Goal: Check status: Check status

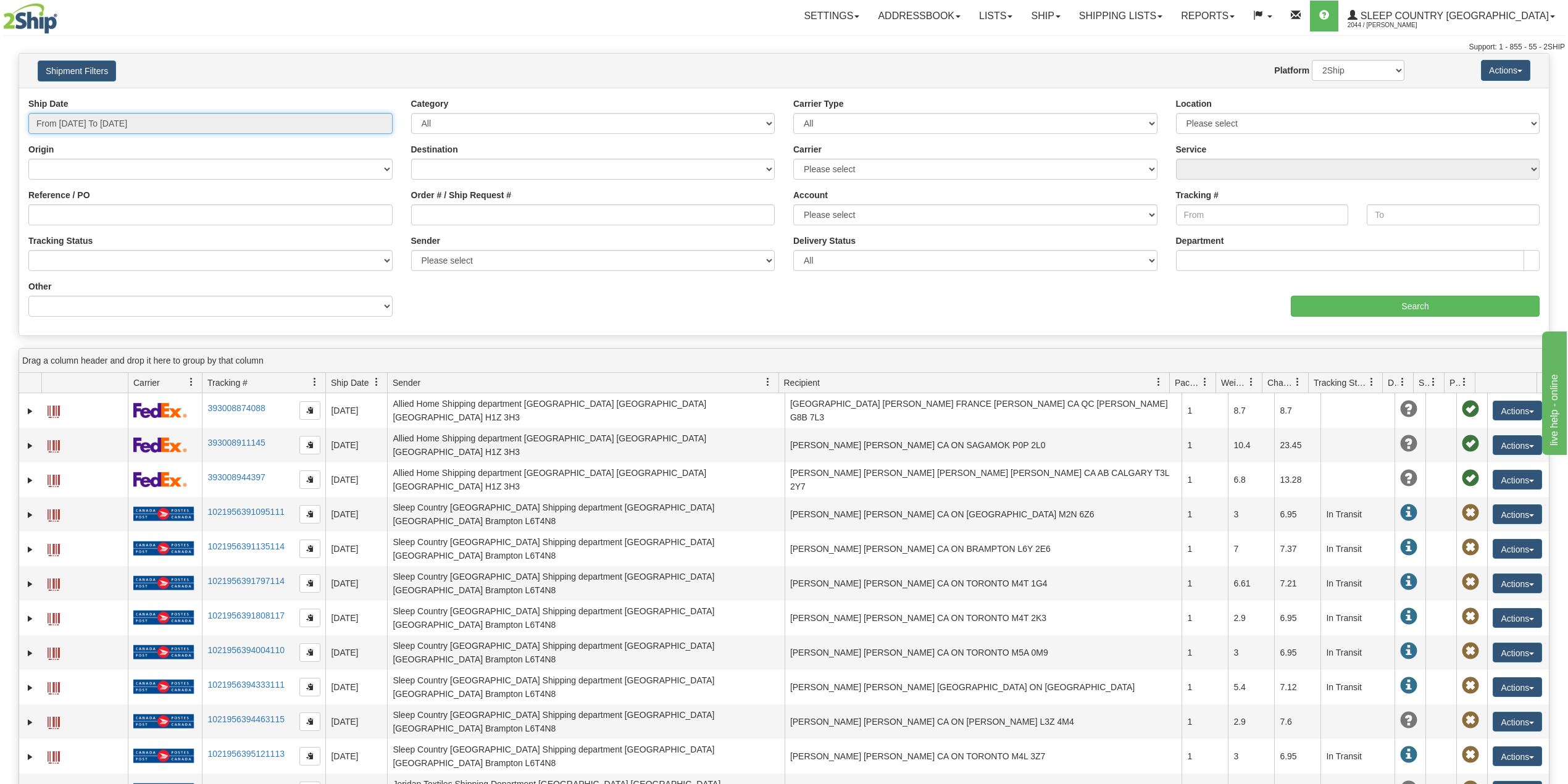
click at [107, 121] on input "From 09/08/2025 To 09/09/2025" at bounding box center [210, 123] width 364 height 21
click at [71, 215] on li "Last 30 Days" at bounding box center [82, 213] width 99 height 16
type input "From [DATE] To [DATE]"
click at [79, 218] on input "Reference / PO" at bounding box center [210, 215] width 364 height 21
paste input "9000I049959"
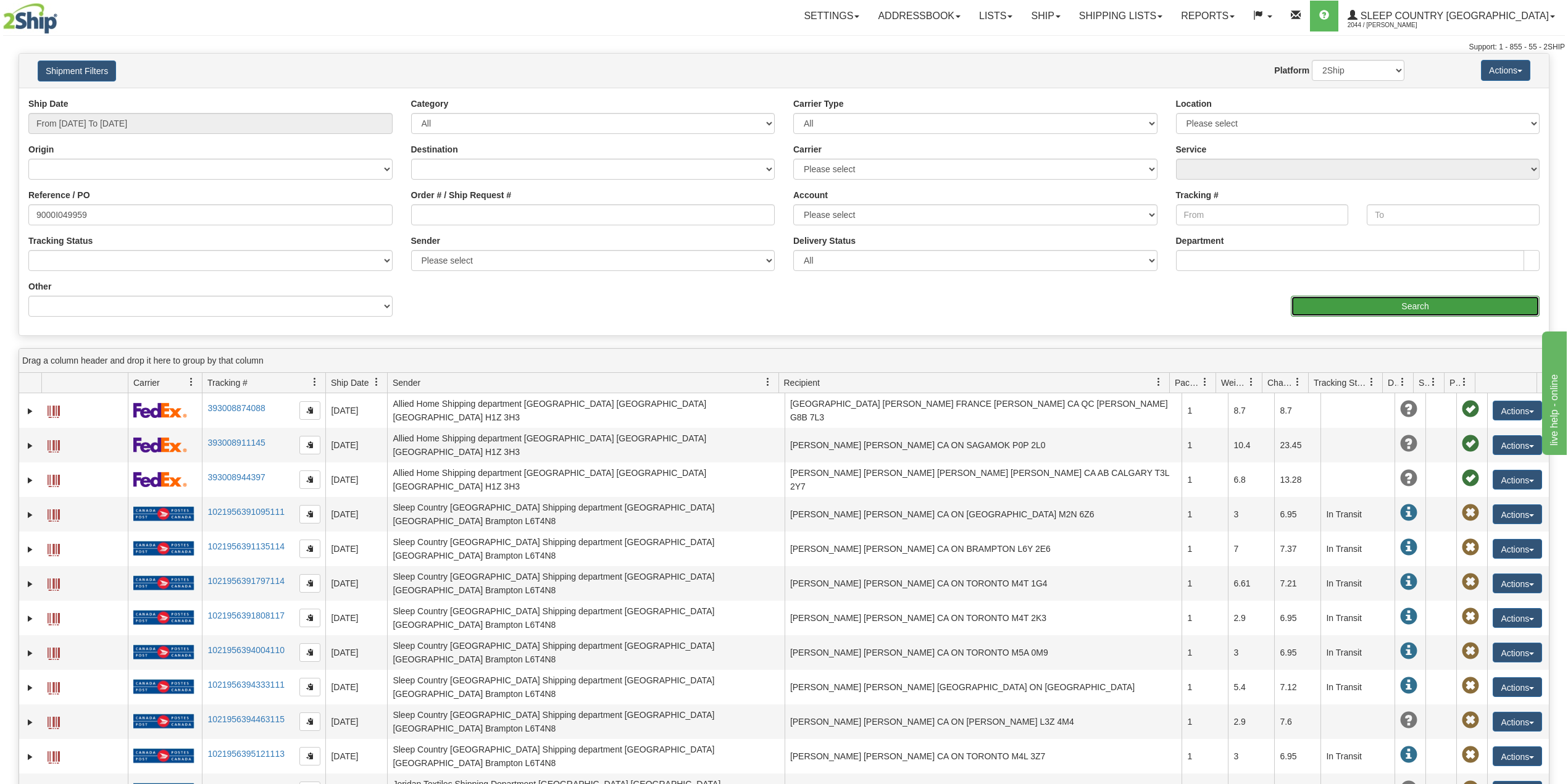
click at [1369, 305] on input "Search" at bounding box center [1415, 306] width 249 height 21
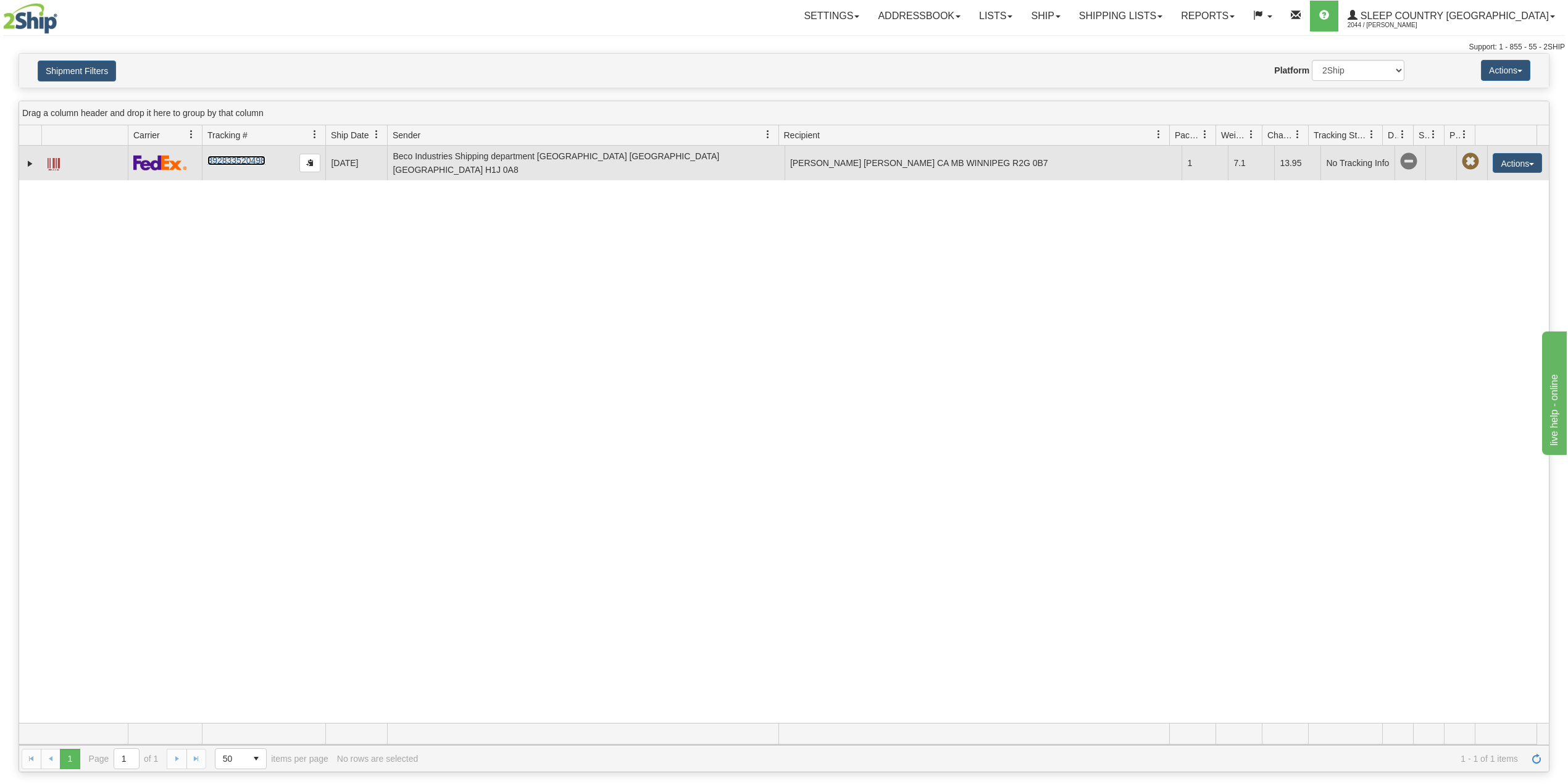
click at [232, 161] on link "392833520498" at bounding box center [236, 161] width 57 height 10
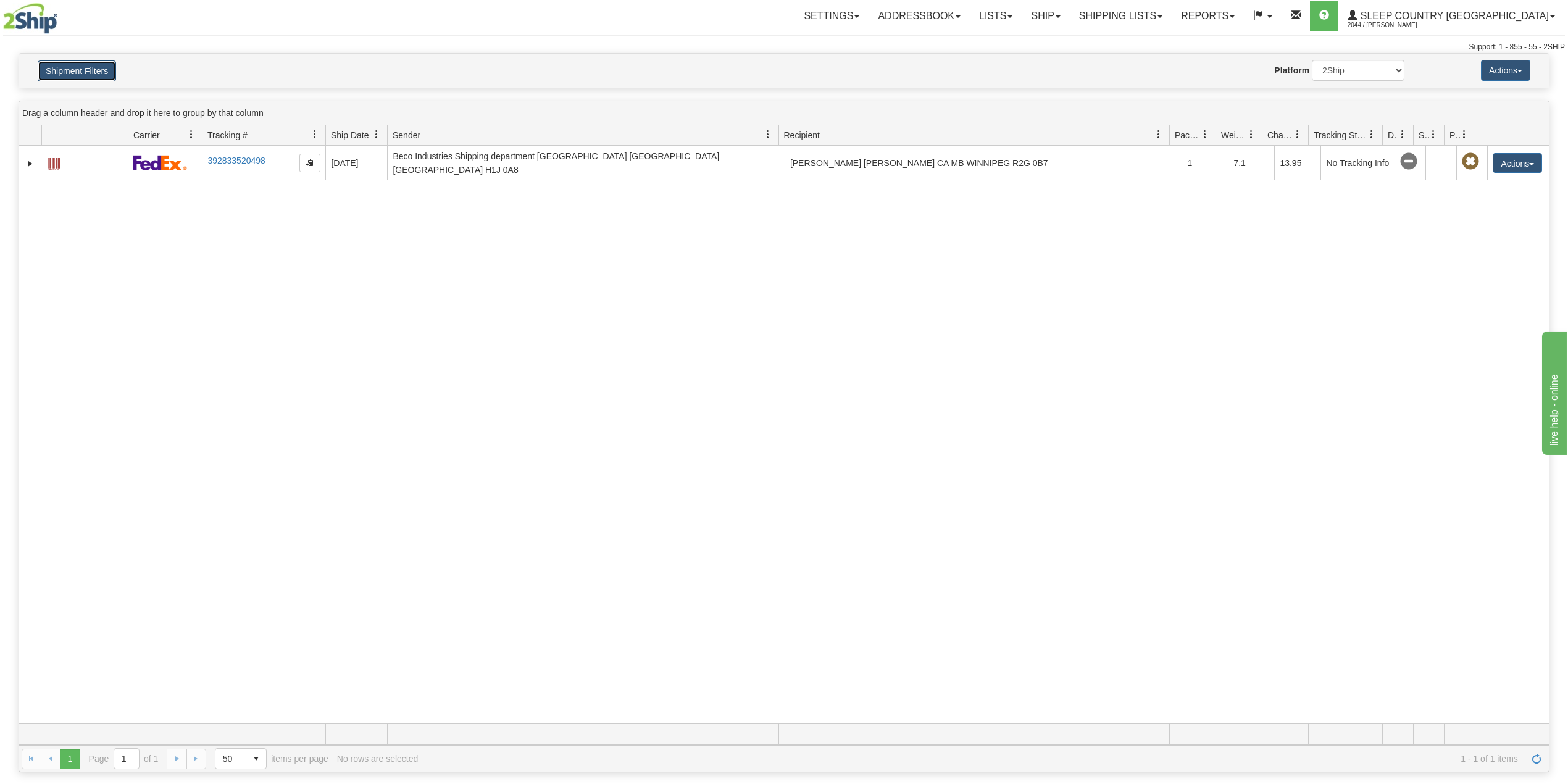
click at [88, 69] on button "Shipment Filters" at bounding box center [77, 71] width 78 height 21
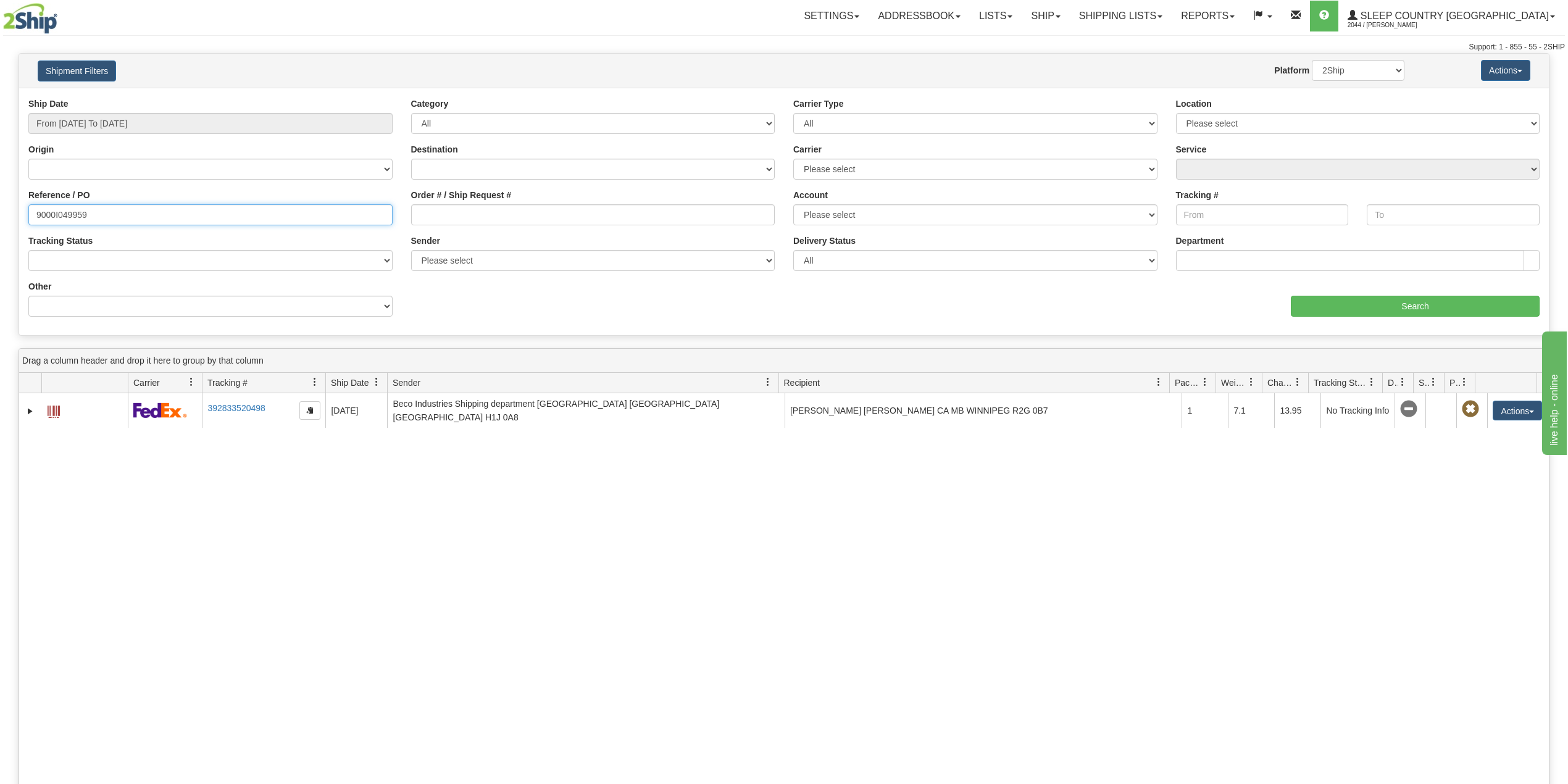
click at [58, 215] on input "9000I049959" at bounding box center [210, 215] width 364 height 21
paste input "2I045525"
type input "9002I045525"
click at [1386, 311] on input "Search" at bounding box center [1415, 306] width 249 height 21
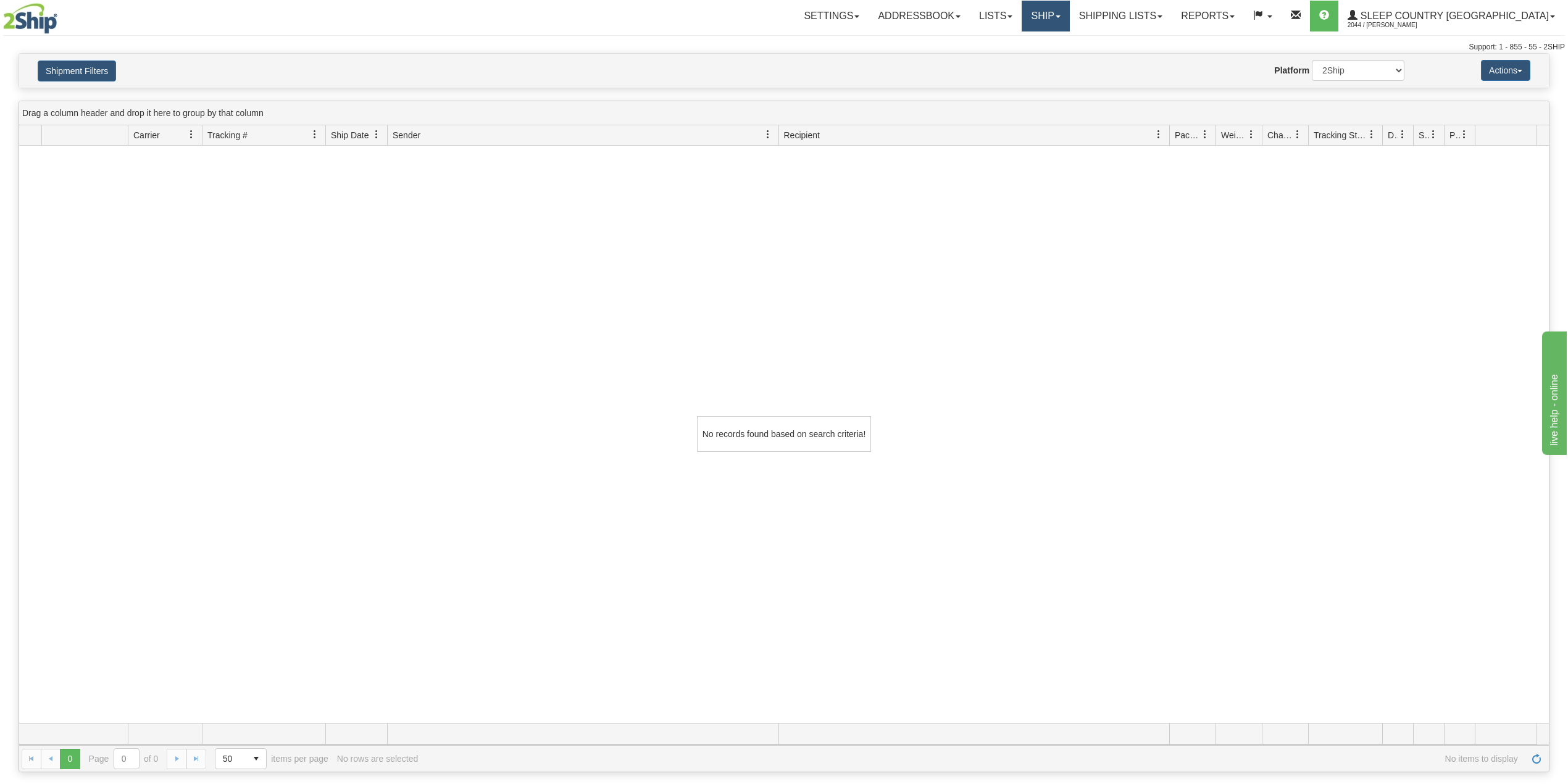
click at [1070, 11] on link "Ship" at bounding box center [1046, 16] width 48 height 31
click at [1057, 56] on span "OnHold / Order Queue" at bounding box center [1013, 59] width 87 height 10
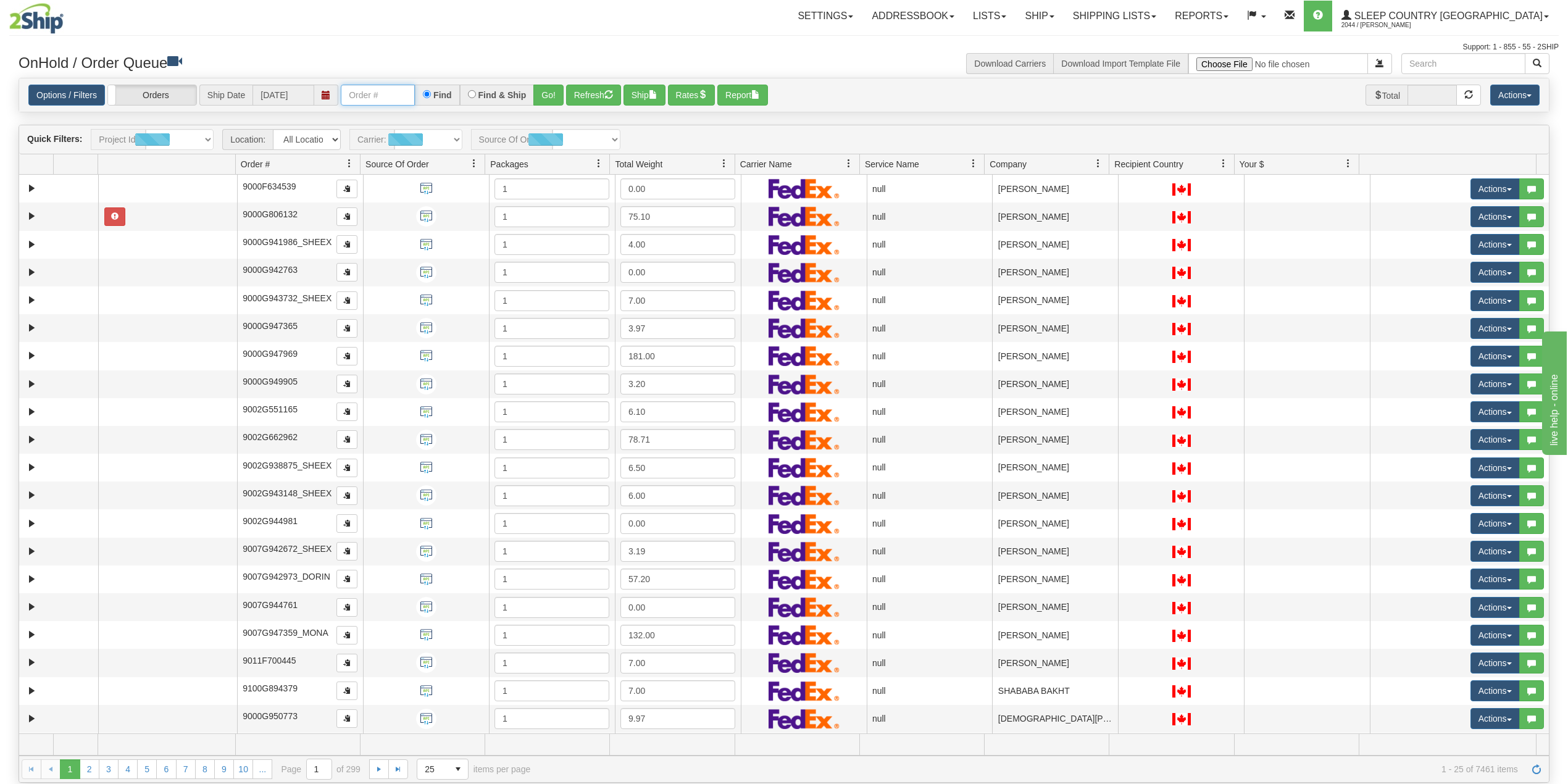
click at [371, 95] on input "text" at bounding box center [377, 95] width 74 height 21
paste input "9002I045525"
click at [548, 97] on button "Go!" at bounding box center [548, 95] width 31 height 21
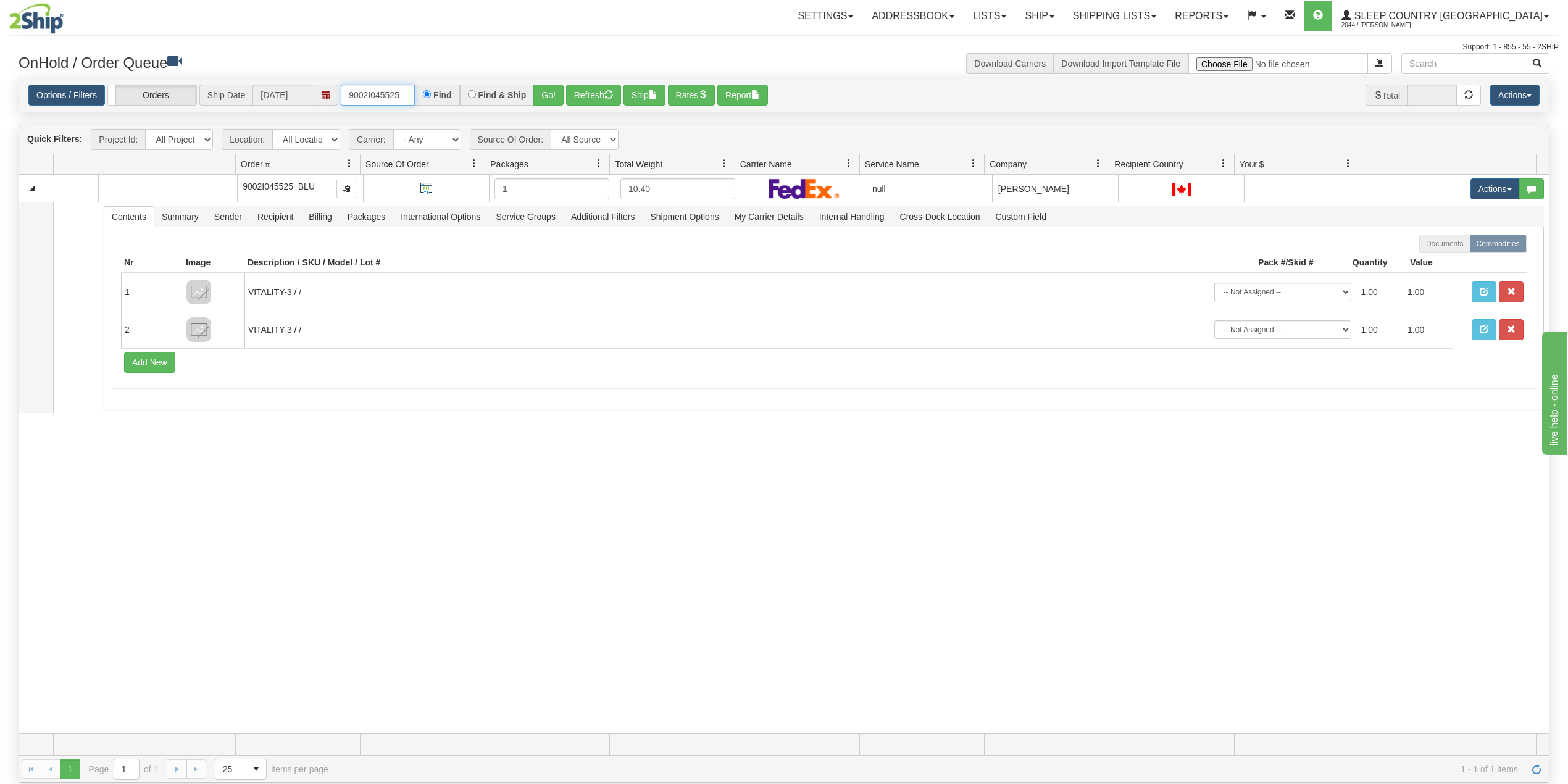
click at [368, 101] on input "9002I045525" at bounding box center [377, 95] width 74 height 21
paste input "233I077157"
type input "233I077157"
click at [549, 94] on button "Go!" at bounding box center [548, 95] width 31 height 21
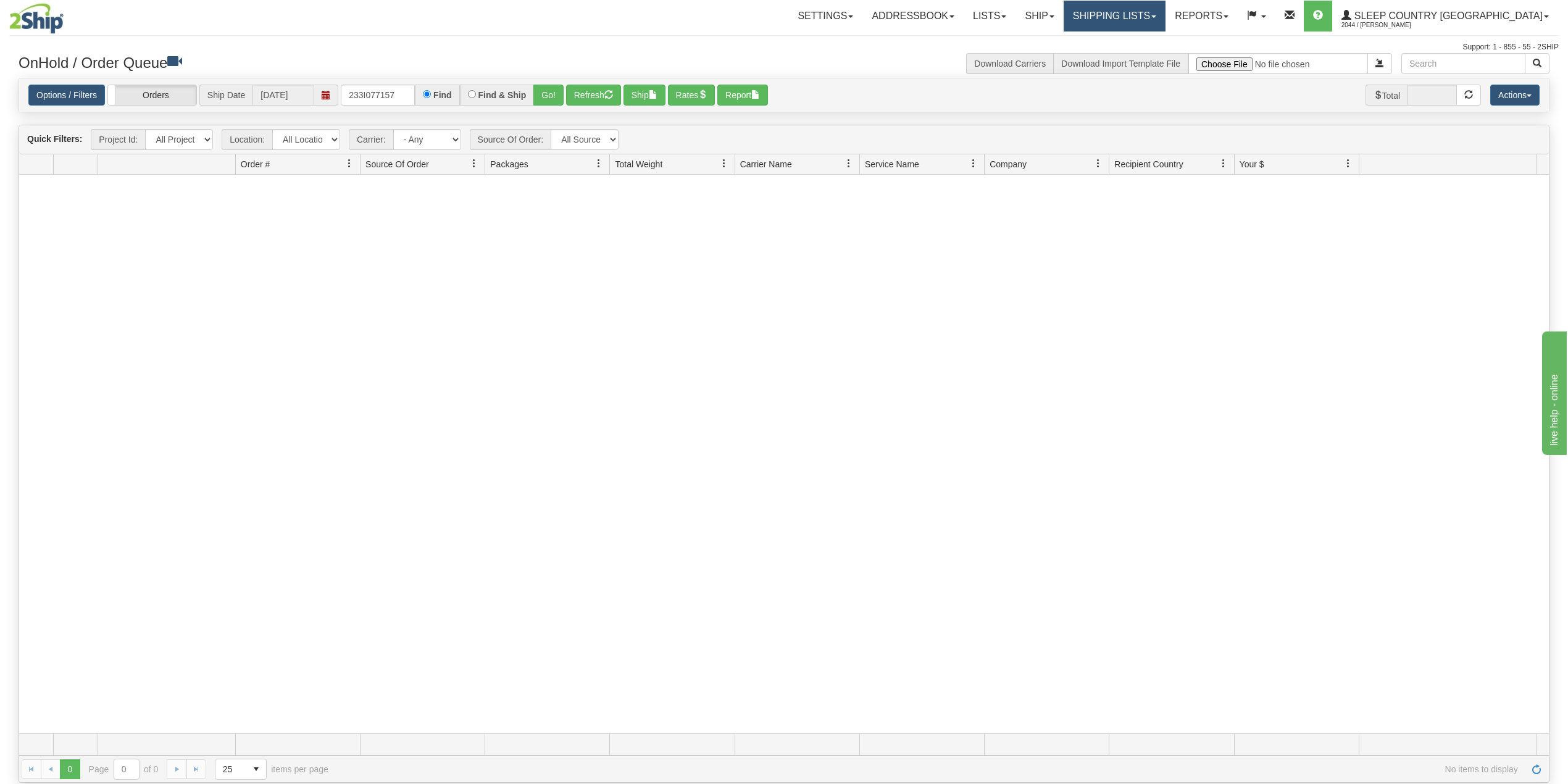
click at [1165, 12] on link "Shipping lists" at bounding box center [1115, 16] width 101 height 31
click at [1129, 43] on span "Current Shipments" at bounding box center [1093, 43] width 72 height 10
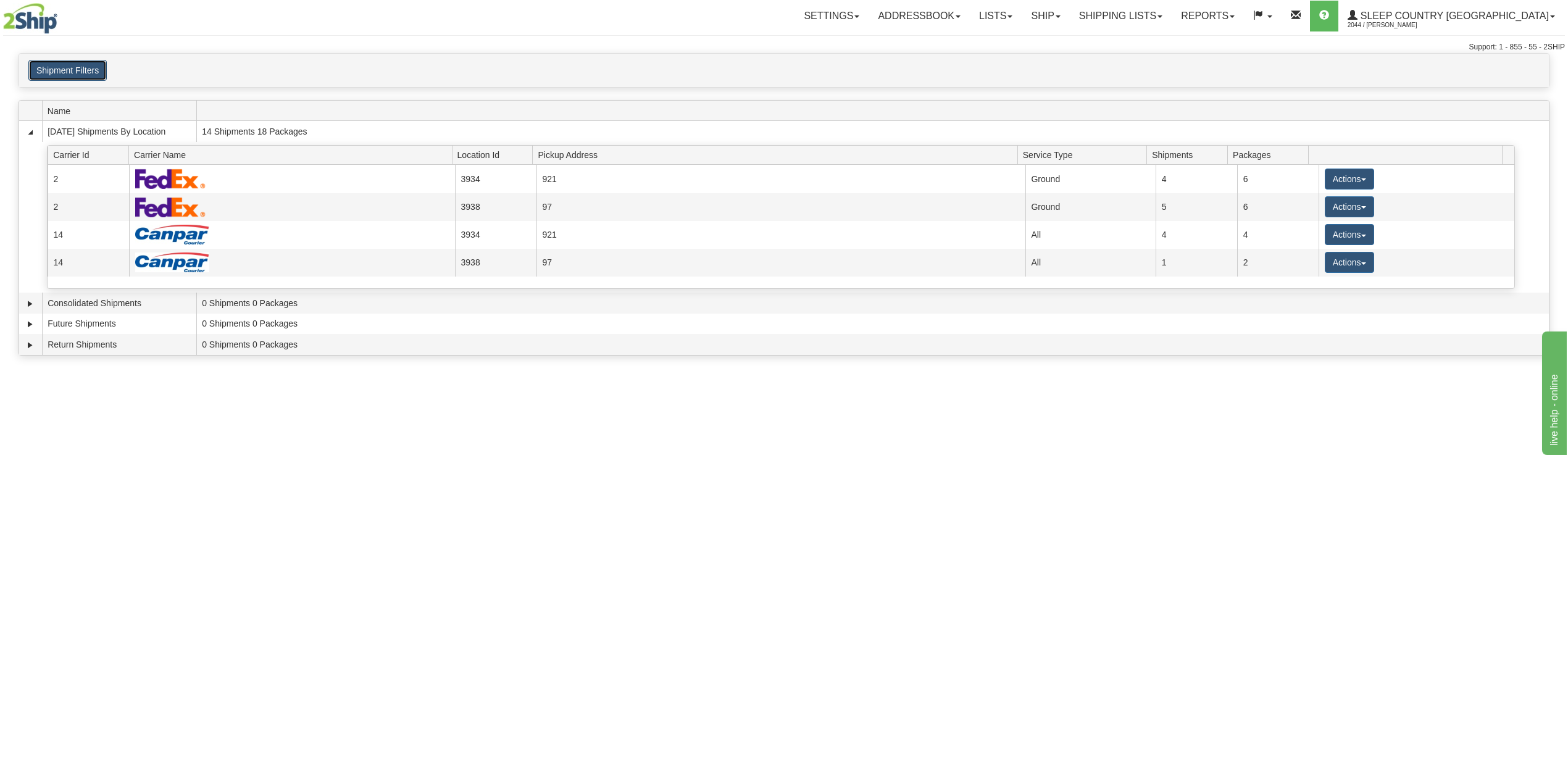
click at [98, 79] on button "Shipment Filters" at bounding box center [68, 71] width 78 height 21
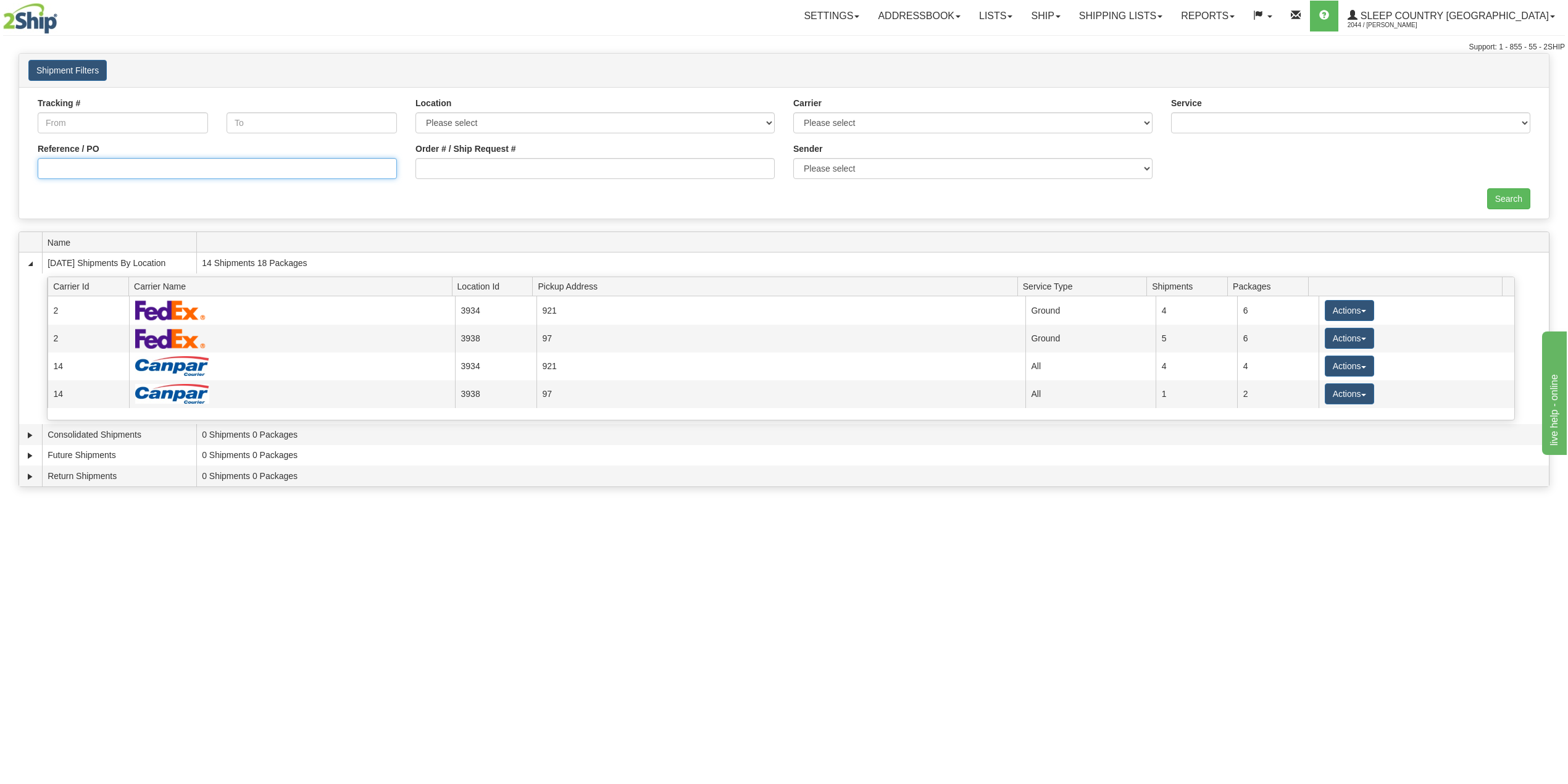
click at [103, 168] on input "Reference / PO" at bounding box center [217, 168] width 360 height 21
paste input "233I077157"
type input "233I077157"
click at [1520, 197] on input "Search" at bounding box center [1508, 199] width 43 height 21
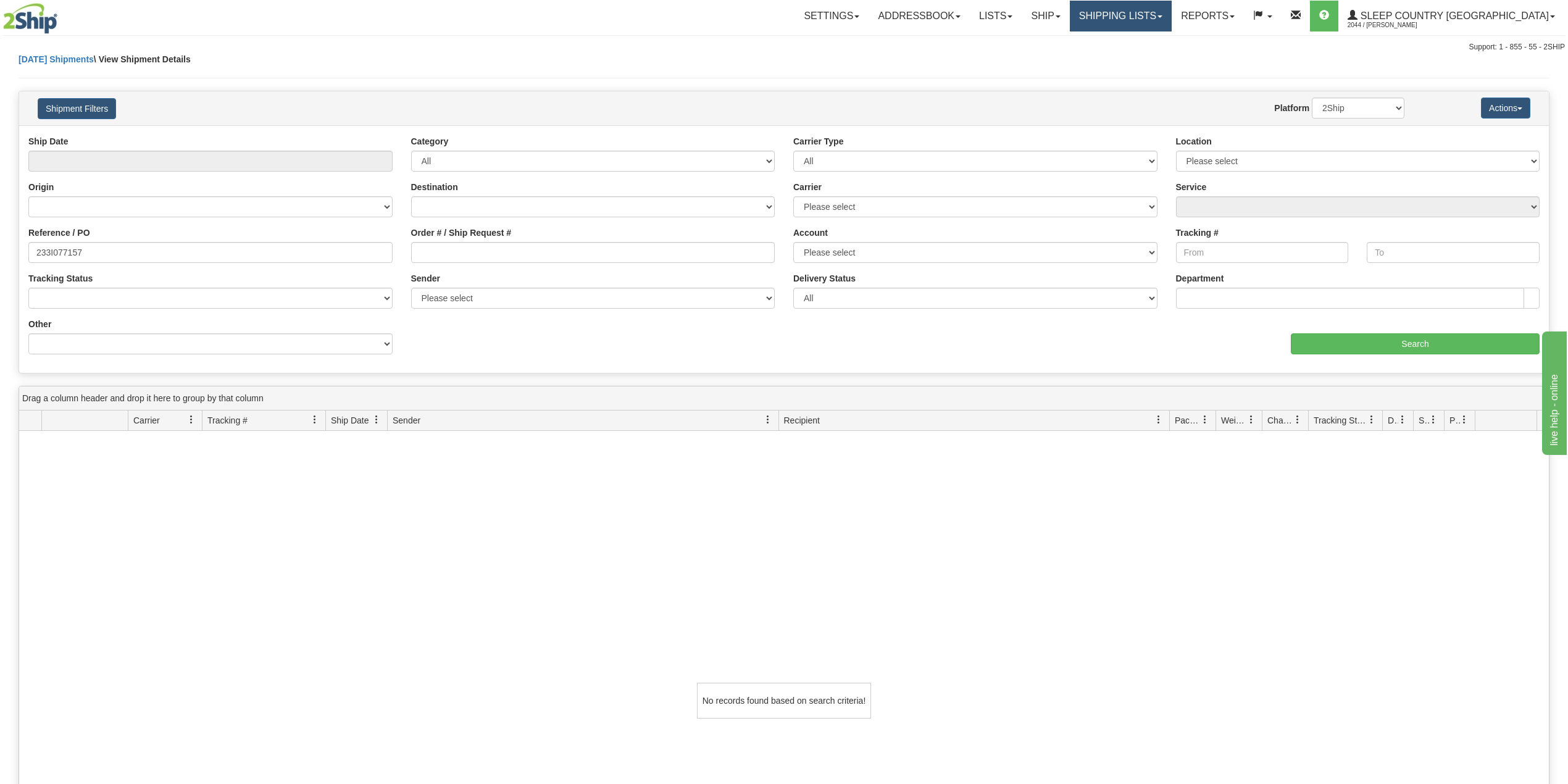
click at [1159, 20] on link "Shipping lists" at bounding box center [1120, 16] width 101 height 31
click at [1153, 57] on span "Search Shipment History" at bounding box center [1111, 59] width 96 height 10
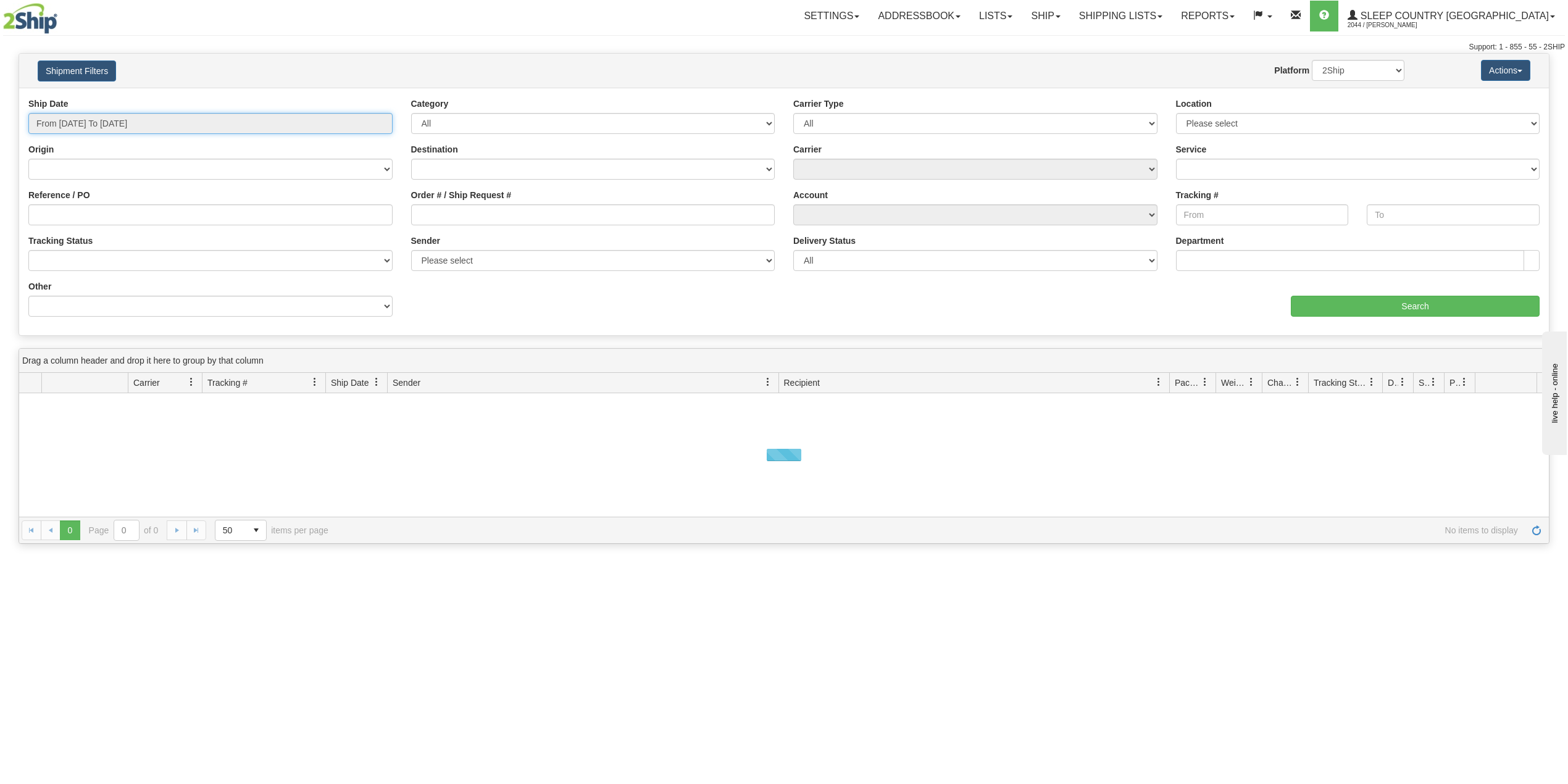
click at [98, 124] on input "From [DATE] To [DATE]" at bounding box center [210, 123] width 364 height 21
click at [82, 212] on li "Last 30 Days" at bounding box center [82, 213] width 99 height 16
type input "From [DATE] To [DATE]"
click at [80, 213] on input "Reference / PO" at bounding box center [210, 215] width 364 height 21
paste input "233I077157"
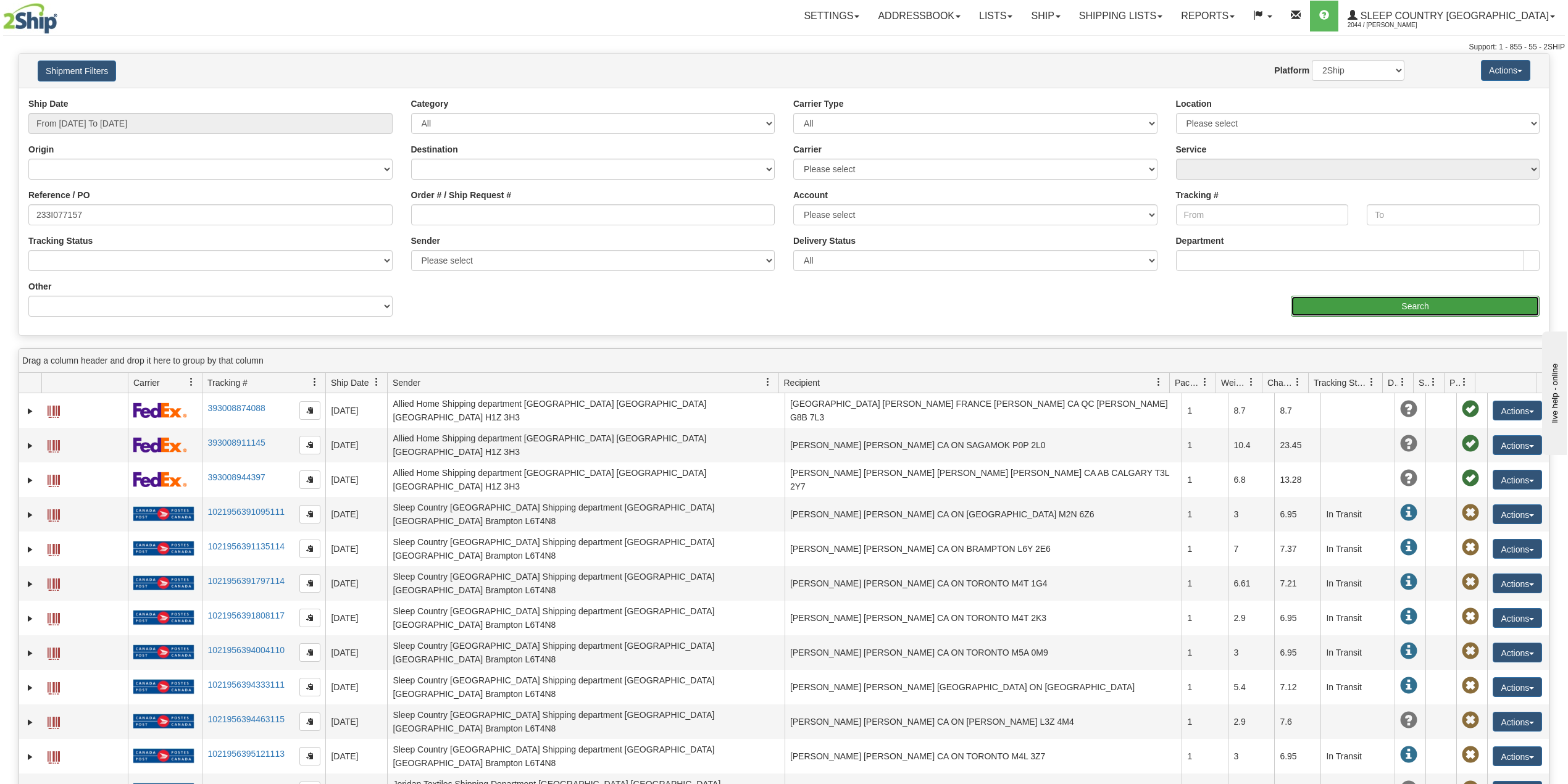
click at [1338, 305] on input "Search" at bounding box center [1415, 306] width 249 height 21
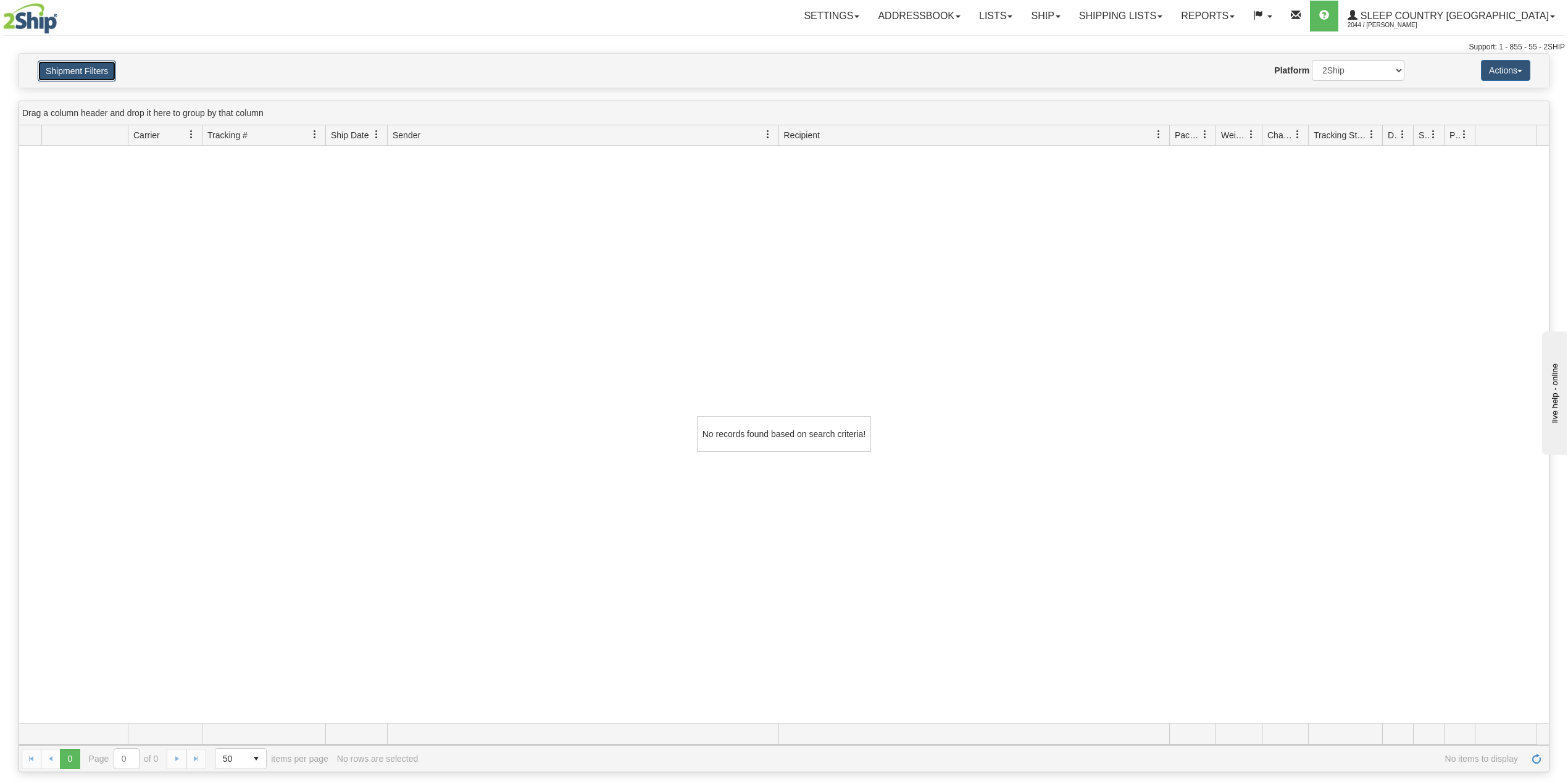
click at [76, 67] on button "Shipment Filters" at bounding box center [77, 71] width 78 height 21
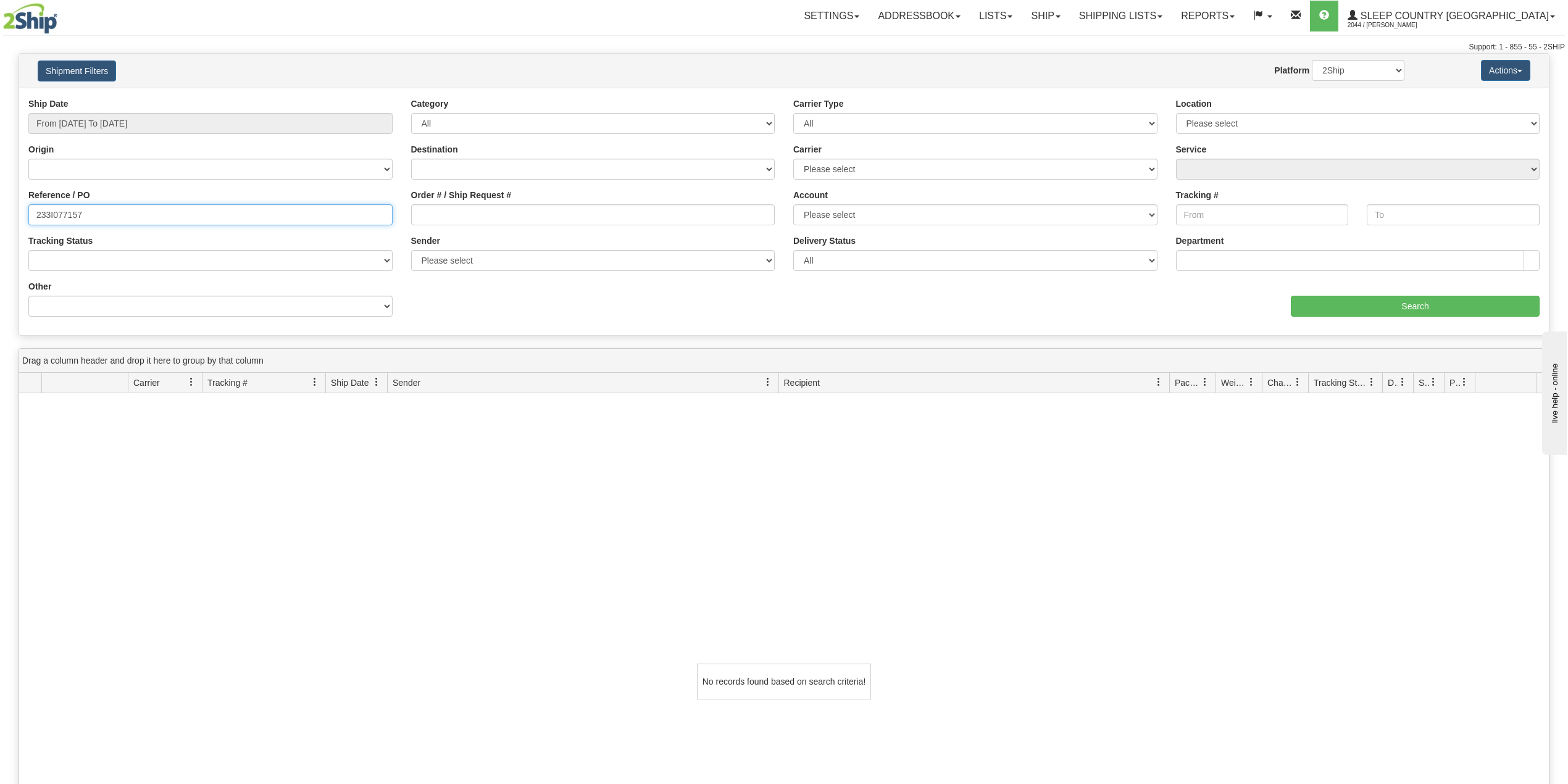
click at [53, 217] on input "233I077157" at bounding box center [210, 215] width 364 height 21
paste input "9000I044303"
click at [1424, 305] on input "Search" at bounding box center [1415, 306] width 249 height 21
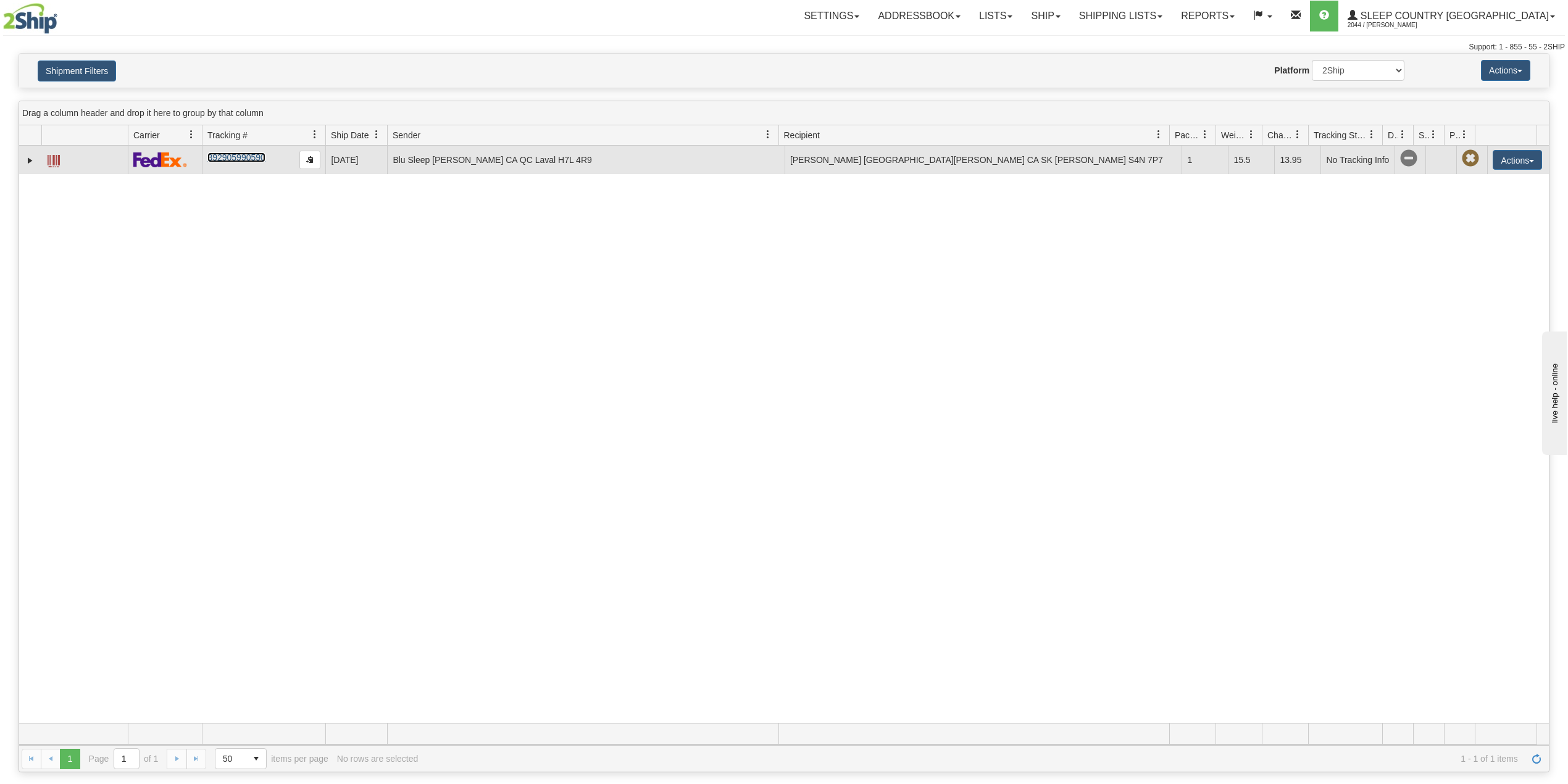
click at [235, 163] on link "392905990590" at bounding box center [236, 157] width 57 height 10
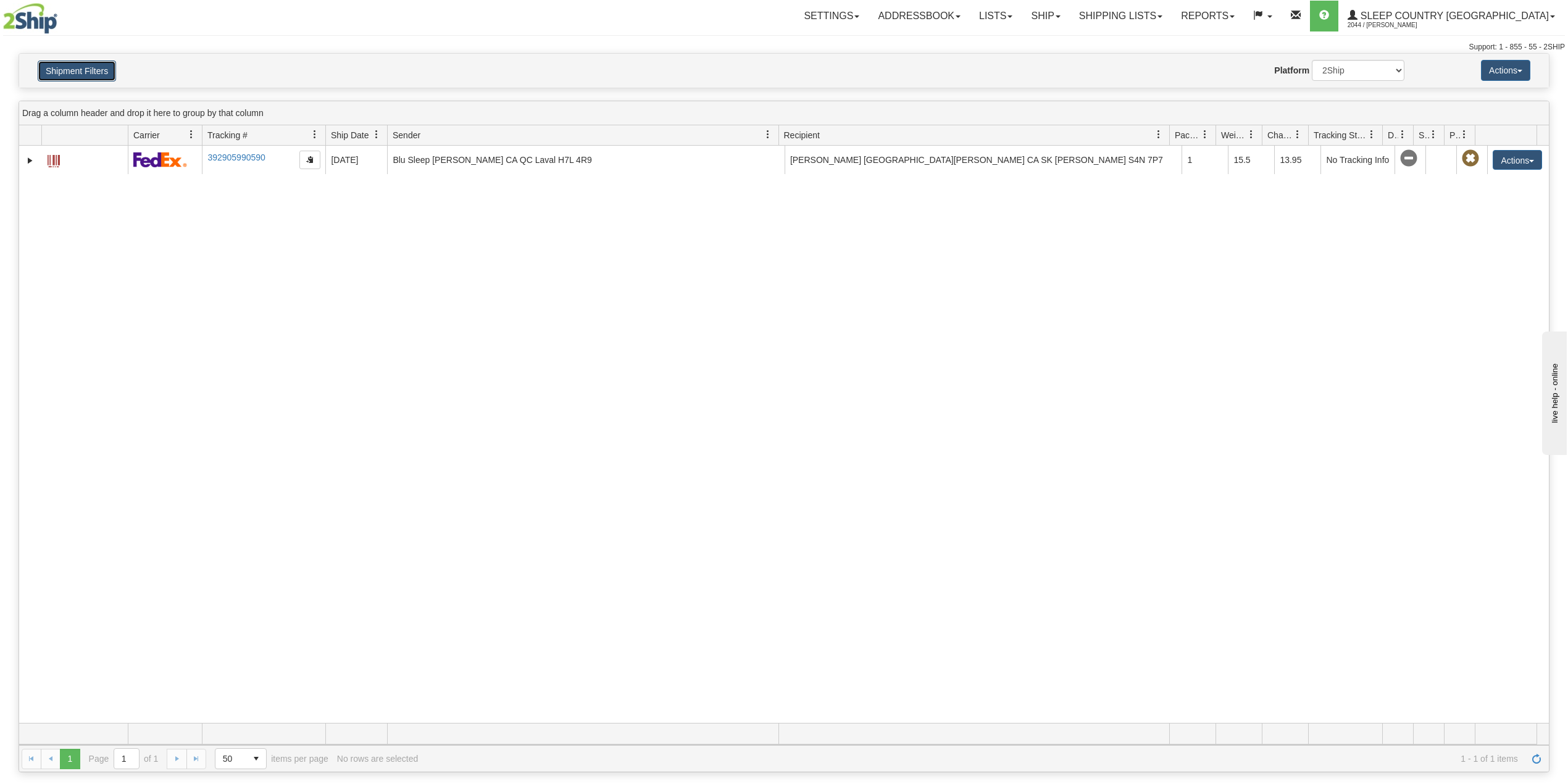
click at [89, 73] on button "Shipment Filters" at bounding box center [77, 71] width 78 height 21
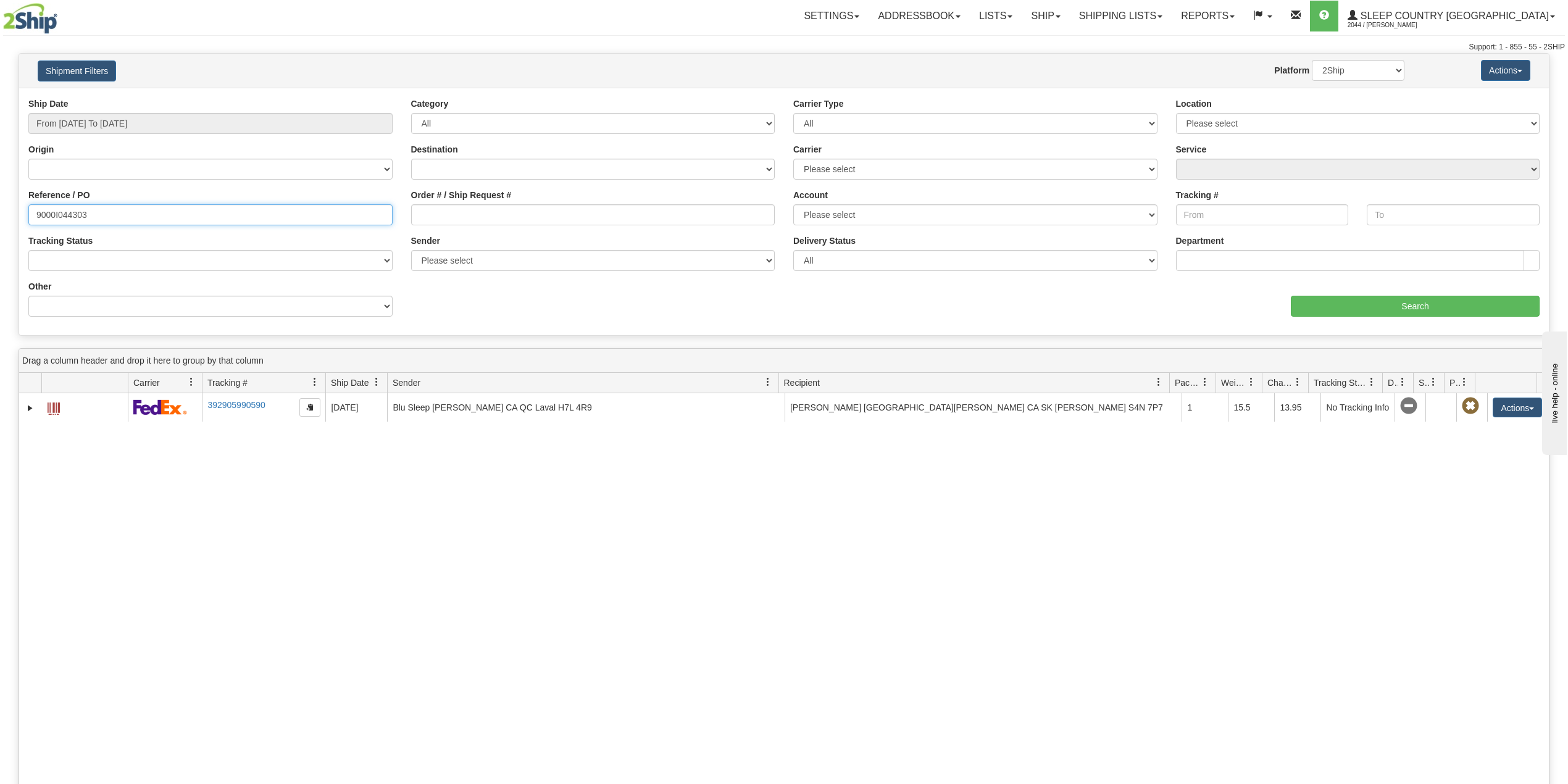
click at [91, 206] on input "9000I044303" at bounding box center [210, 215] width 364 height 21
click at [67, 213] on input "9000I044303" at bounding box center [210, 215] width 364 height 21
paste input "2I057959"
click at [1332, 317] on input "Search" at bounding box center [1415, 306] width 249 height 21
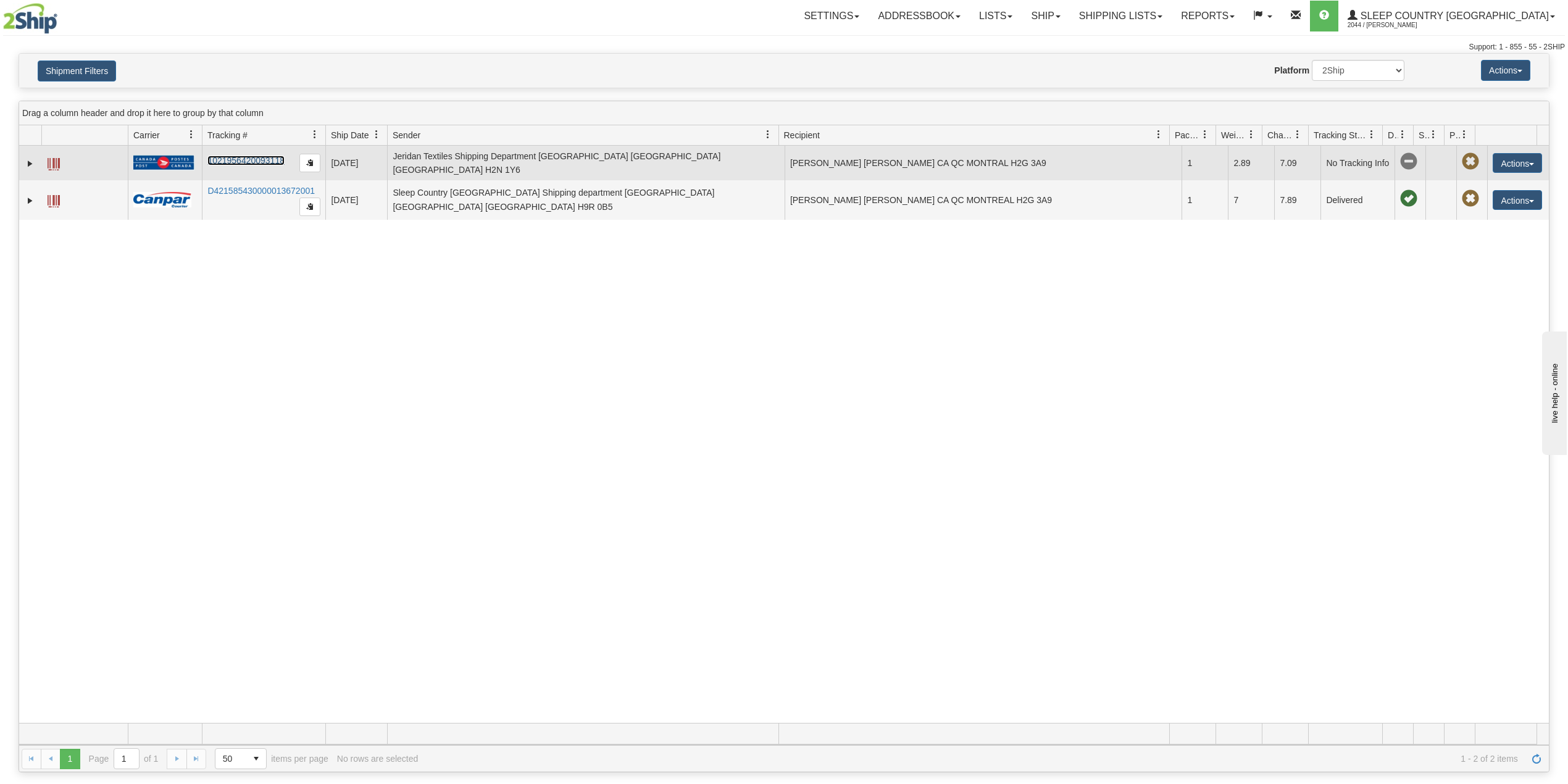
click at [255, 161] on link "1021956420093118" at bounding box center [246, 161] width 77 height 10
click at [232, 161] on link "1021956420093118" at bounding box center [246, 161] width 77 height 10
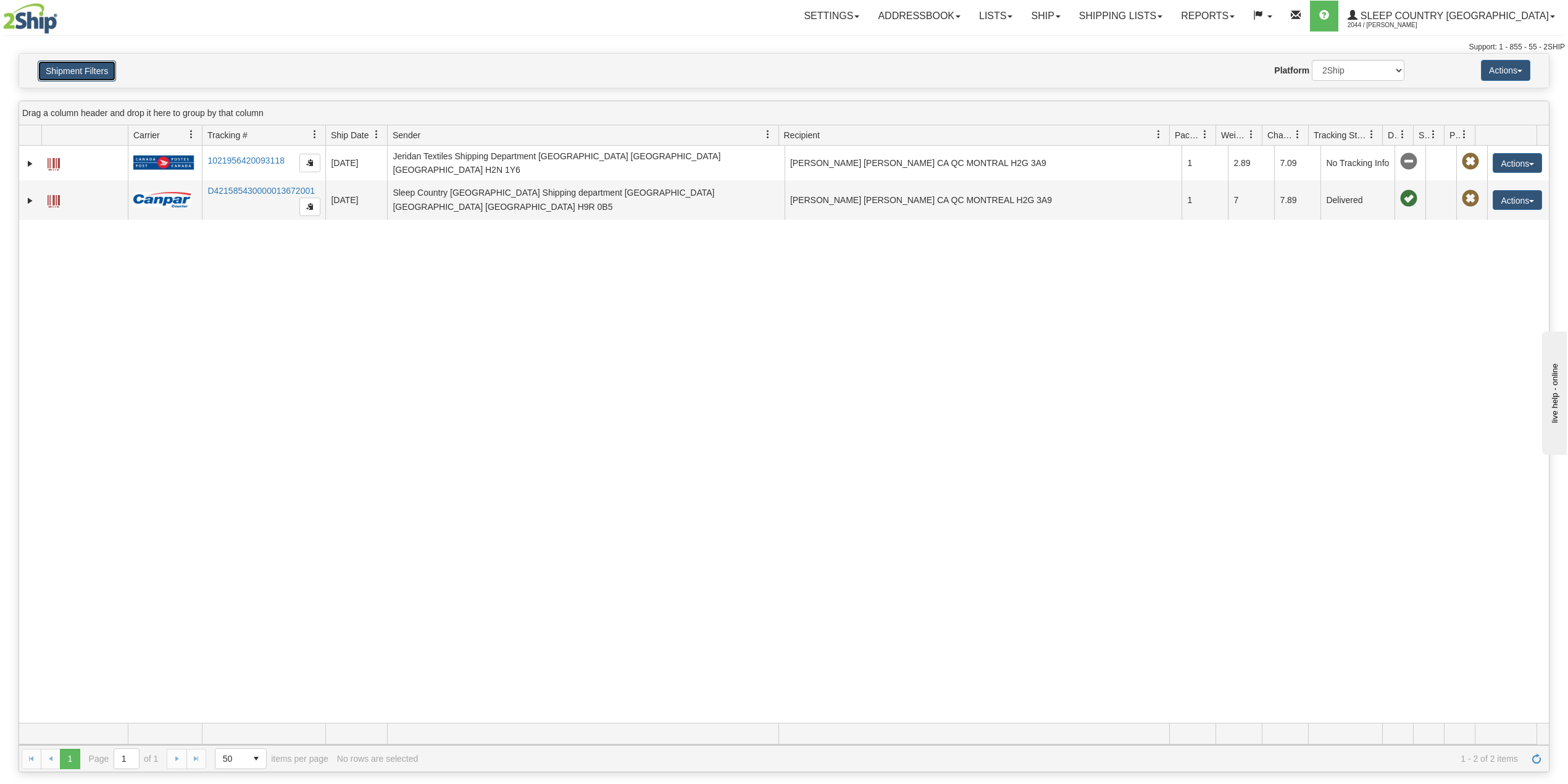
click at [69, 65] on button "Shipment Filters" at bounding box center [77, 71] width 78 height 21
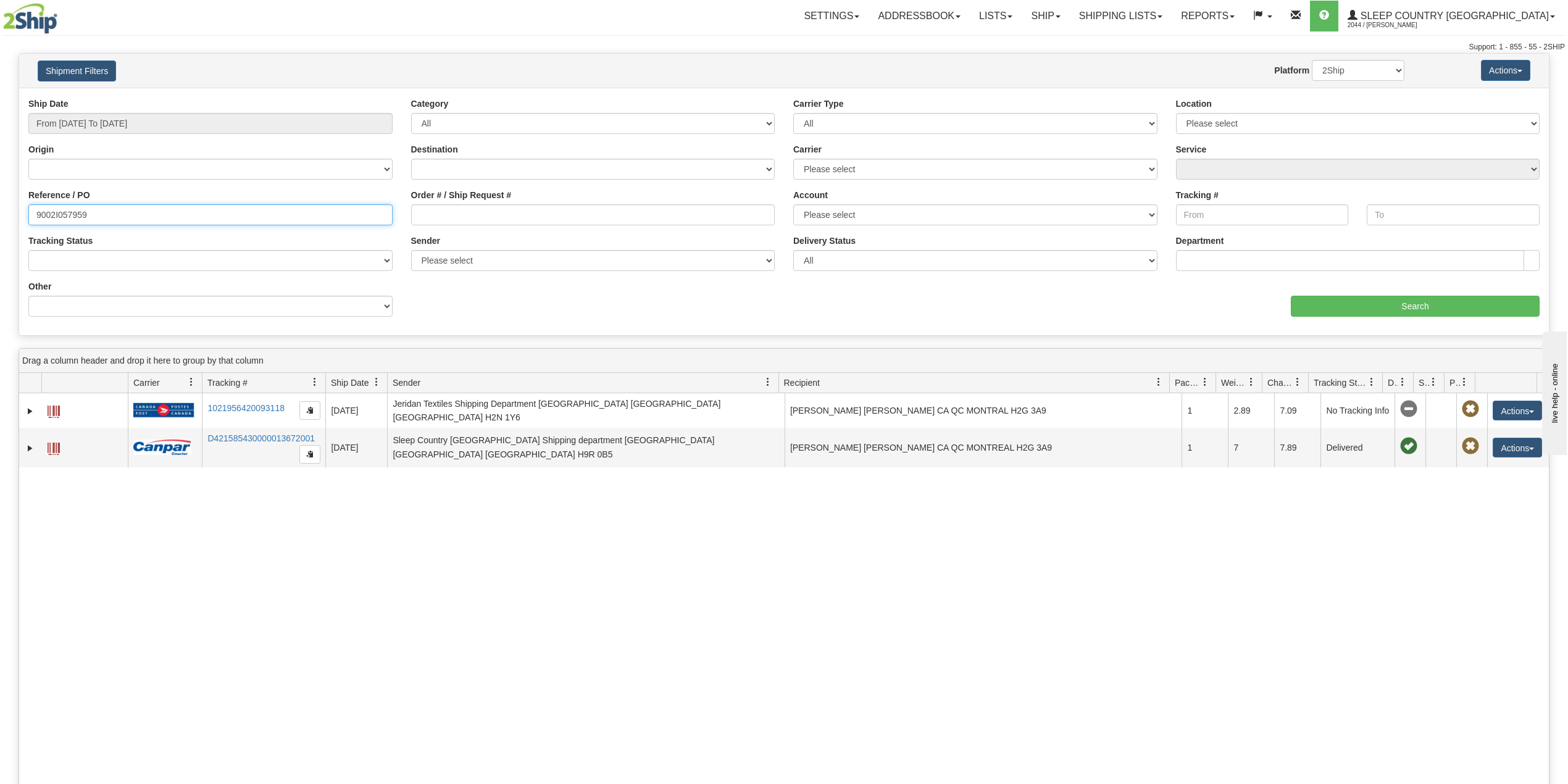
click at [67, 208] on input "9002I057959" at bounding box center [210, 215] width 364 height 21
paste input "3392"
type input "9002I053392"
click at [1438, 302] on input "Search" at bounding box center [1415, 306] width 249 height 21
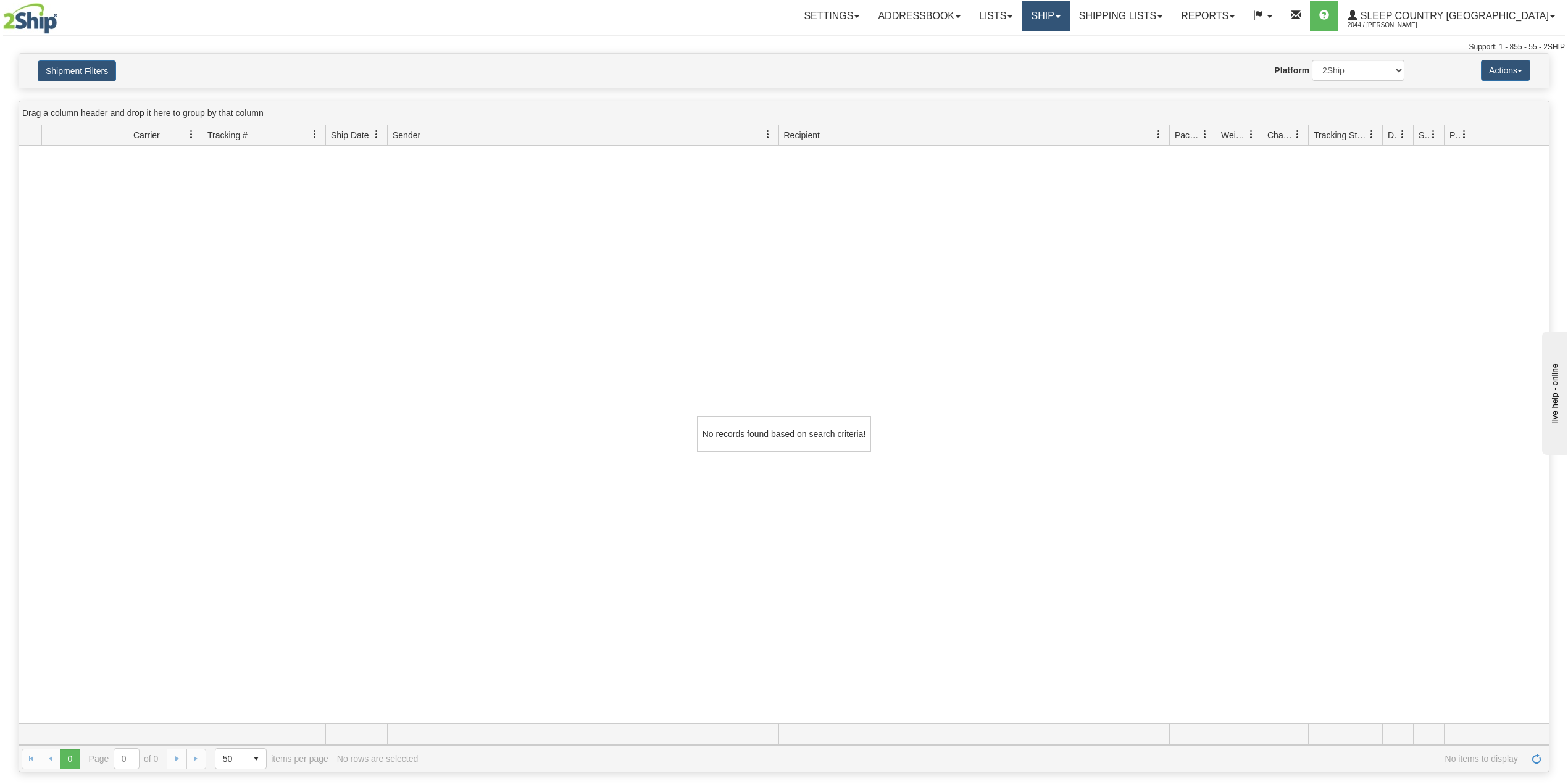
click at [1070, 15] on link "Ship" at bounding box center [1046, 16] width 48 height 31
click at [1070, 53] on link "OnHold / Order Queue" at bounding box center [1013, 59] width 112 height 16
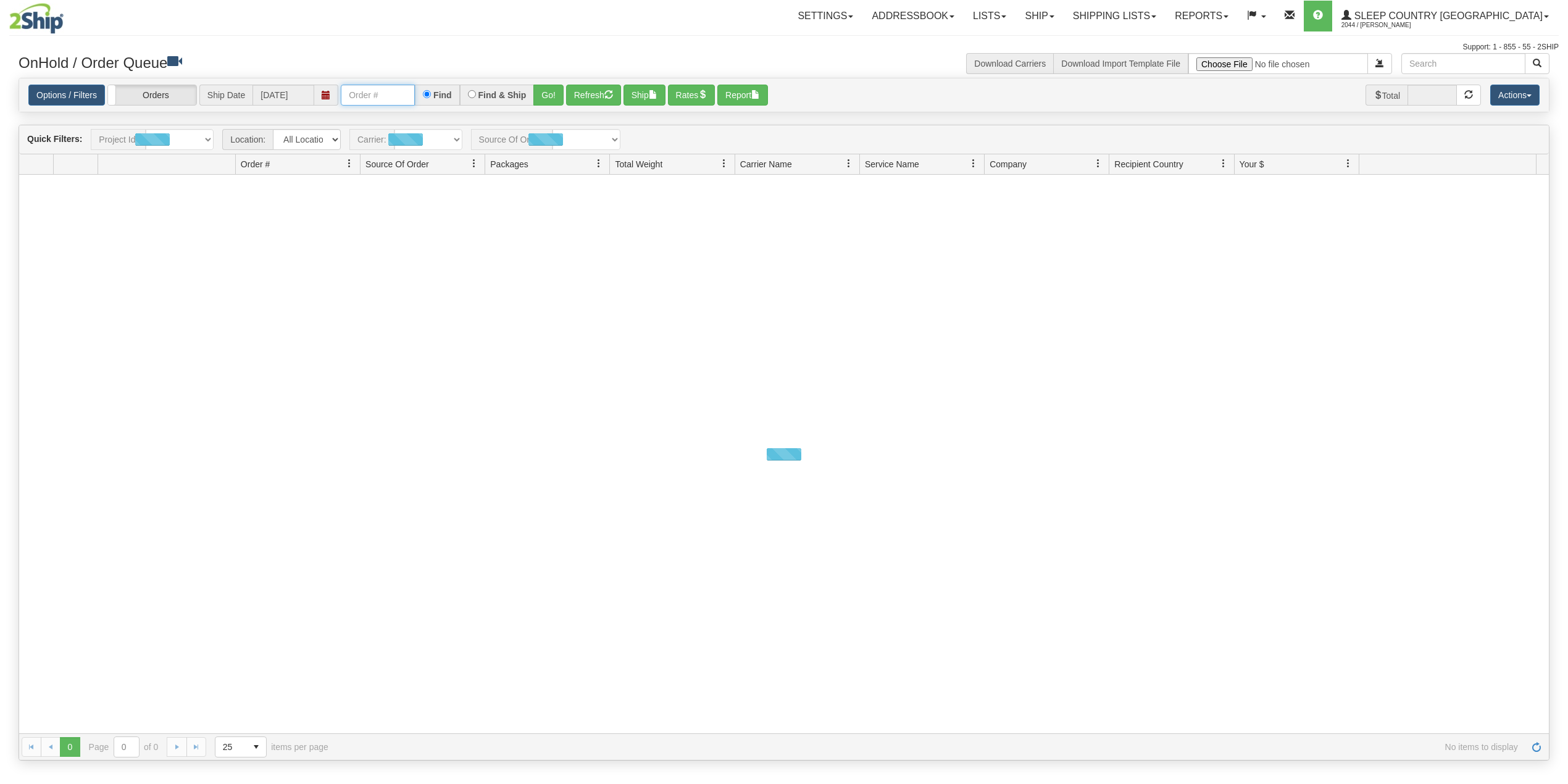
click at [374, 99] on input "text" at bounding box center [377, 95] width 74 height 21
paste input "9002I053392"
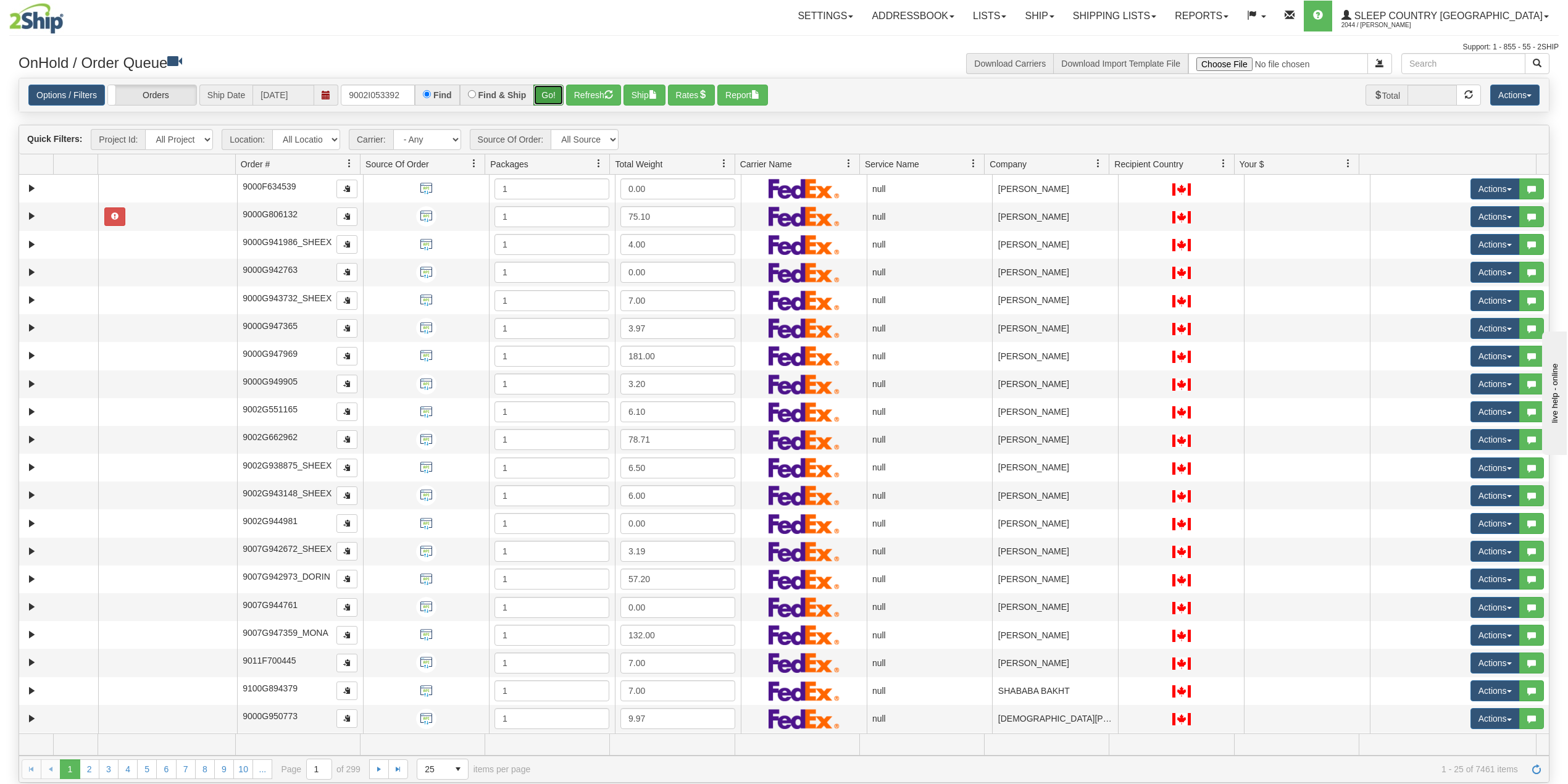
click at [548, 95] on button "Go!" at bounding box center [548, 95] width 31 height 21
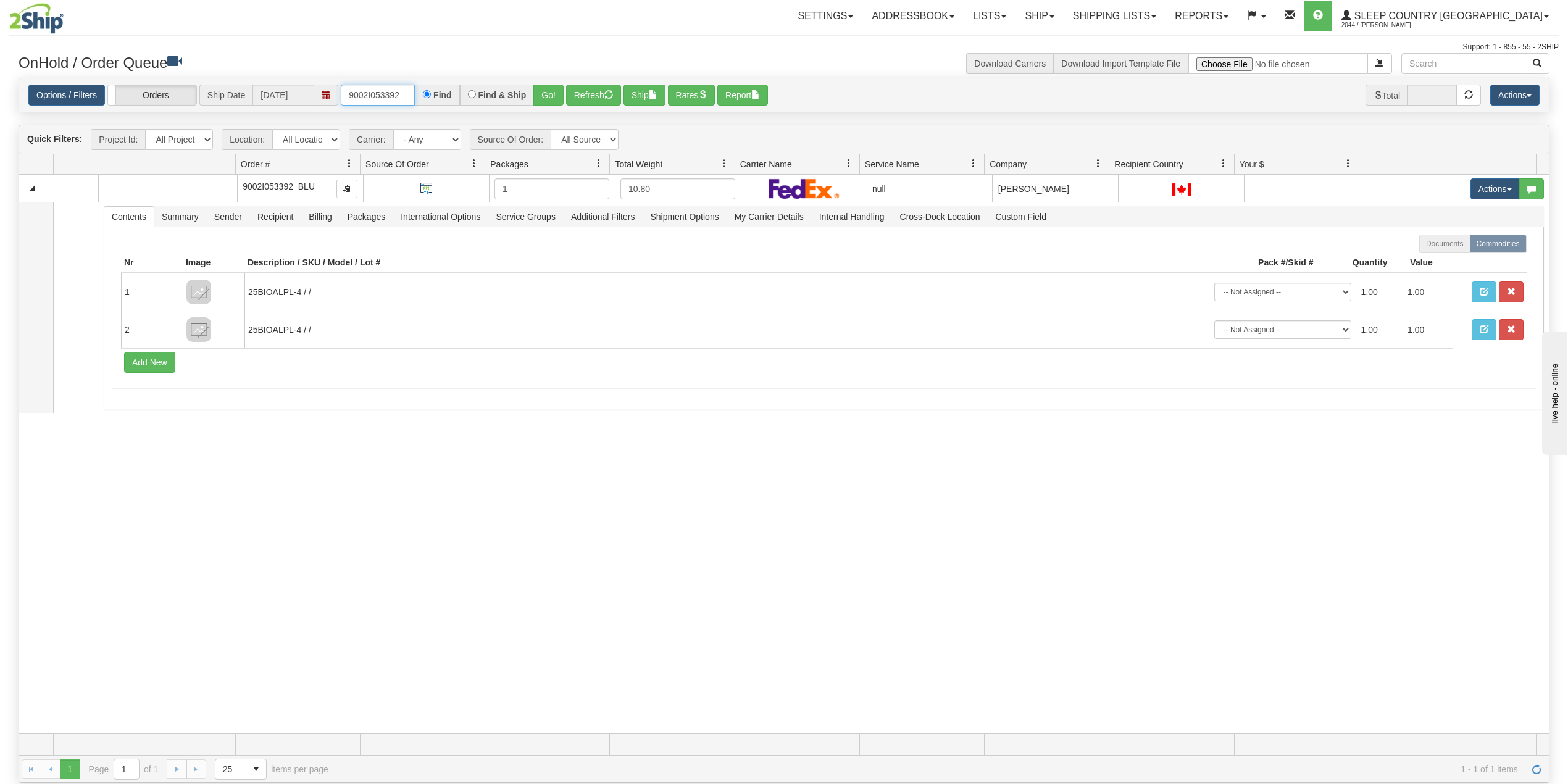
click at [382, 99] on input "9002I053392" at bounding box center [377, 95] width 74 height 21
paste input "0H964556"
type input "9000H964556"
click at [552, 92] on button "Go!" at bounding box center [548, 95] width 31 height 21
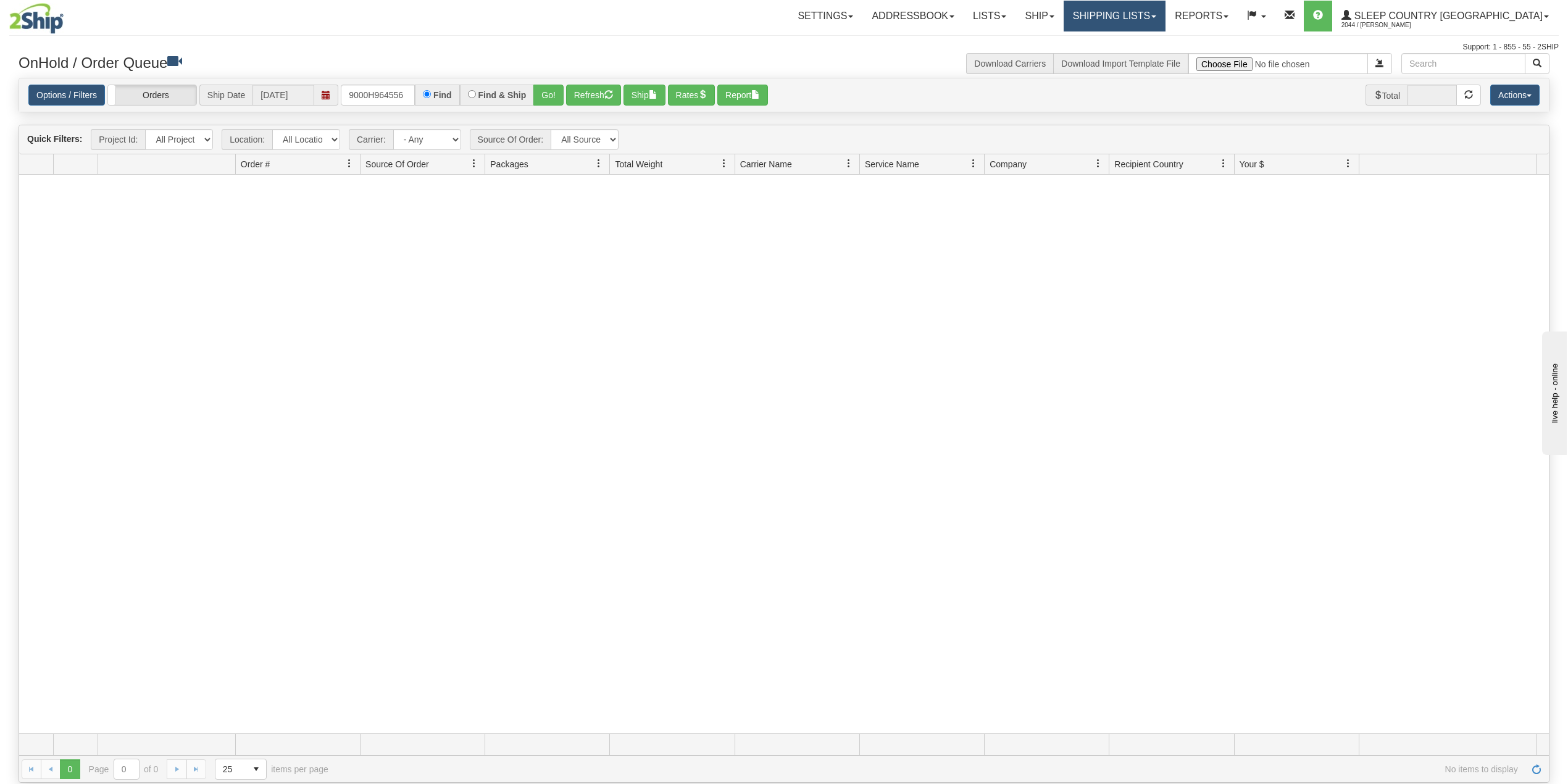
click at [1138, 11] on link "Shipping lists" at bounding box center [1115, 16] width 101 height 31
click at [1137, 56] on span "Search Shipment History" at bounding box center [1105, 59] width 96 height 10
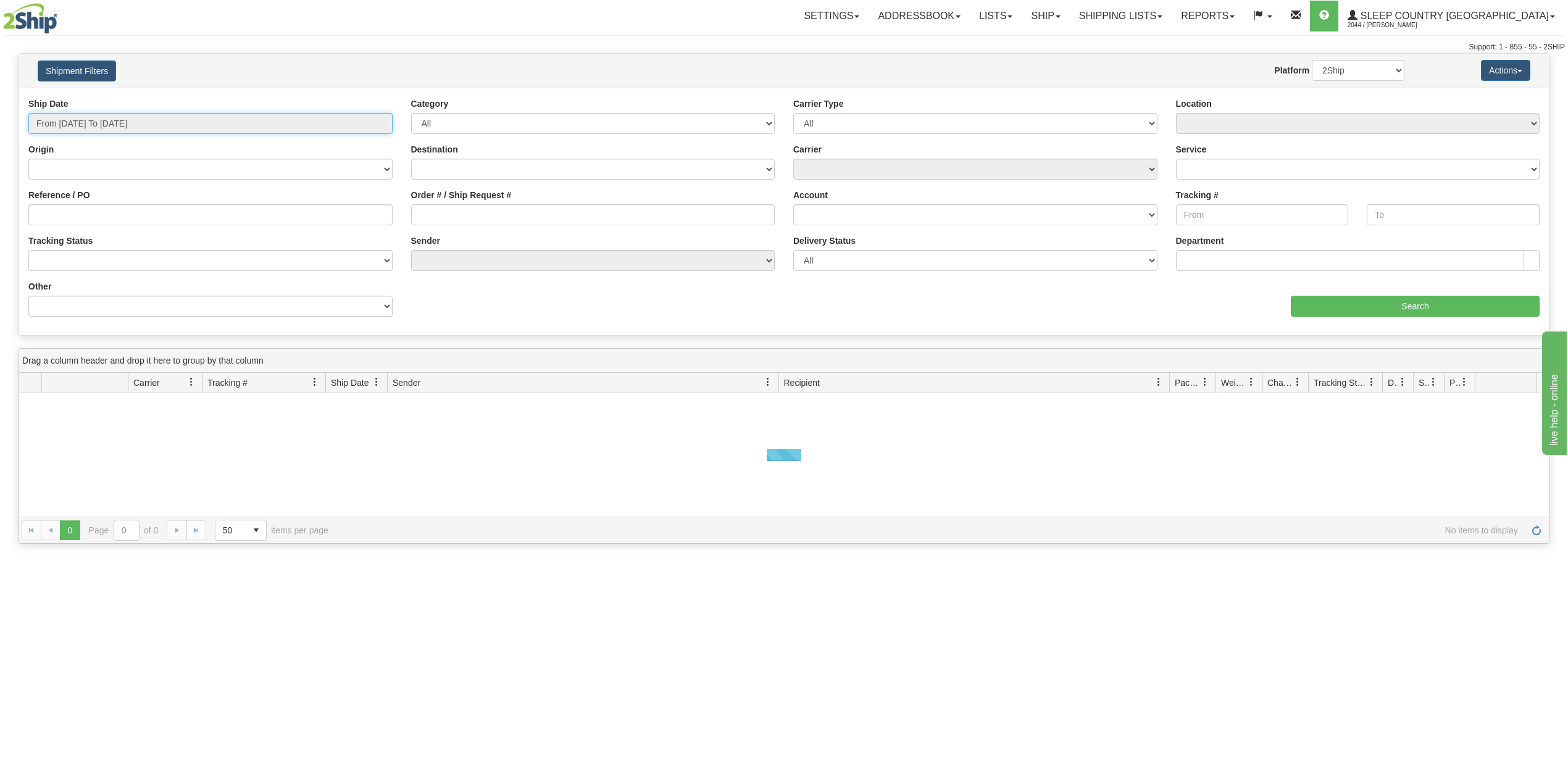
click at [95, 130] on input "From 09/08/2025 To 09/09/2025" at bounding box center [210, 123] width 364 height 21
click at [70, 215] on li "Last 30 Days" at bounding box center [82, 213] width 99 height 16
type input "From 08/11/2025 To 09/09/2025"
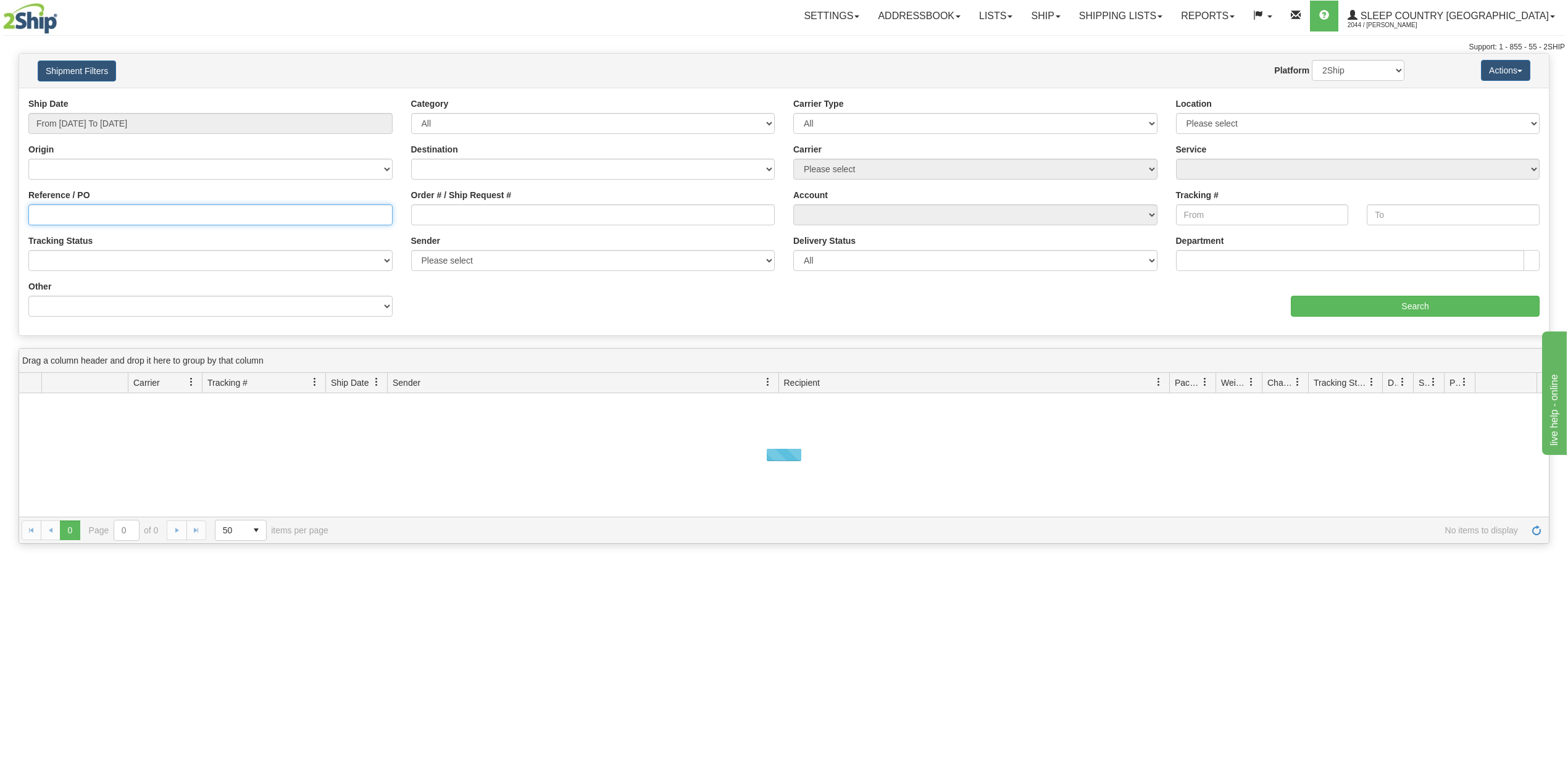
click at [58, 213] on input "Reference / PO" at bounding box center [210, 215] width 364 height 21
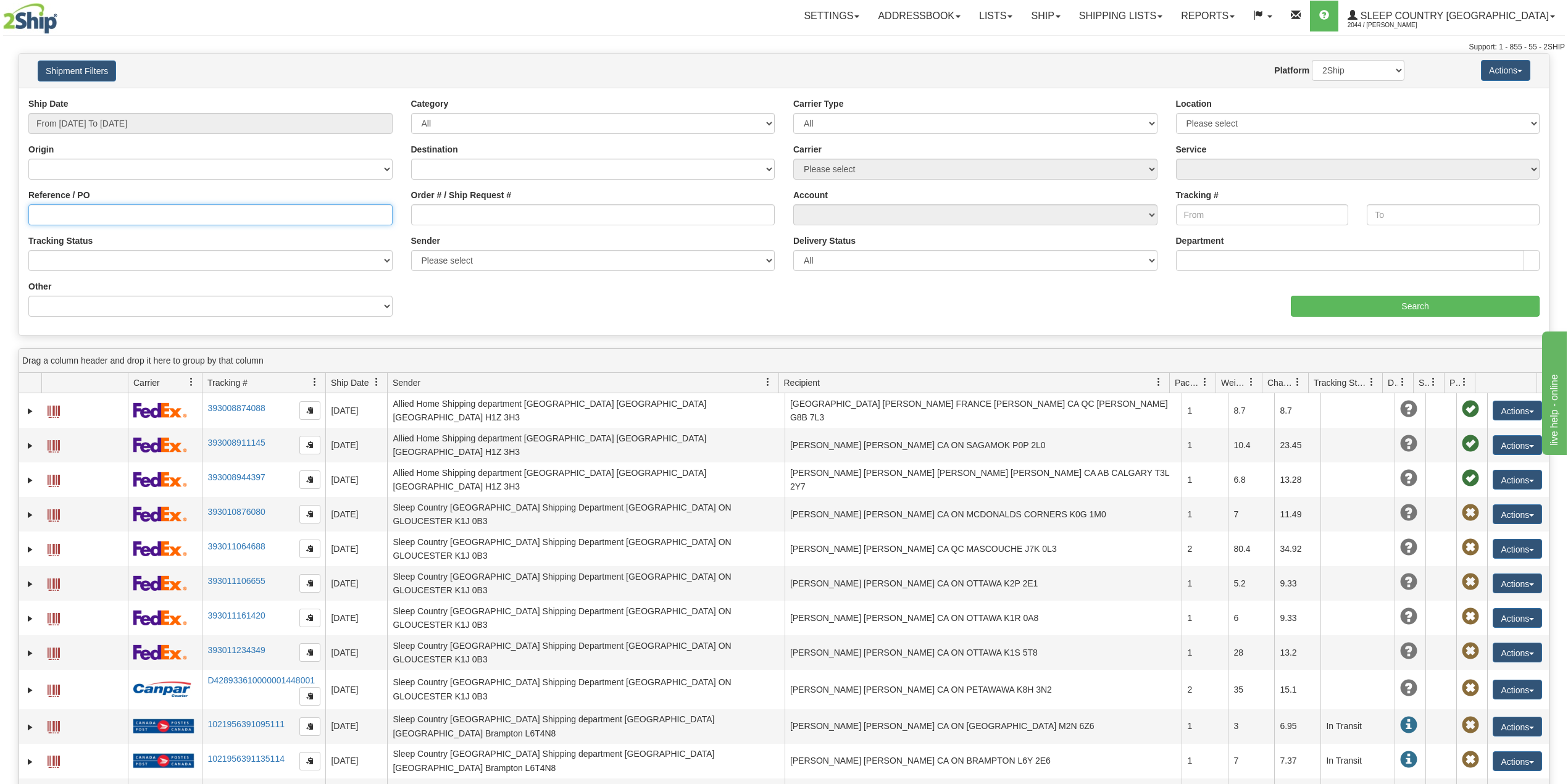
paste input "9000H964556"
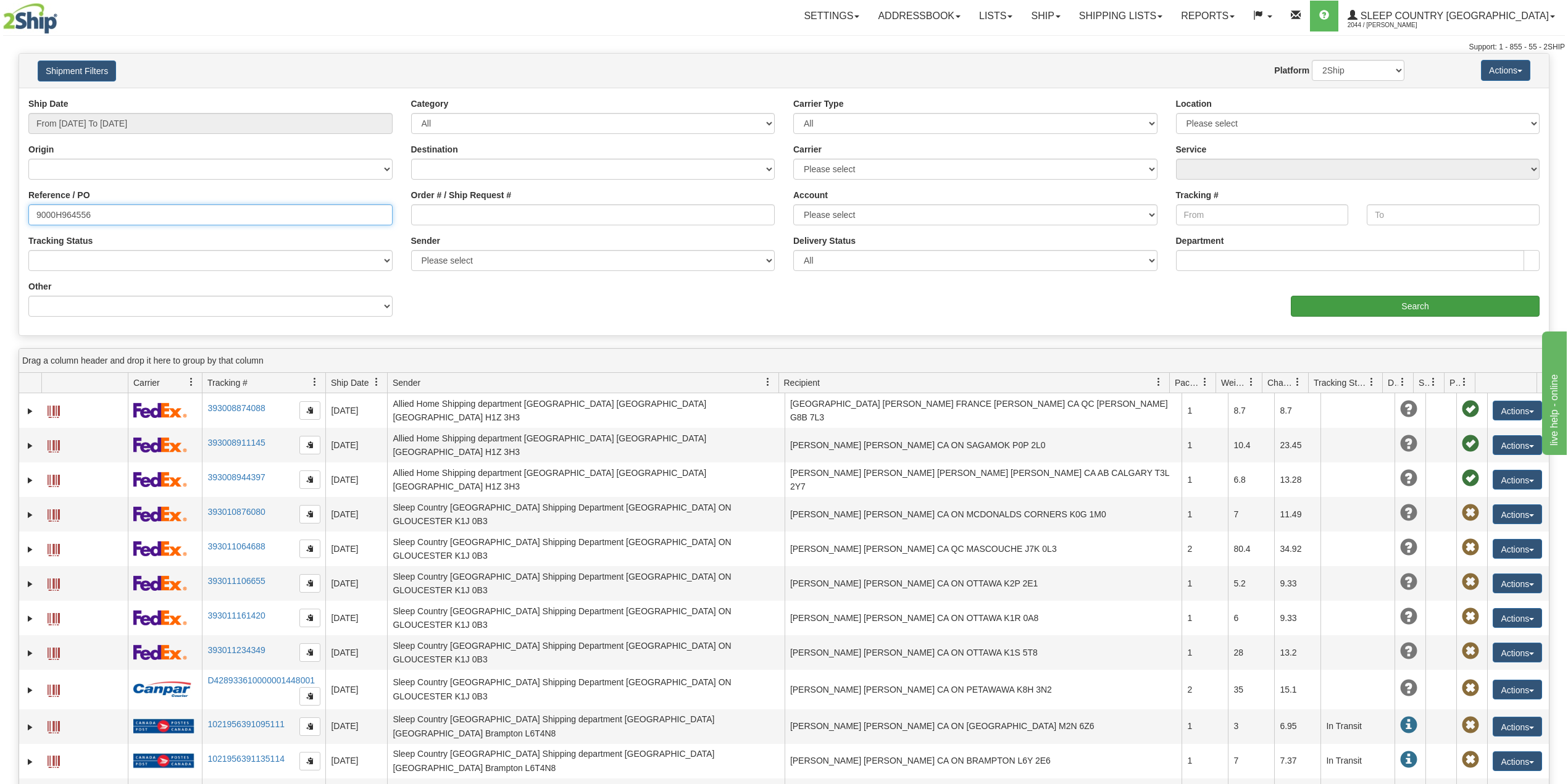
type input "9000H964556"
click at [1361, 318] on div "Ship Date From 08/11/2025 To 09/09/2025 Category All Inbound Outbound Carrier T…" at bounding box center [784, 212] width 1530 height 229
click at [1410, 298] on input "Search" at bounding box center [1415, 306] width 249 height 21
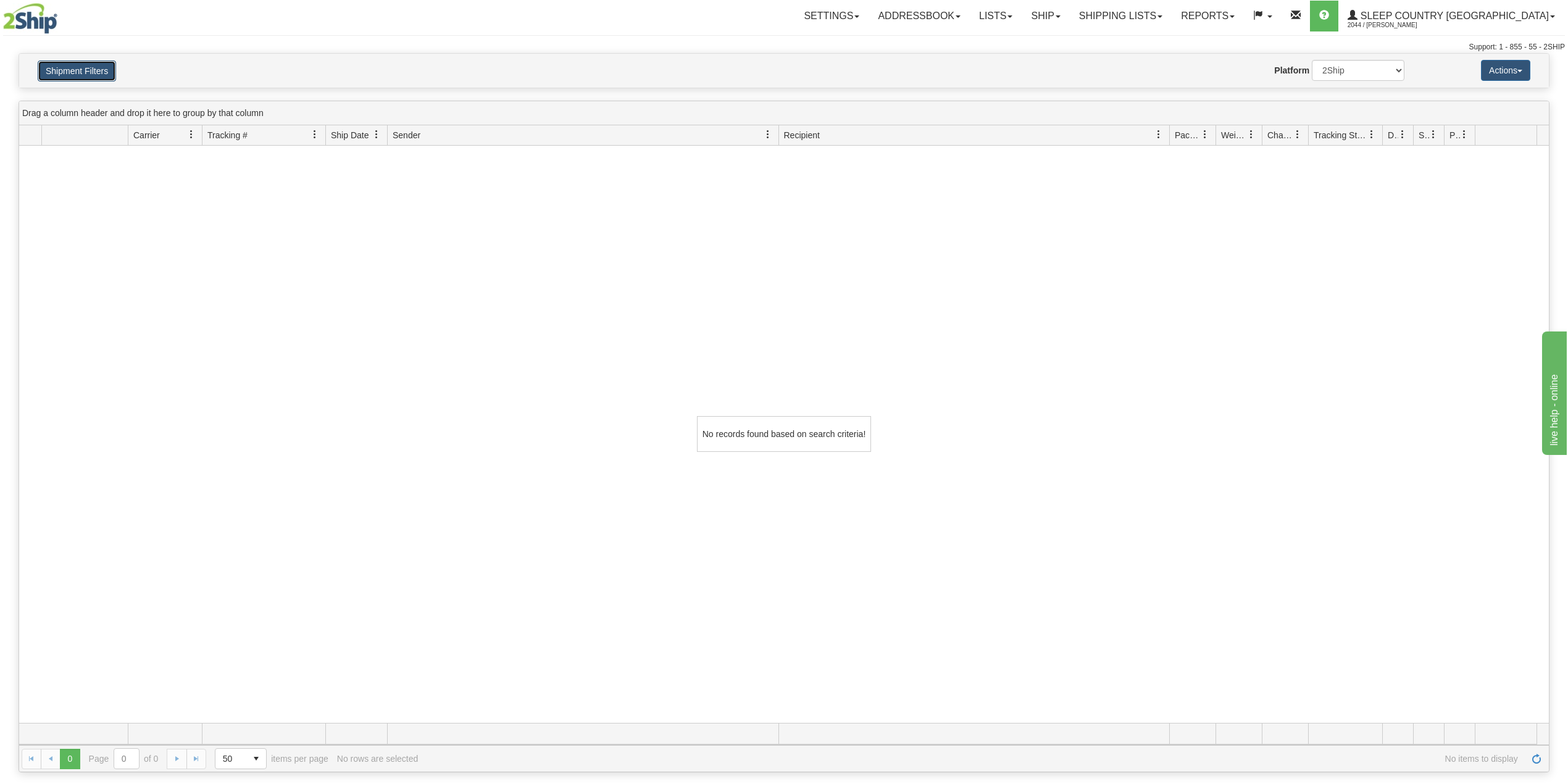
click at [89, 77] on button "Shipment Filters" at bounding box center [77, 71] width 78 height 21
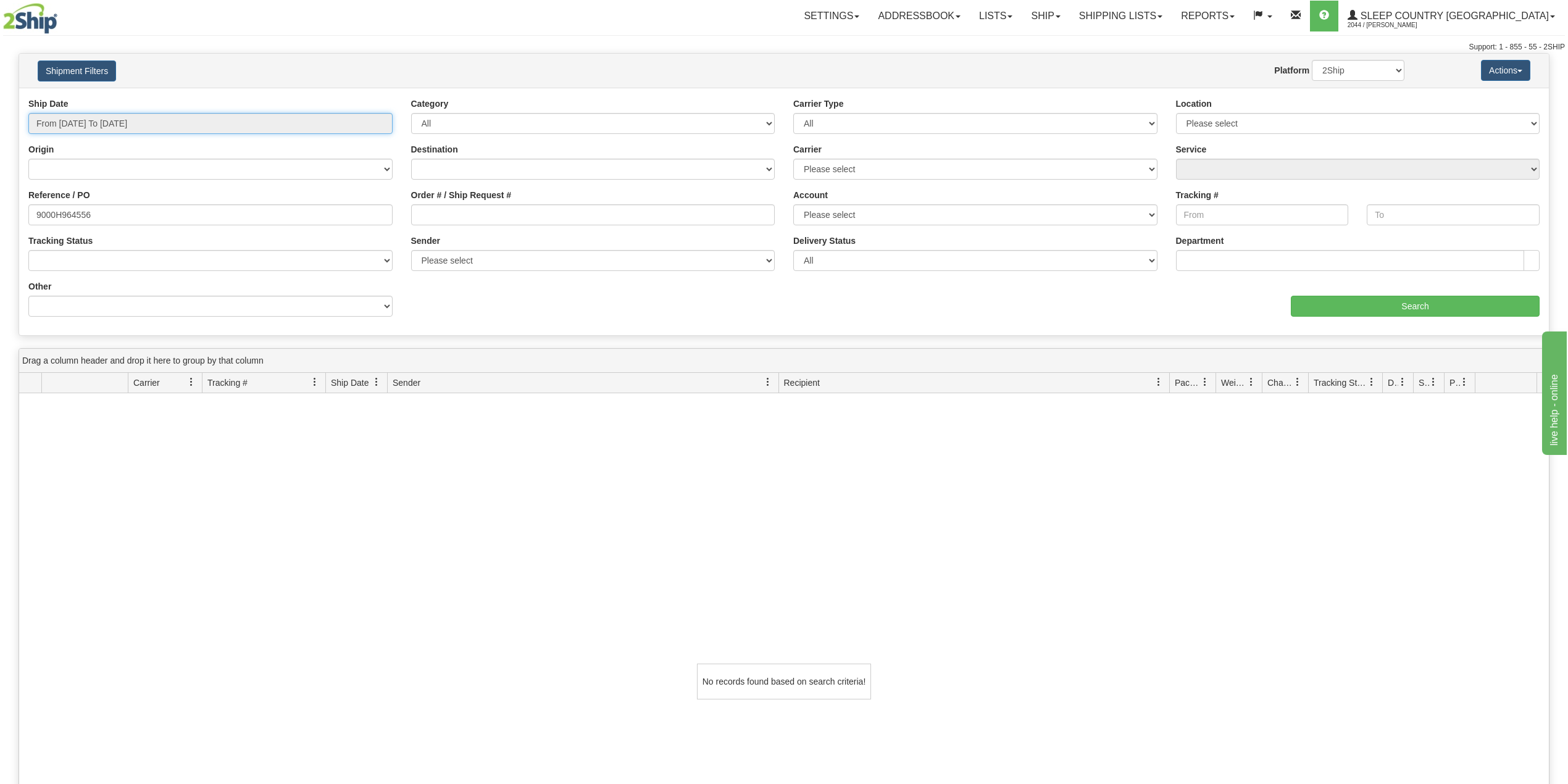
click at [116, 128] on input "From 08/11/2025 To 09/09/2025" at bounding box center [210, 123] width 364 height 21
type input "09/08/2025"
type input "09/03/2025"
type input "[DATE]"
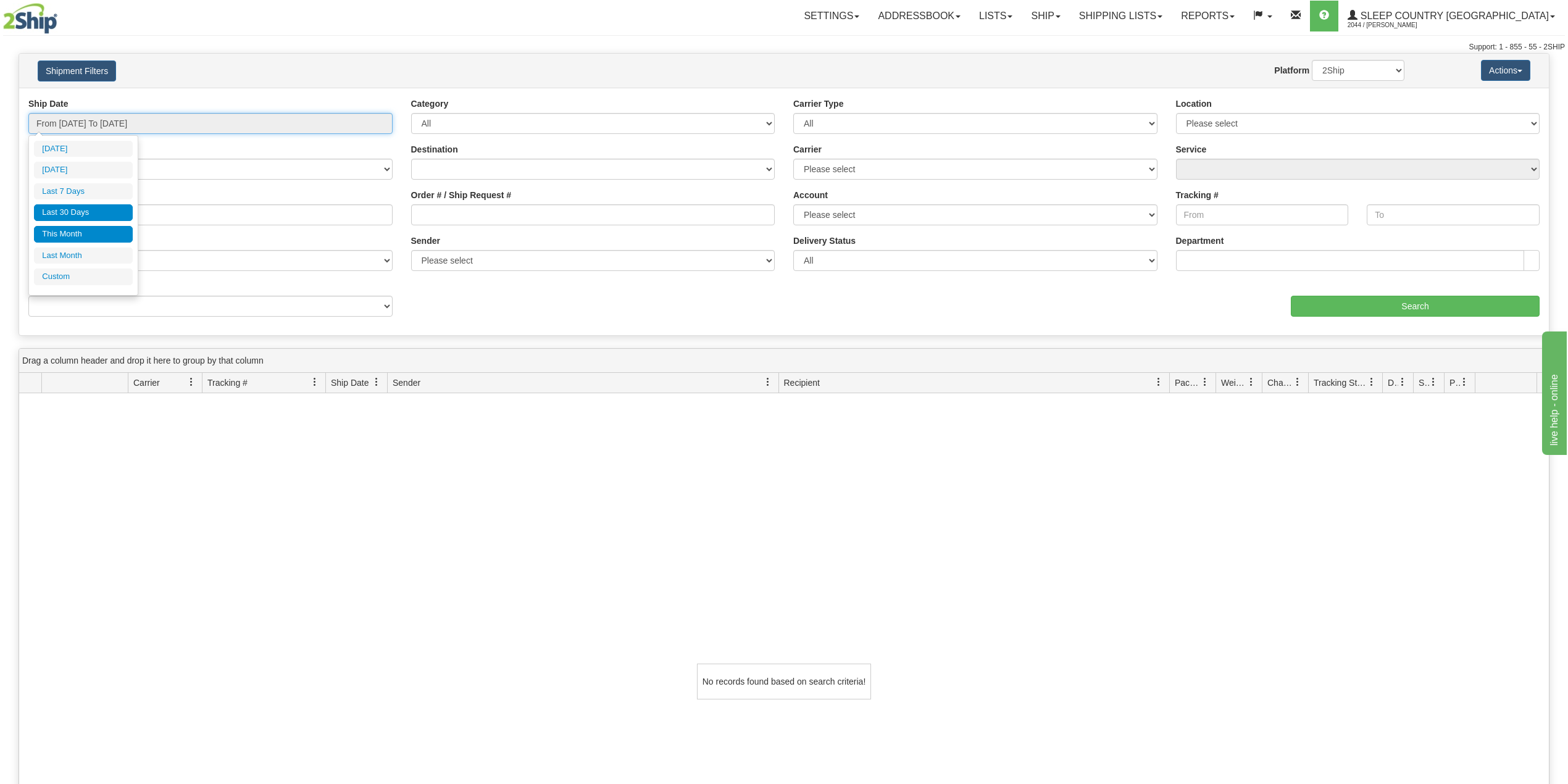
type input "09/01/2025"
type input "09/30/2025"
type input "08/01/2025"
type input "08/31/2025"
type input "08/11/2025"
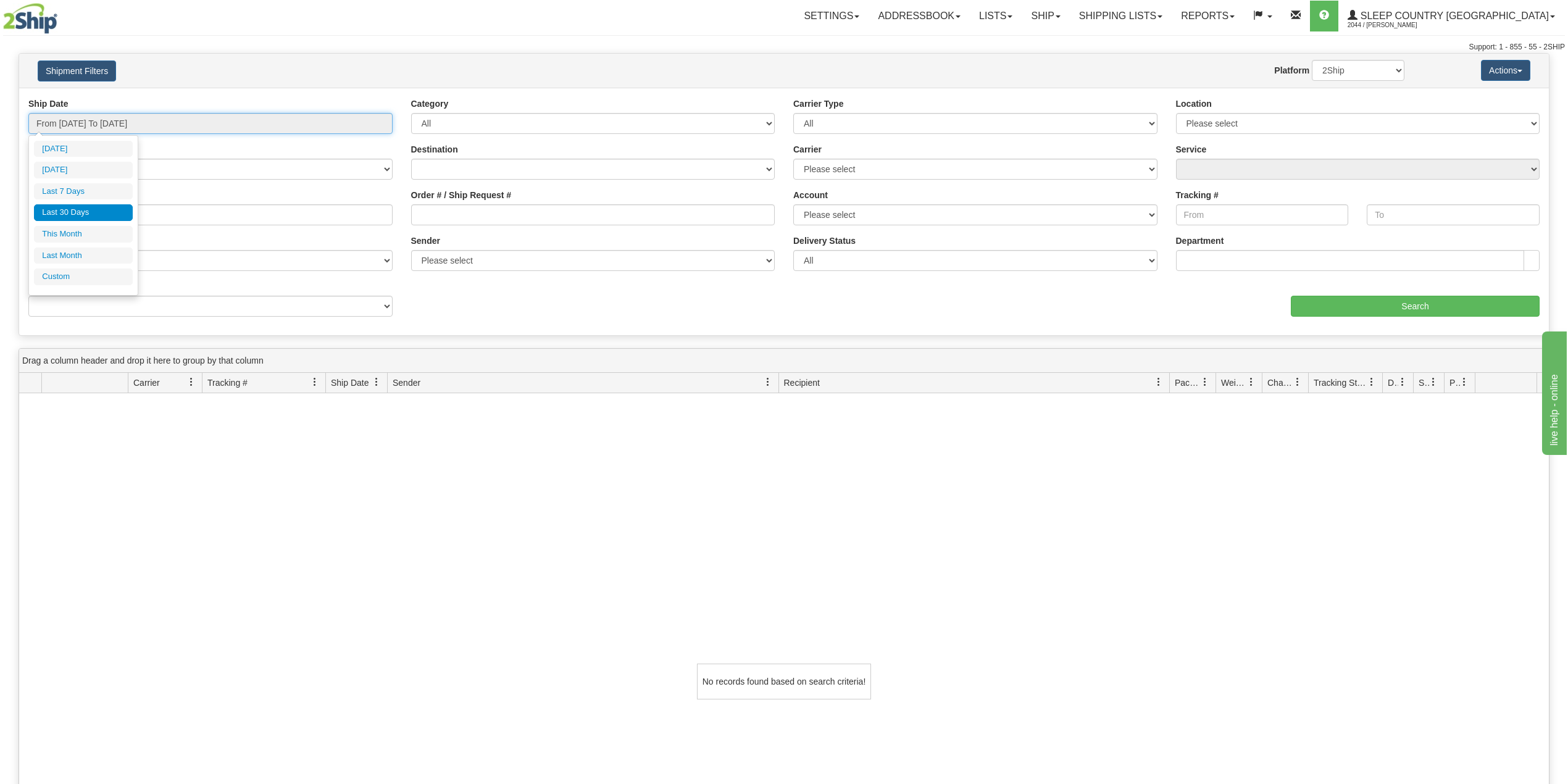
type input "[DATE]"
click at [79, 278] on li "Custom" at bounding box center [82, 277] width 99 height 16
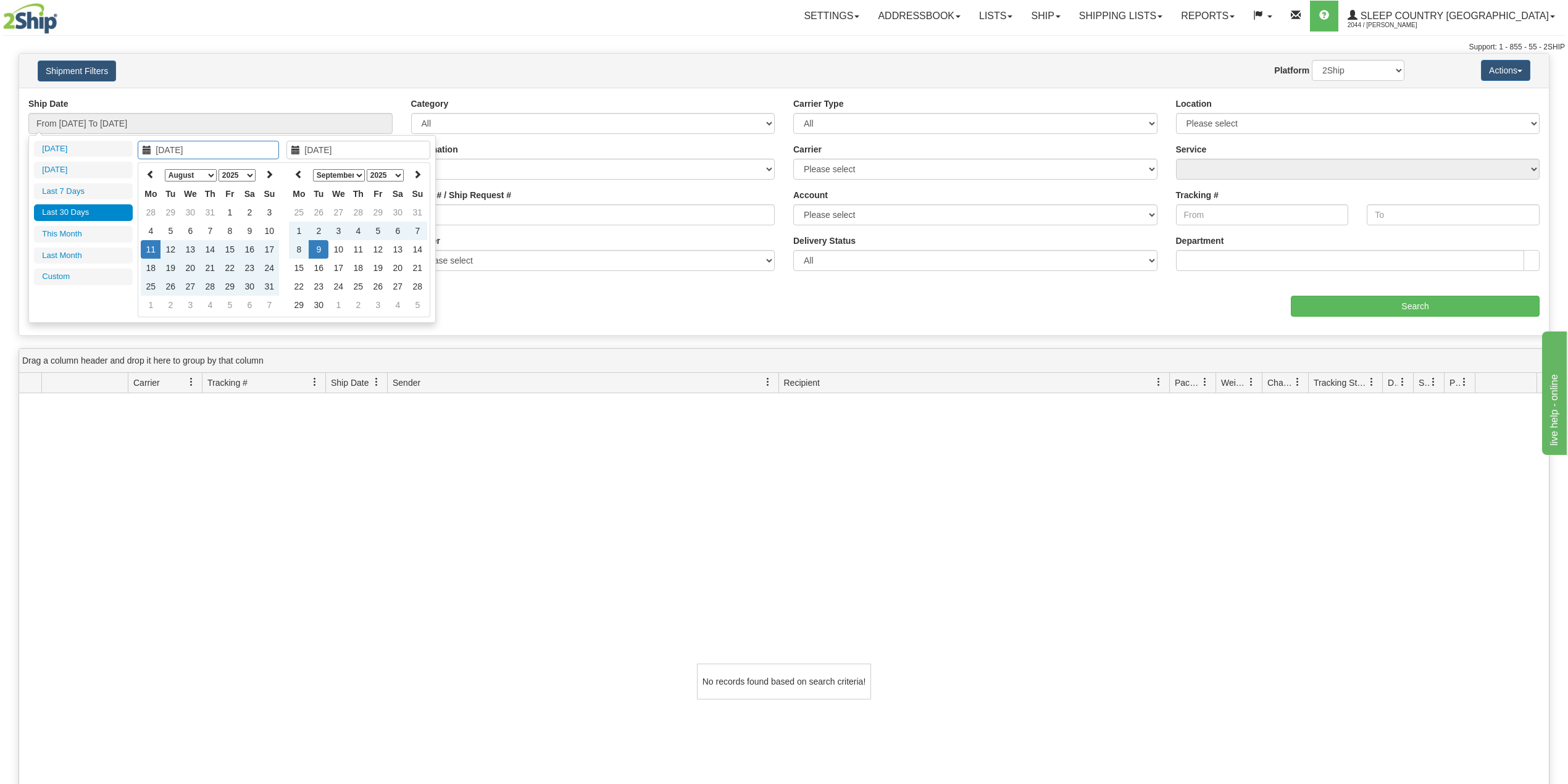
type input "08/01/2025"
type input "08/31/2025"
type input "[DATE]"
type input "08/01/2025"
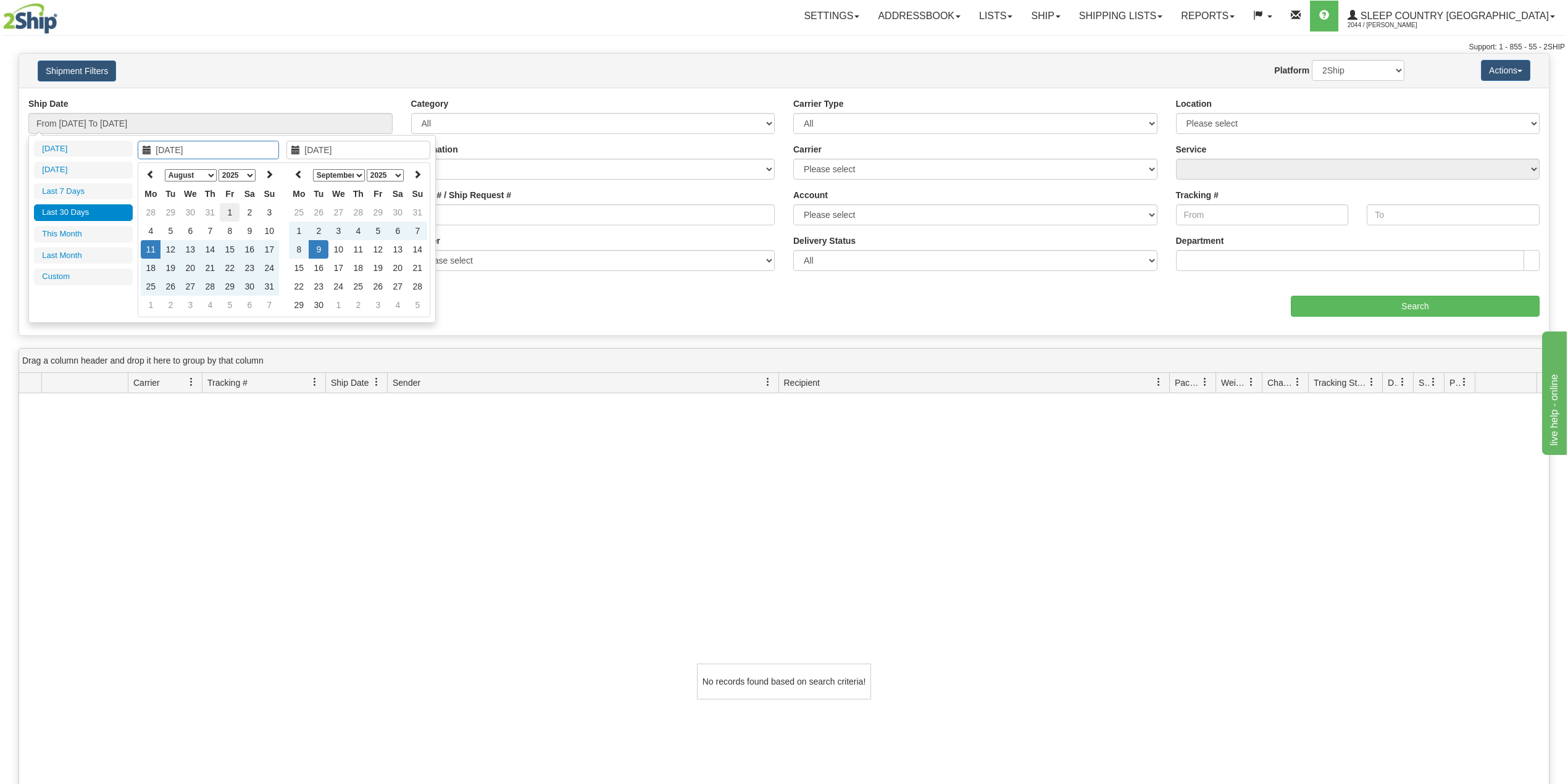
click at [232, 209] on td "1" at bounding box center [230, 212] width 20 height 18
type input "[DATE]"
click at [320, 248] on td "9" at bounding box center [319, 249] width 20 height 18
type input "From 08/01/2025 To 09/09/2025"
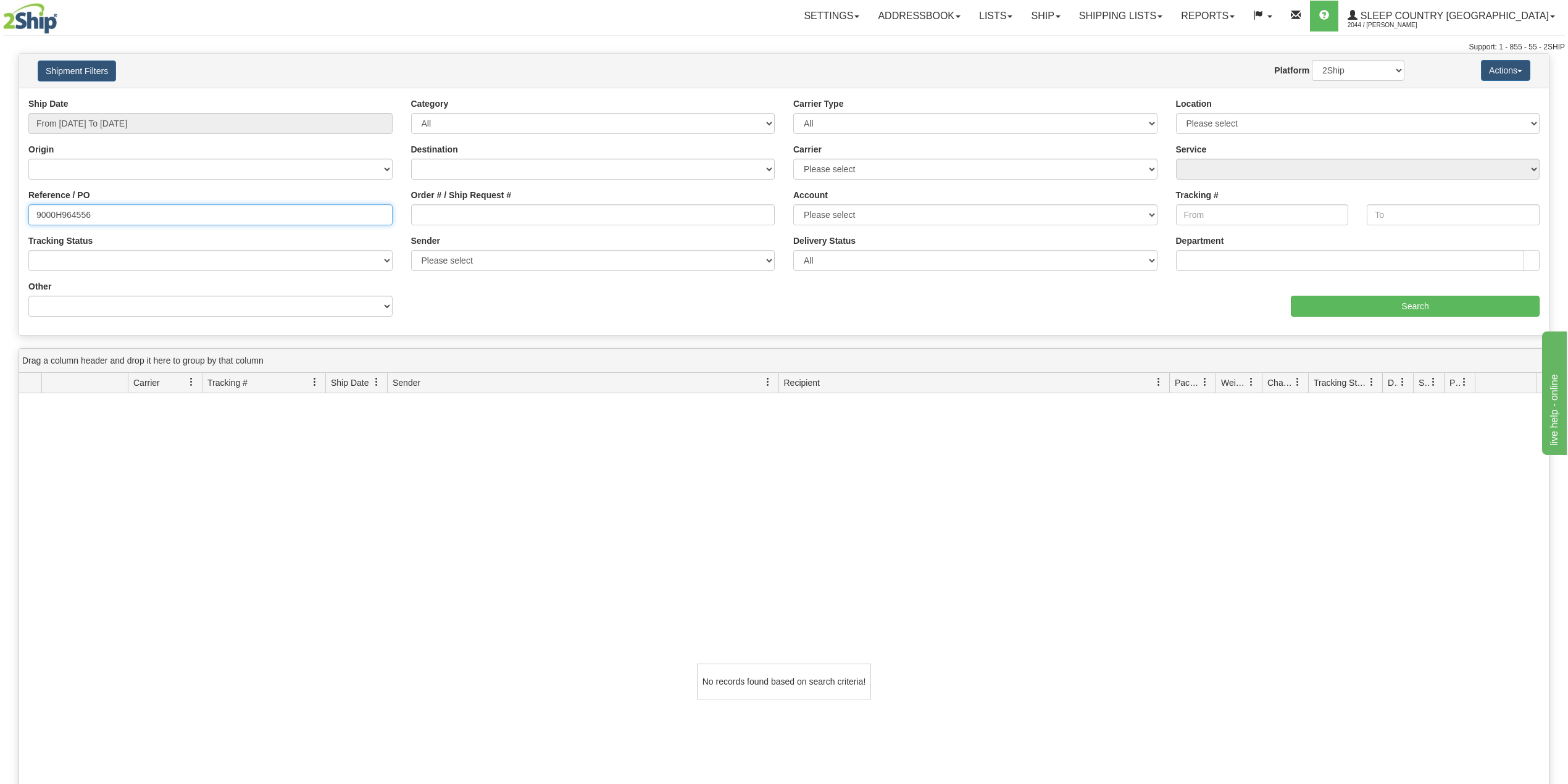
click at [173, 213] on input "9000H964556" at bounding box center [210, 215] width 364 height 21
click at [1427, 309] on input "Search" at bounding box center [1415, 306] width 249 height 21
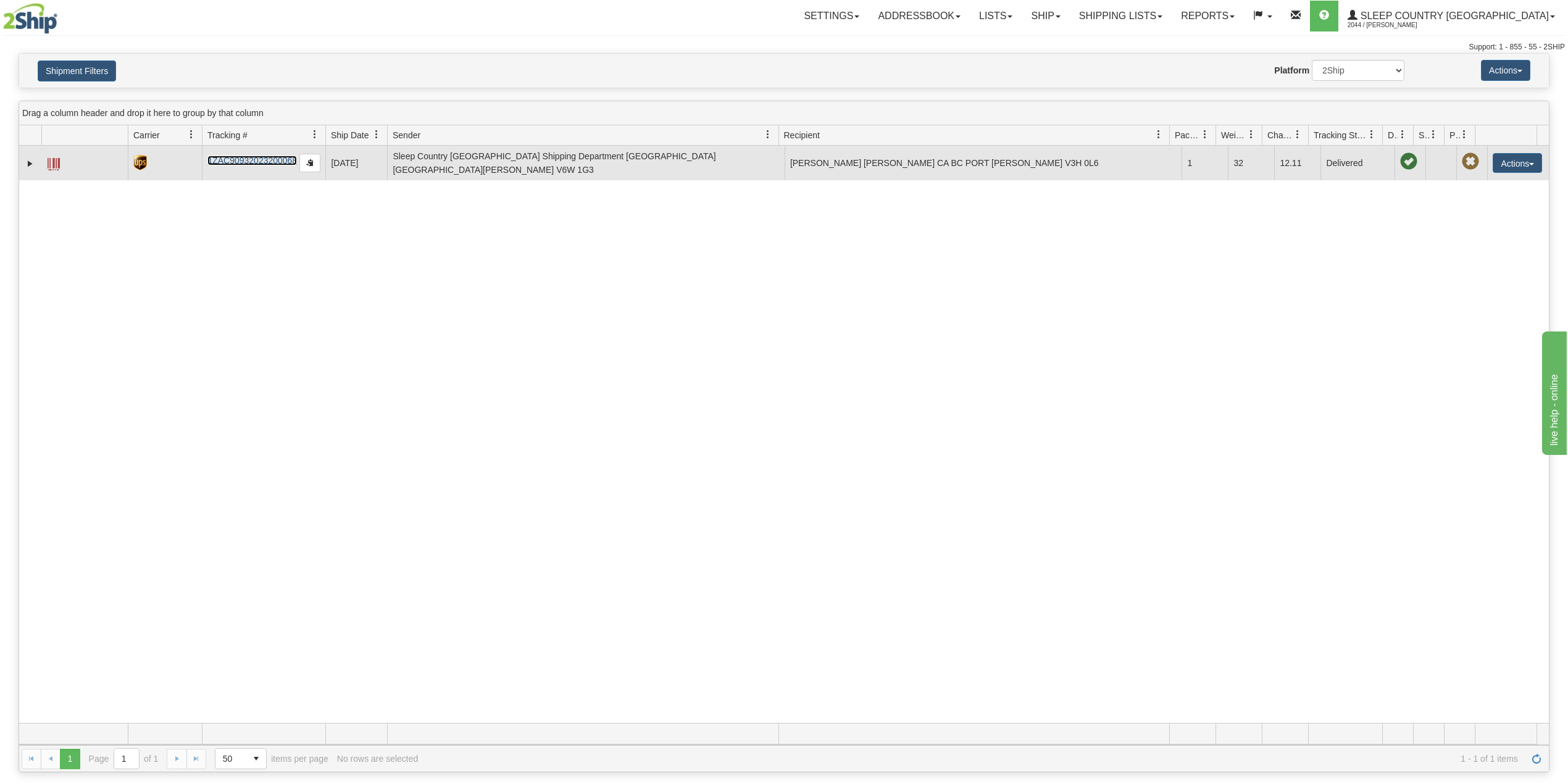
click at [259, 161] on link "1ZAC90932023200068" at bounding box center [253, 161] width 90 height 10
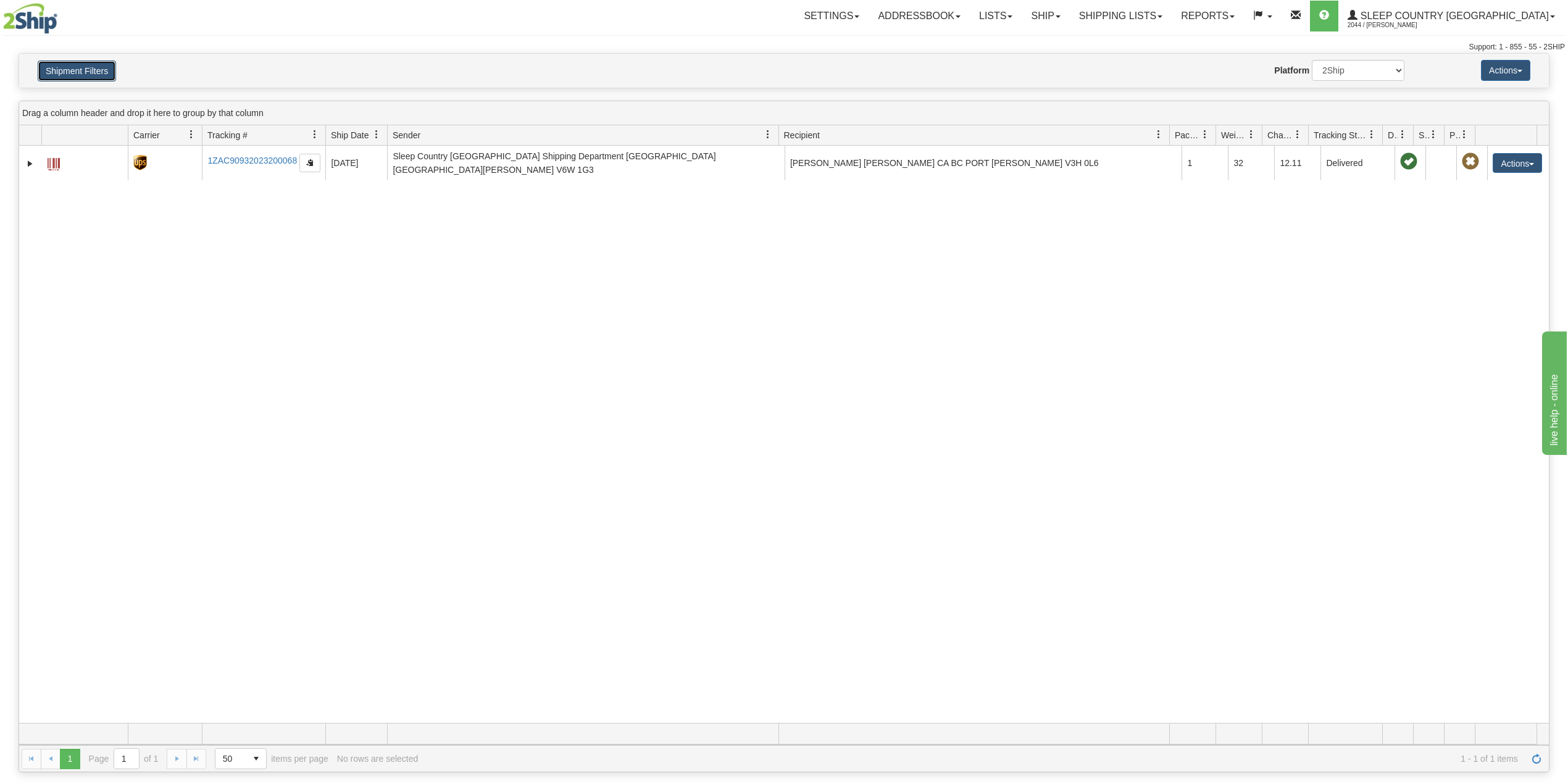
click at [90, 67] on button "Shipment Filters" at bounding box center [77, 71] width 78 height 21
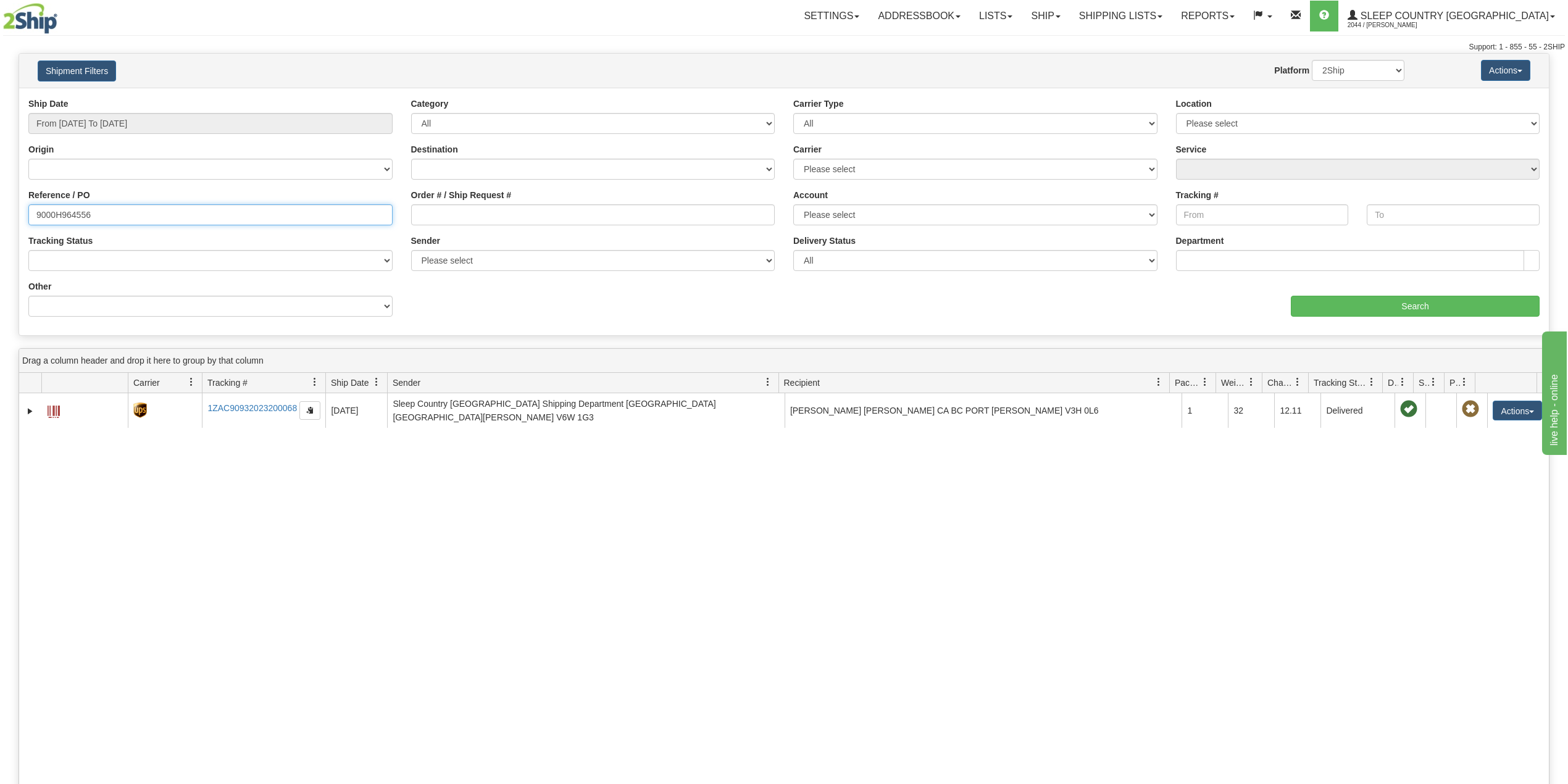
click at [63, 213] on input "9000H964556" at bounding box center [210, 215] width 364 height 21
paste input "2I058332"
type input "9002I058332"
click at [1321, 319] on div "Ship Date From 08/01/2025 To 09/09/2025 Category All Inbound Outbound Carrier T…" at bounding box center [784, 212] width 1530 height 229
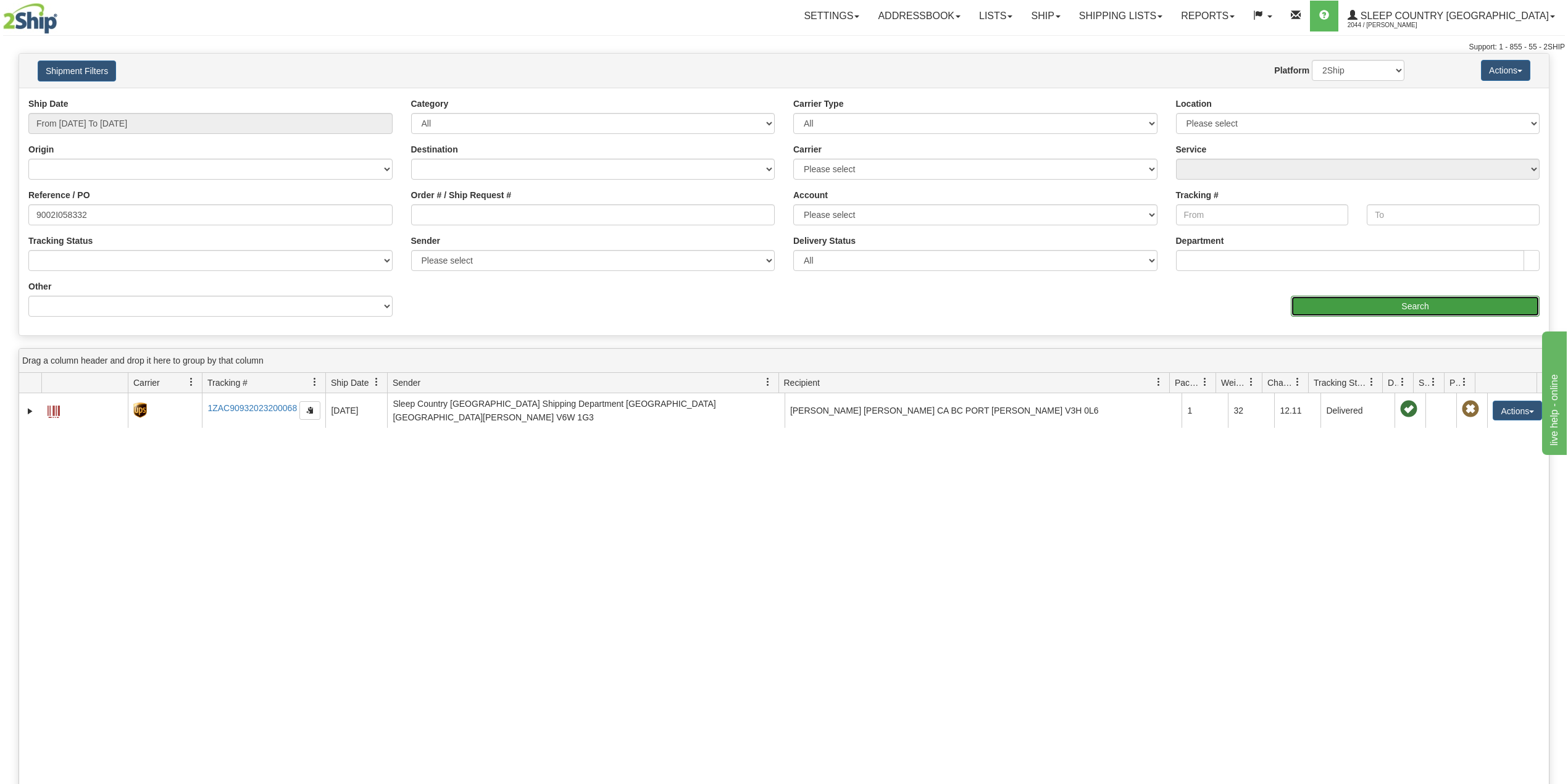
click at [1336, 301] on input "Search" at bounding box center [1415, 306] width 249 height 21
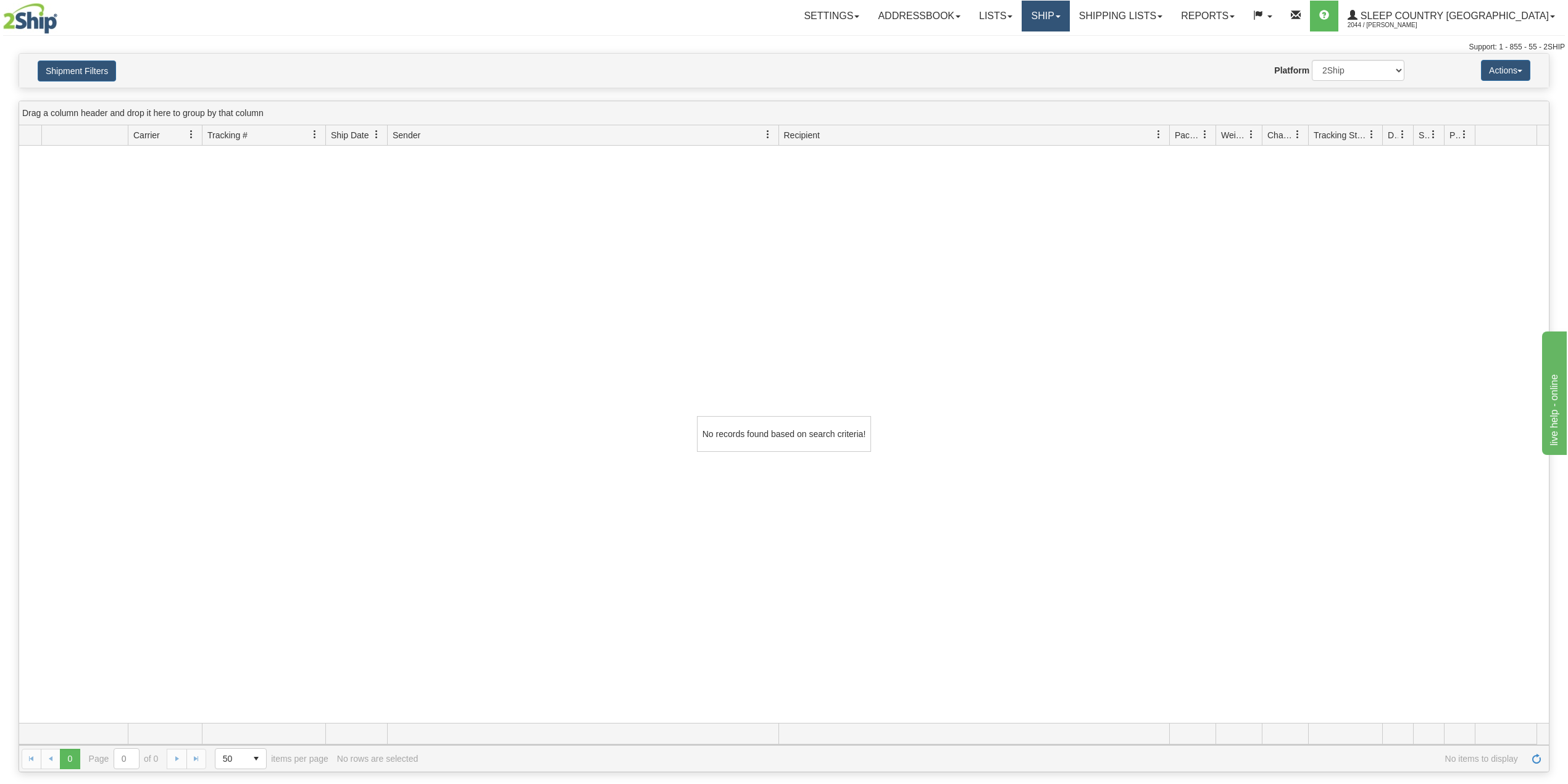
click at [1070, 18] on link "Ship" at bounding box center [1046, 16] width 48 height 31
click at [1057, 58] on span "OnHold / Order Queue" at bounding box center [1013, 59] width 87 height 10
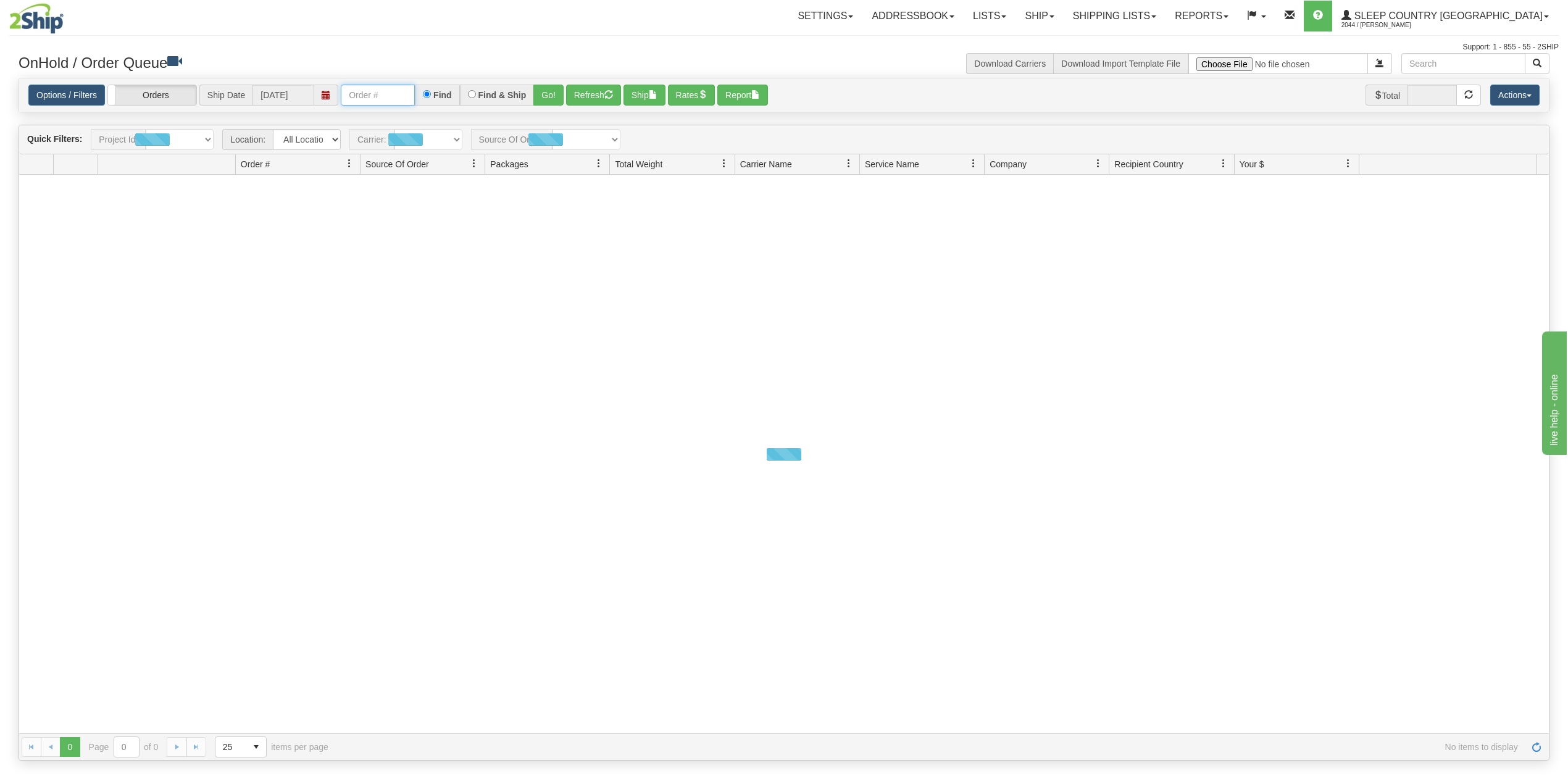
click at [389, 87] on input "text" at bounding box center [377, 95] width 74 height 21
paste input "9002I058332"
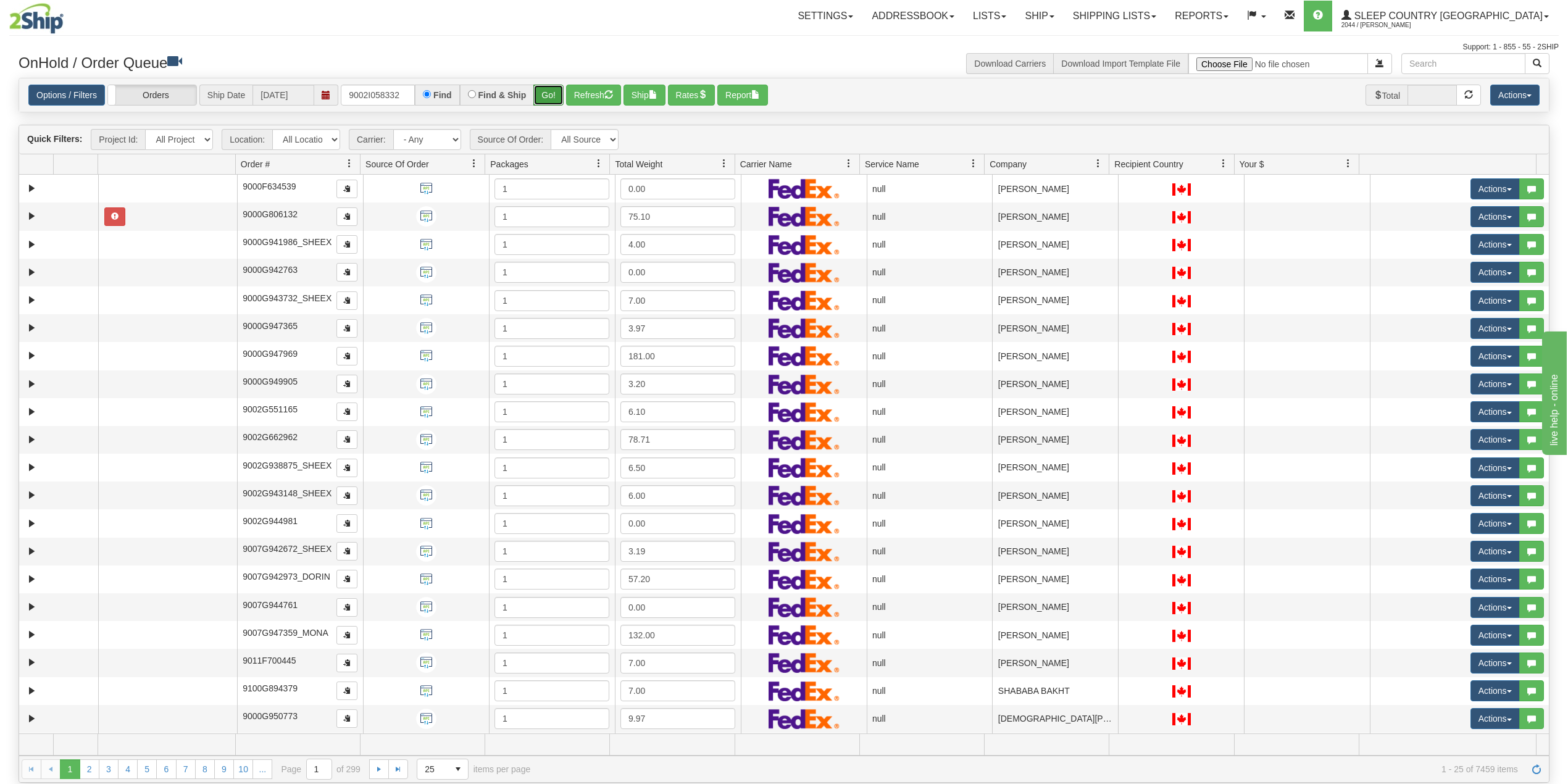
click at [552, 95] on button "Go!" at bounding box center [548, 95] width 31 height 21
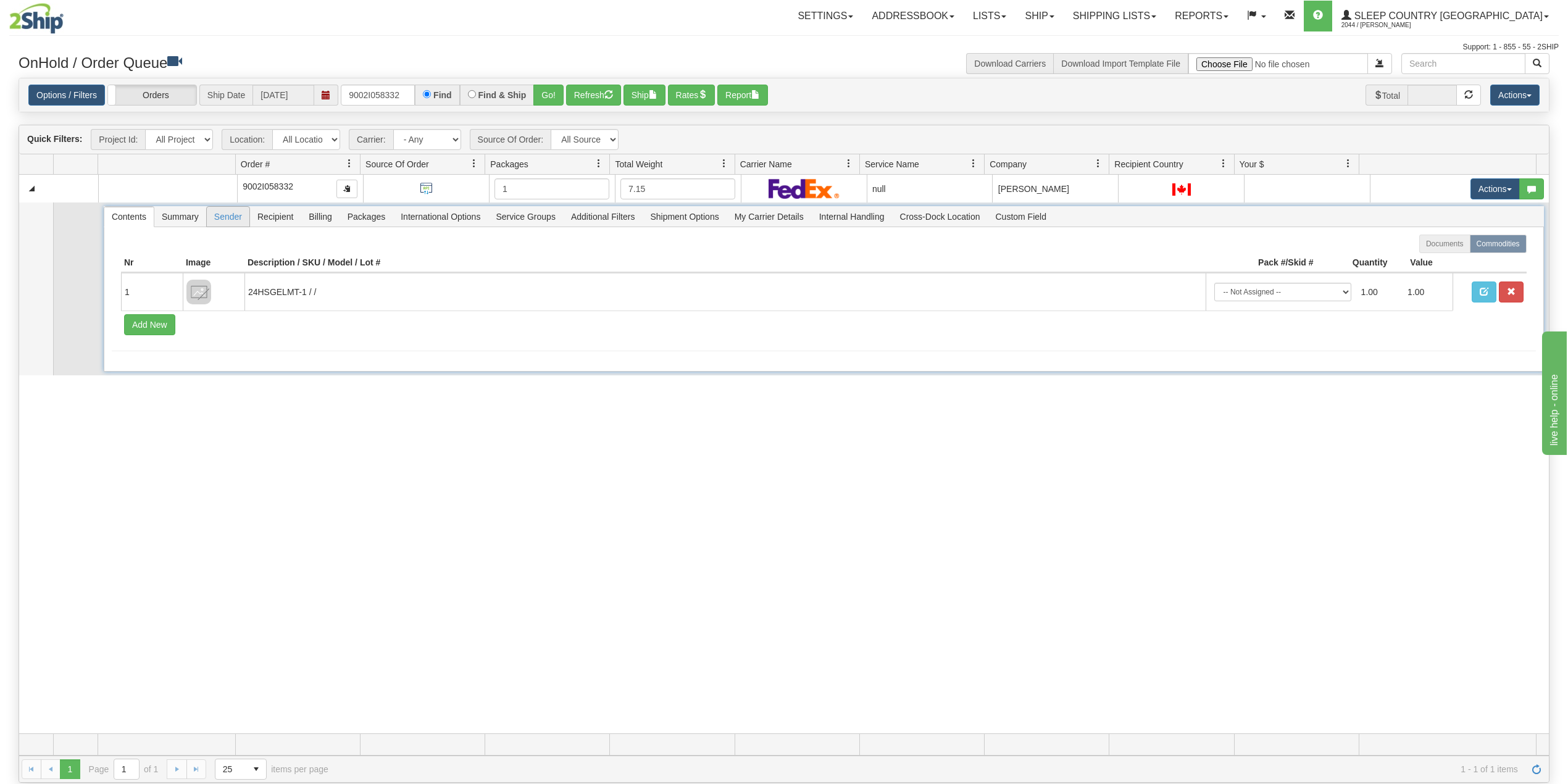
click at [232, 224] on span "Sender" at bounding box center [228, 216] width 43 height 20
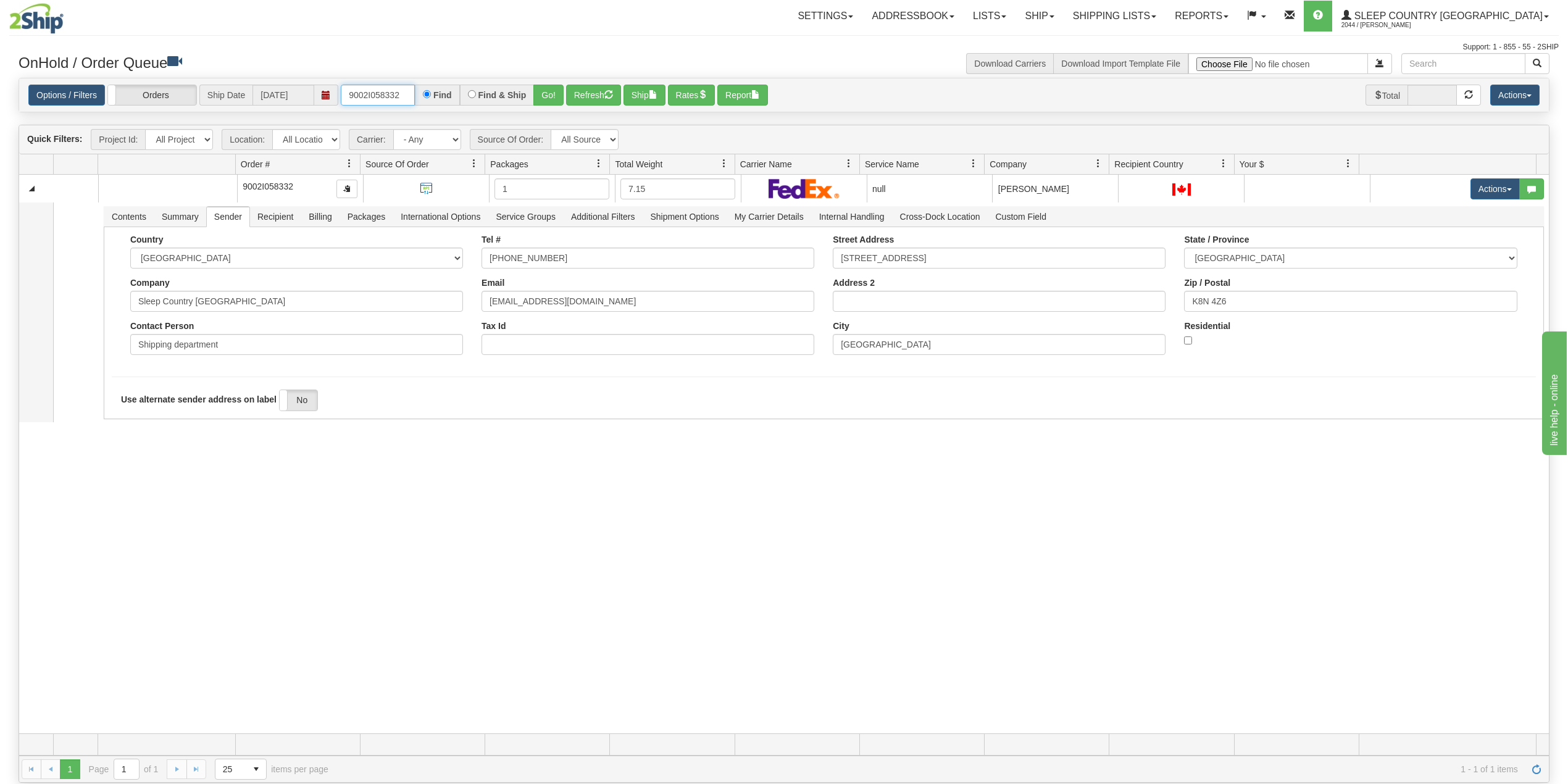
click at [389, 93] on input "9002I058332" at bounding box center [377, 95] width 74 height 21
paste input "7I059204"
type input "9007I059204"
click at [545, 97] on button "Go!" at bounding box center [548, 95] width 31 height 21
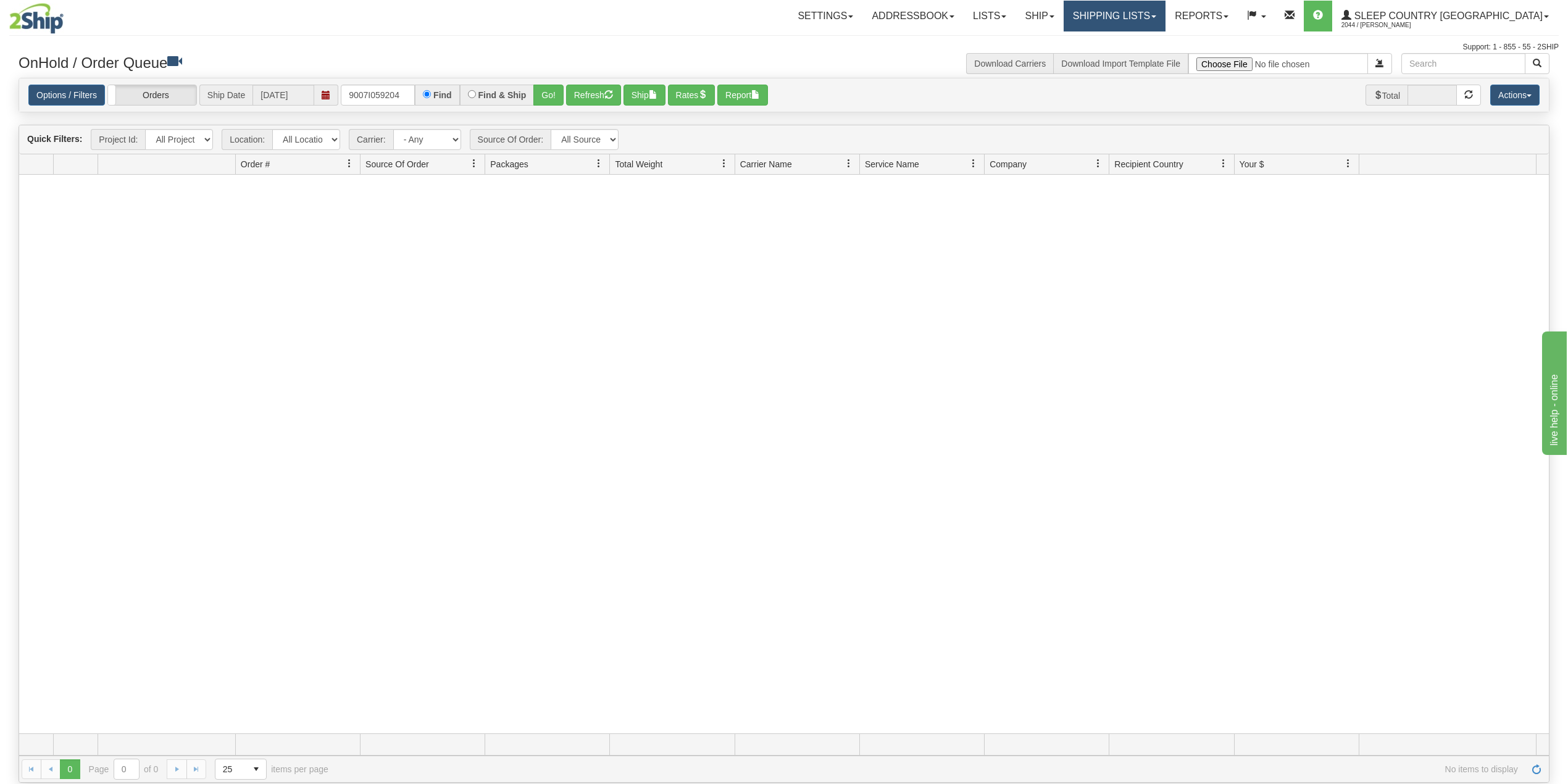
drag, startPoint x: 1184, startPoint y: 25, endPoint x: 1153, endPoint y: 42, distance: 35.4
click at [1165, 25] on link "Shipping lists" at bounding box center [1115, 16] width 101 height 31
click at [1136, 59] on span "Search Shipment History" at bounding box center [1105, 59] width 96 height 10
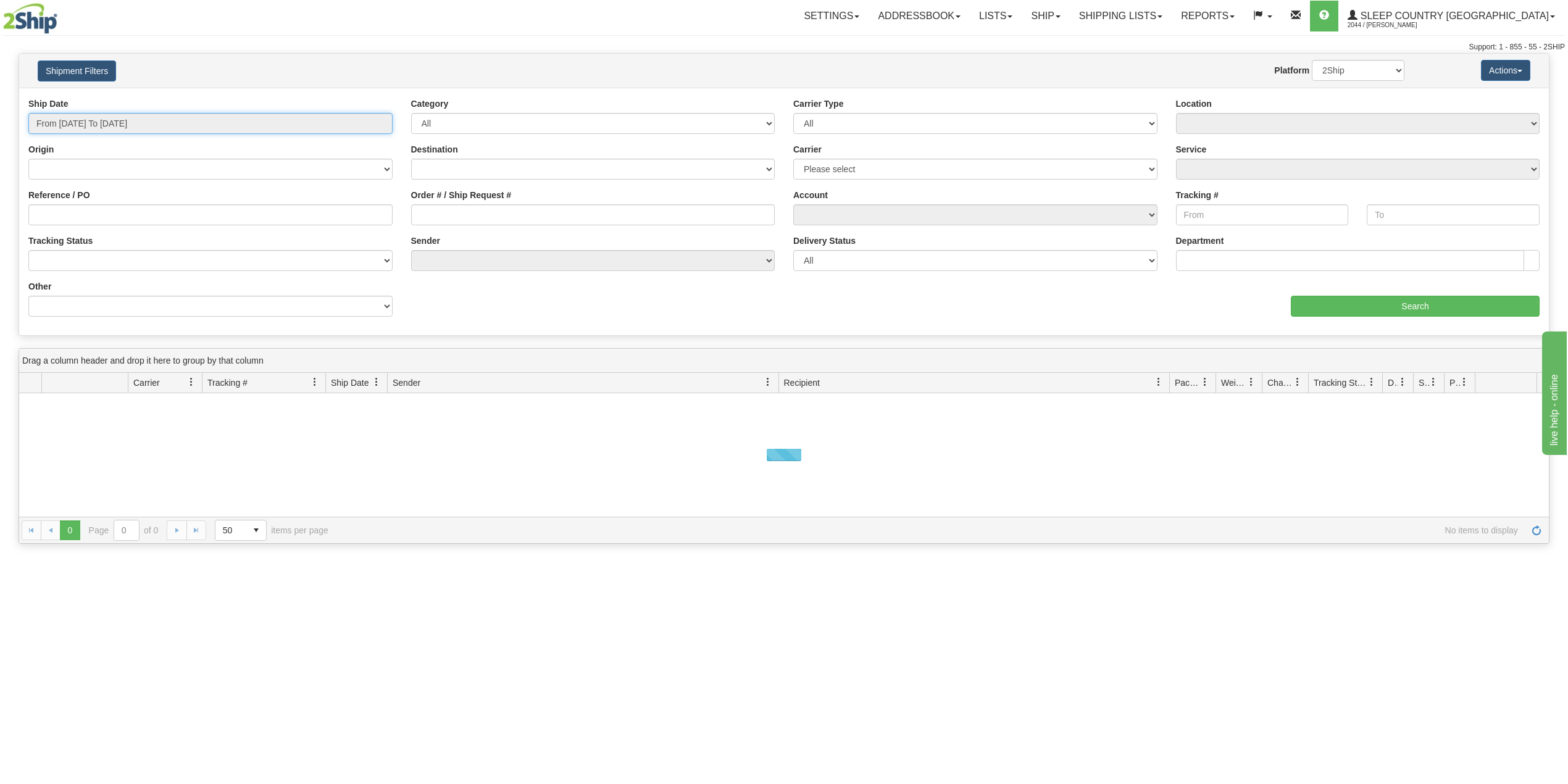
click at [106, 123] on input "From [DATE] To [DATE]" at bounding box center [210, 123] width 364 height 21
click at [84, 213] on li "Last 30 Days" at bounding box center [82, 213] width 99 height 16
type input "From [DATE] To [DATE]"
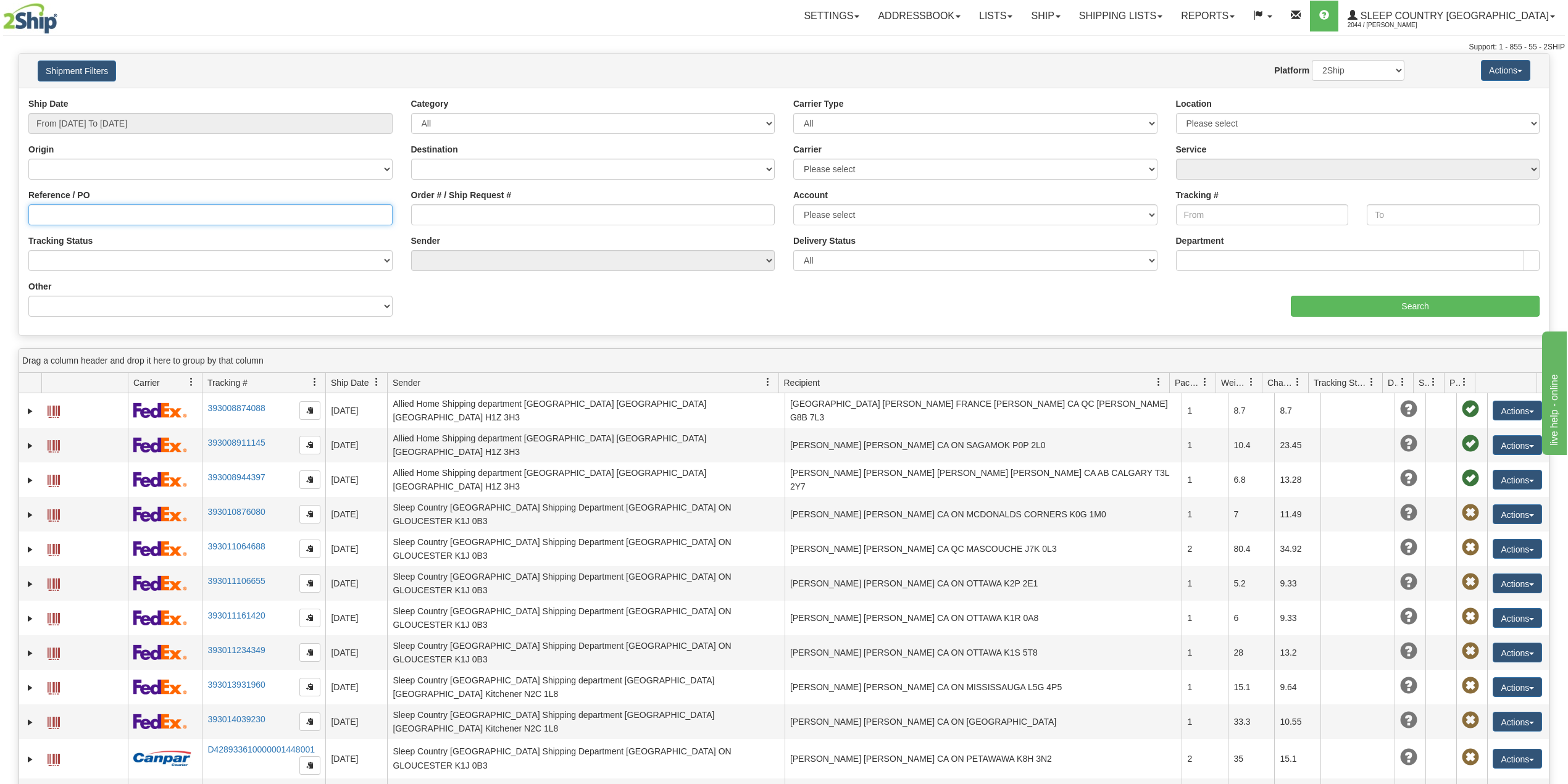
click at [97, 213] on input "Reference / PO" at bounding box center [210, 215] width 364 height 21
paste input "9007I059204"
type input "9007I059204"
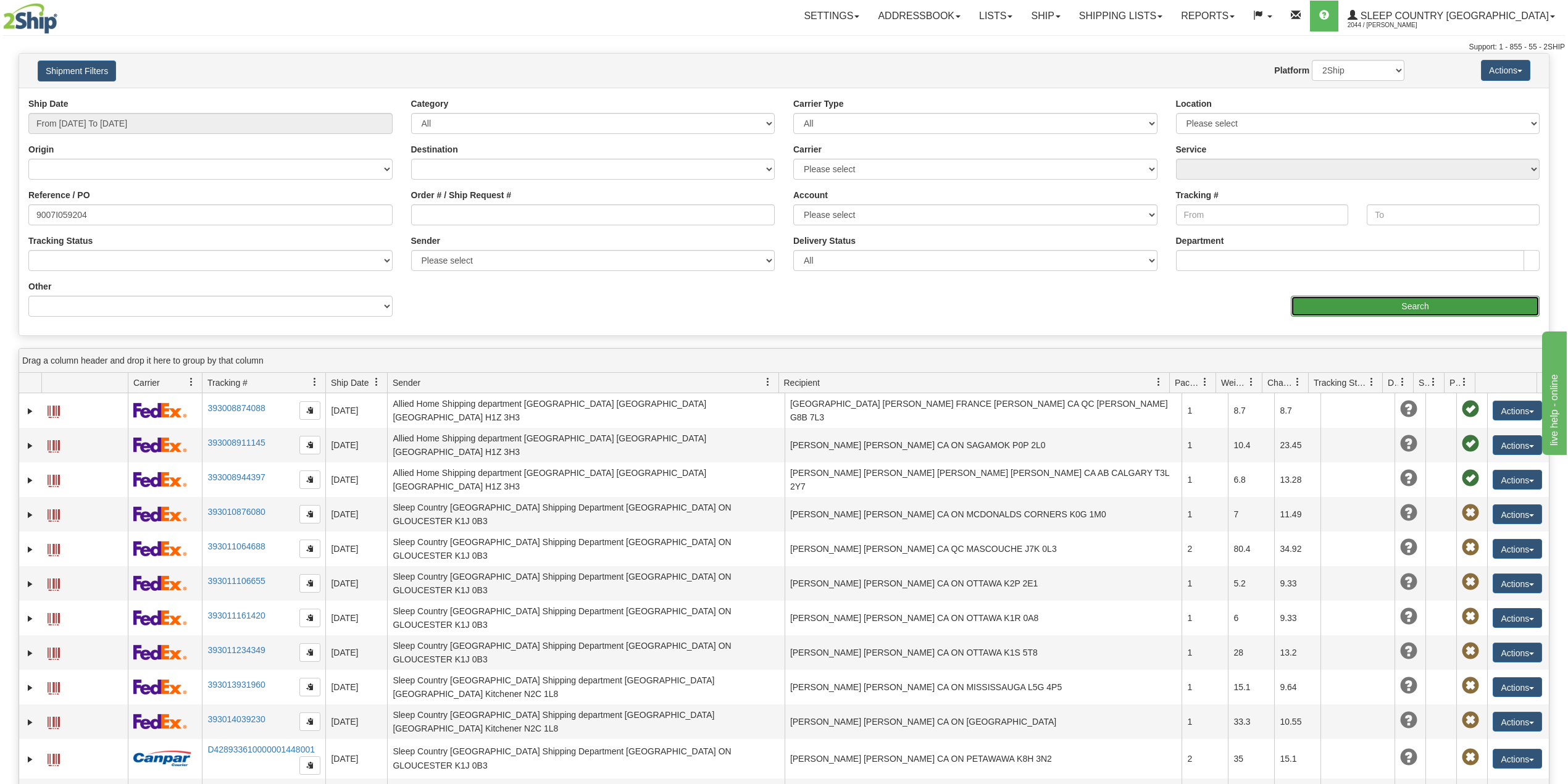
click at [1369, 299] on input "Search" at bounding box center [1415, 306] width 249 height 21
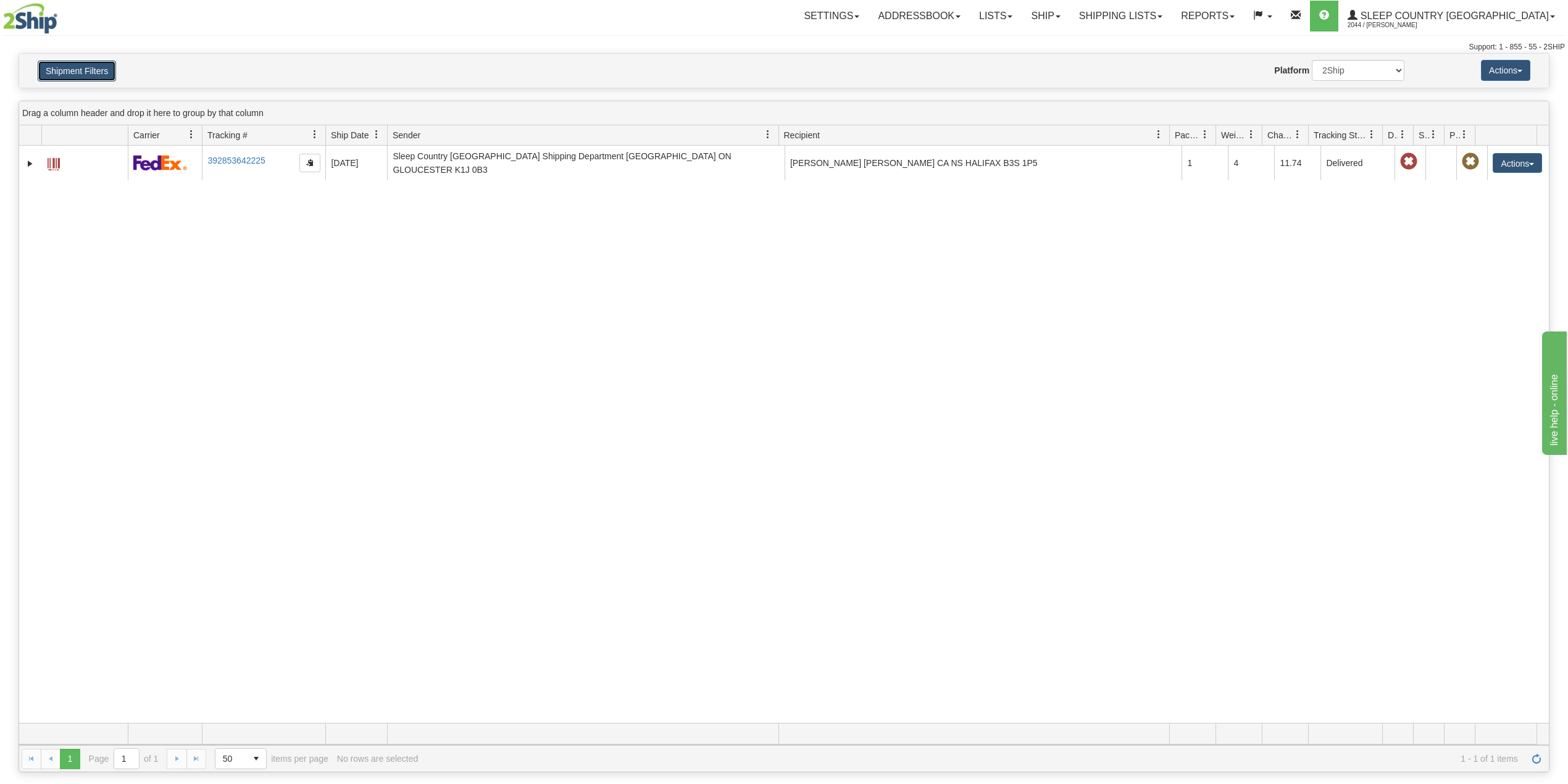
click at [98, 72] on button "Shipment Filters" at bounding box center [77, 71] width 78 height 21
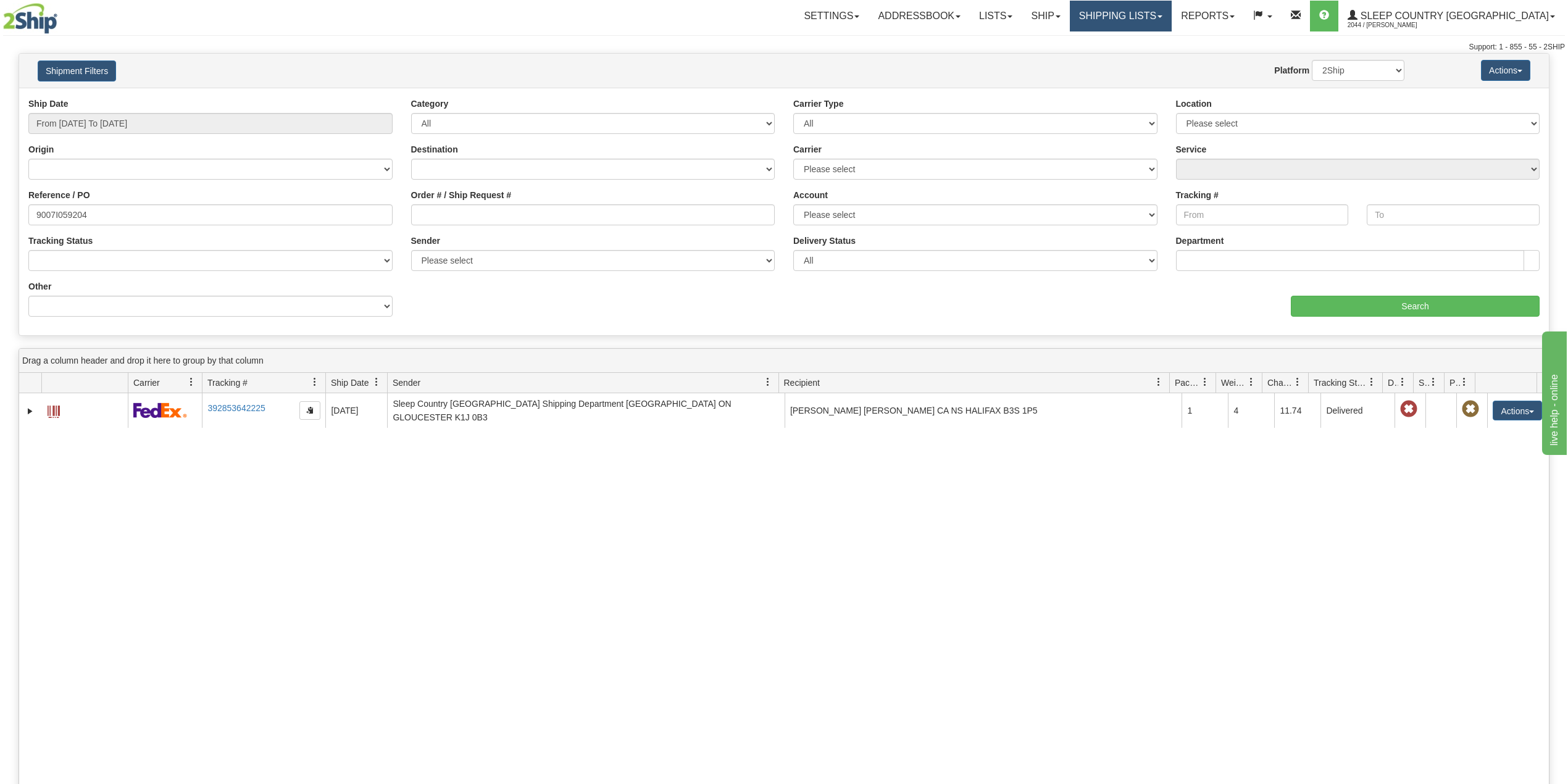
click at [1172, 17] on link "Shipping lists" at bounding box center [1120, 16] width 101 height 31
click at [1136, 39] on span "Current Shipments" at bounding box center [1098, 43] width 72 height 10
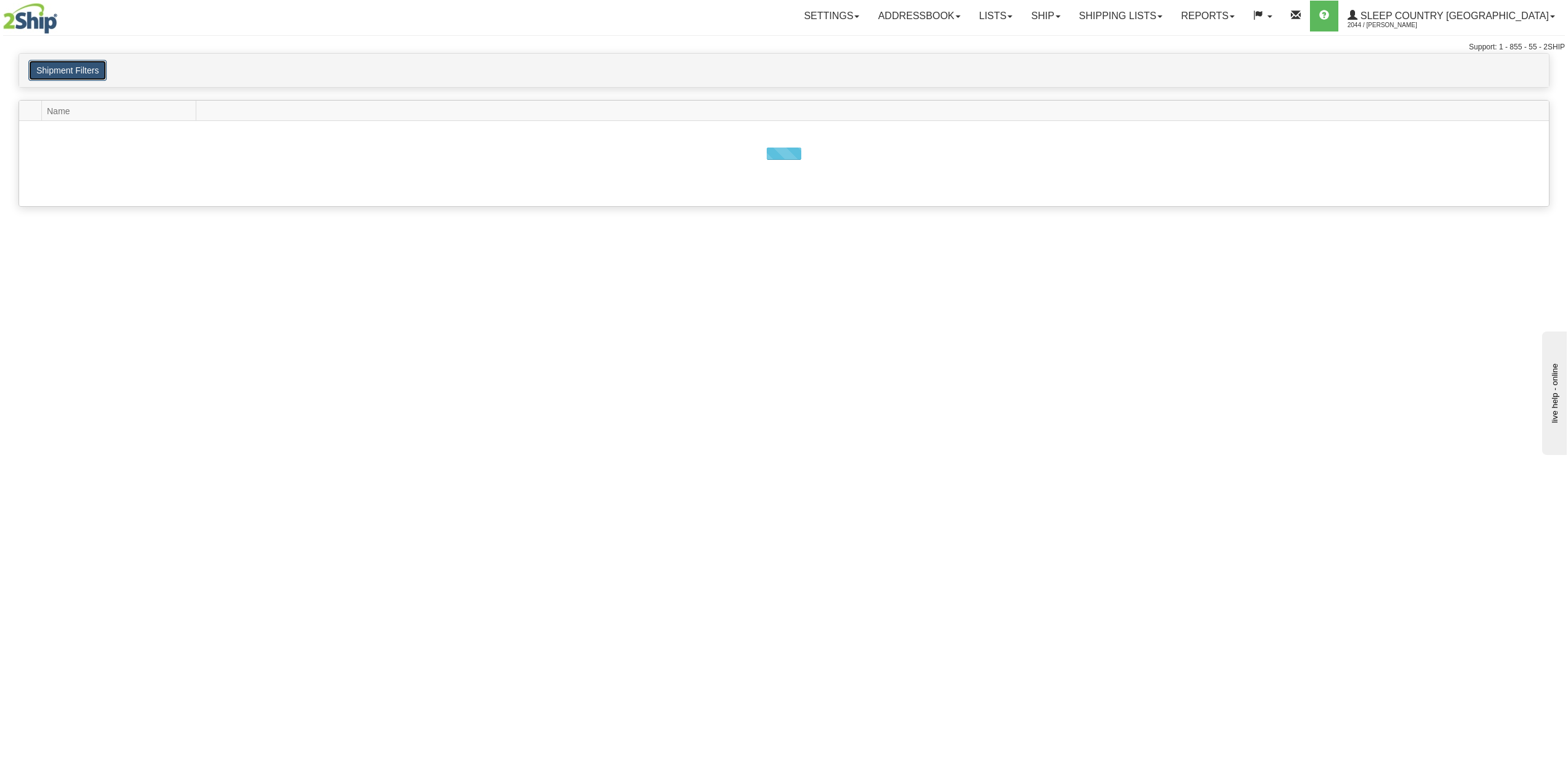
click at [81, 76] on button "Shipment Filters" at bounding box center [68, 71] width 78 height 21
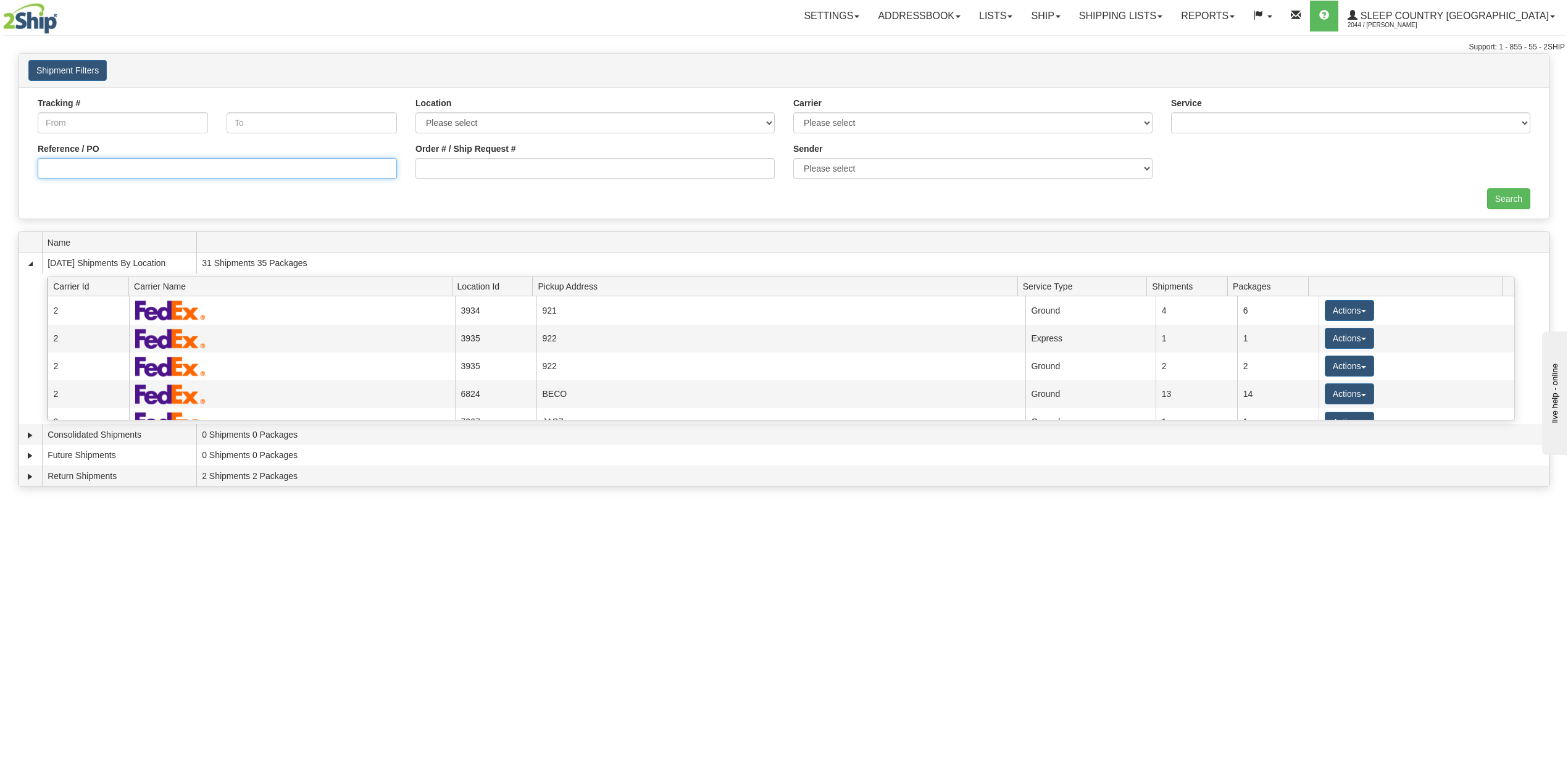
click at [106, 167] on input "Reference / PO" at bounding box center [217, 168] width 360 height 21
paste input "9007I059204"
type input "9007I059204"
click at [1499, 199] on input "Search" at bounding box center [1508, 199] width 43 height 21
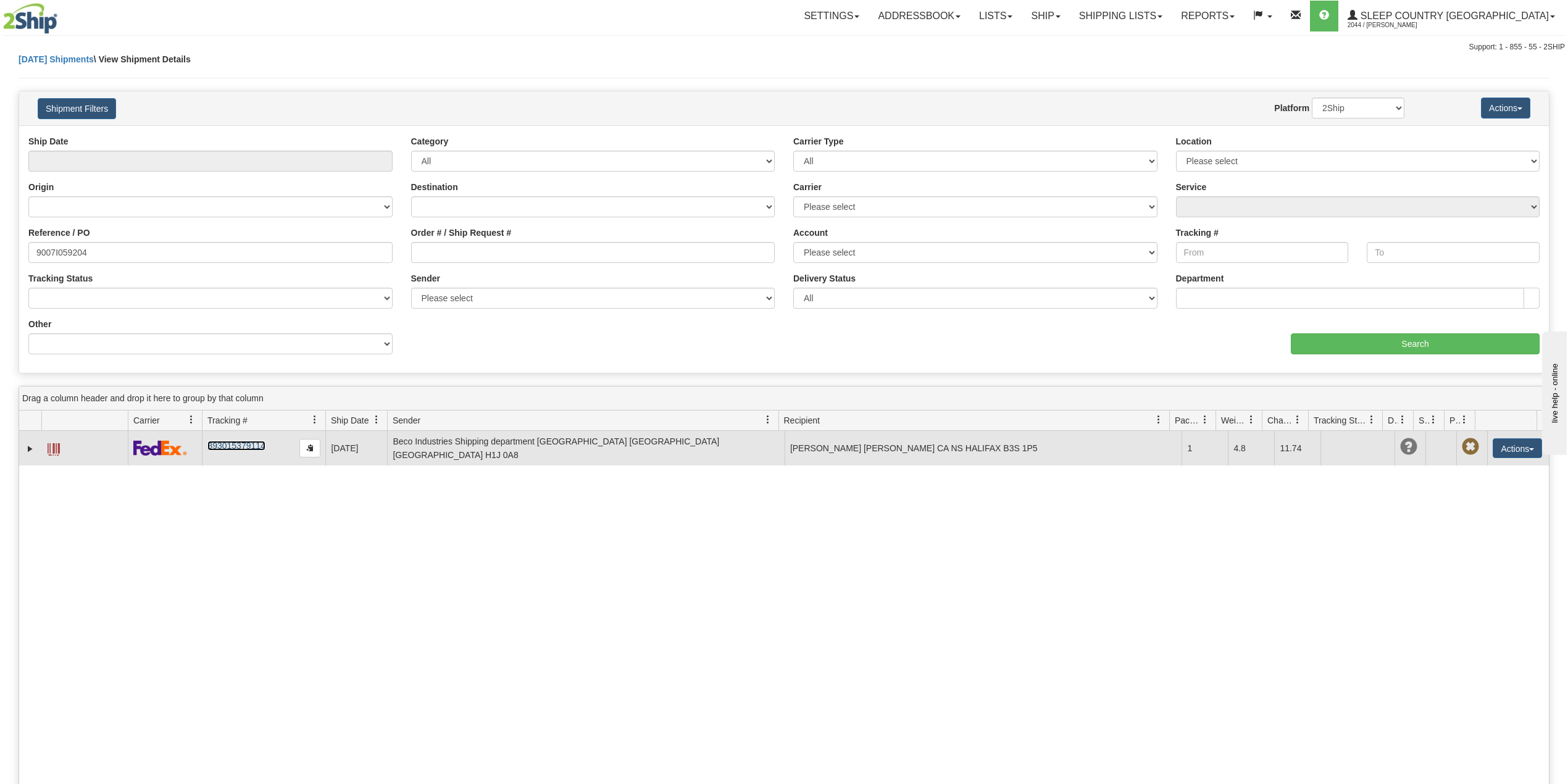
click at [231, 441] on link "393015379114" at bounding box center [236, 446] width 57 height 10
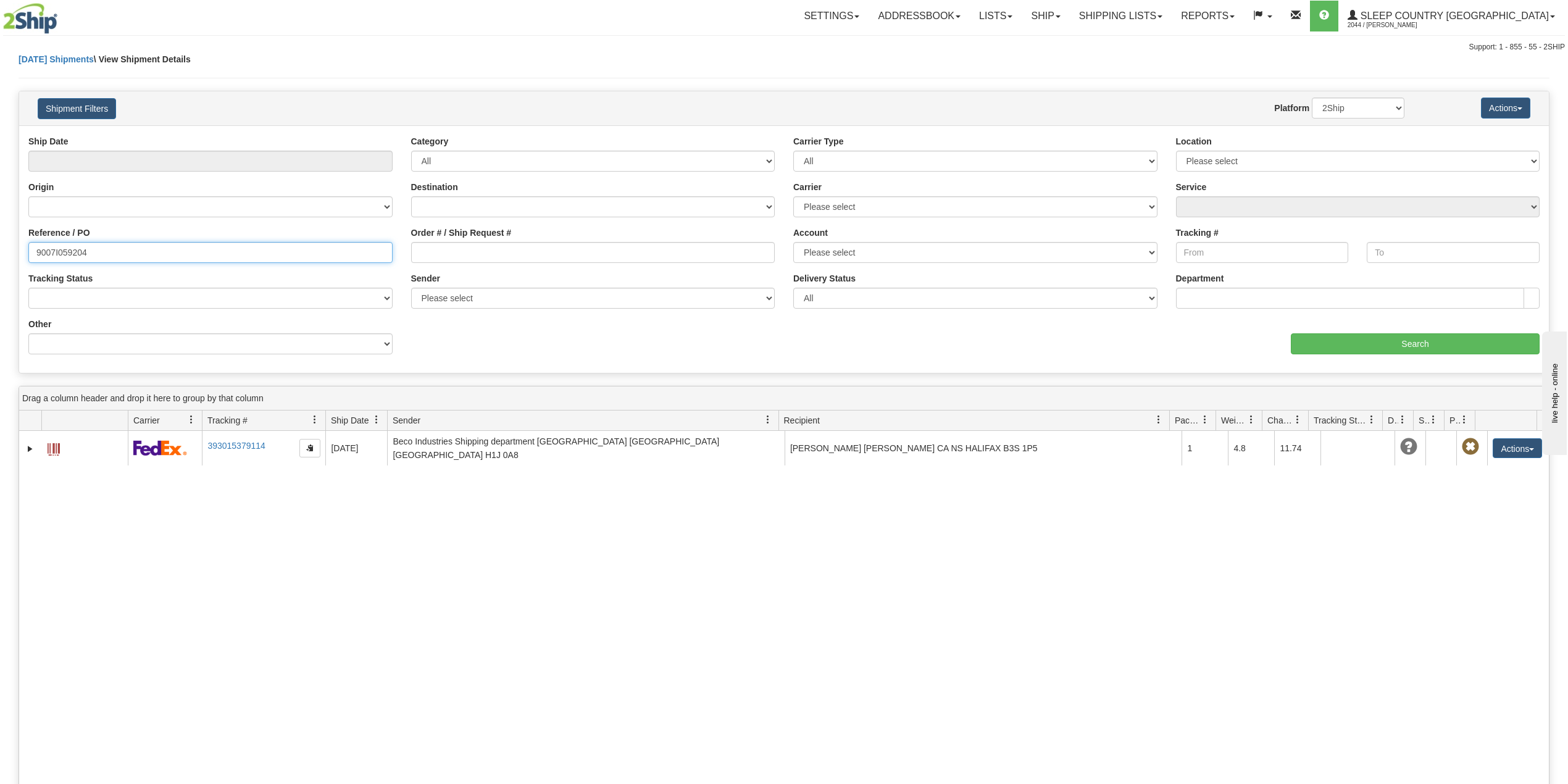
click at [56, 248] on input "9007I059204" at bounding box center [210, 253] width 364 height 21
paste input "0I027477"
type input "9000I027477"
click at [1433, 342] on input "Search" at bounding box center [1415, 344] width 249 height 21
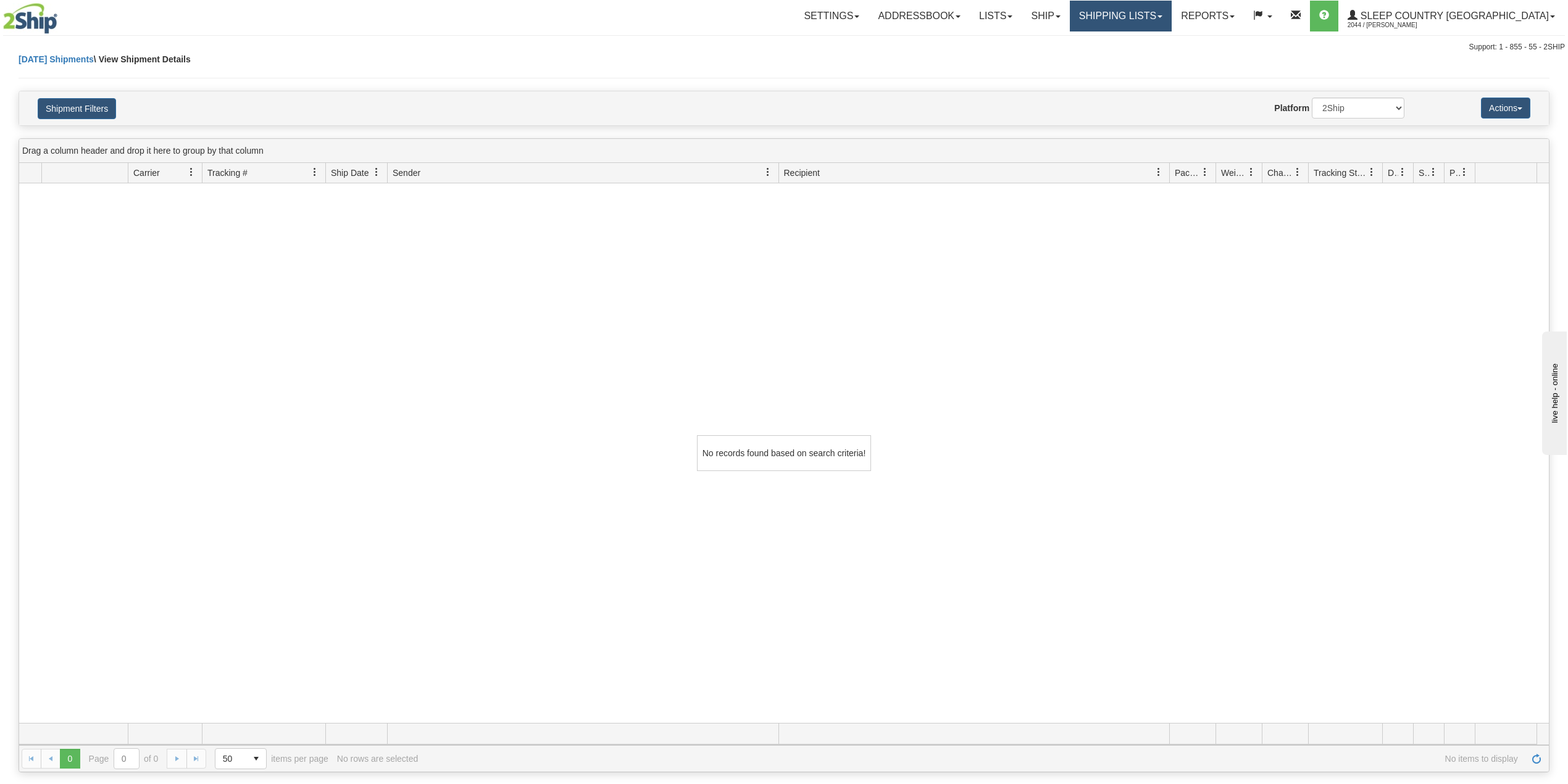
click at [1169, 23] on link "Shipping lists" at bounding box center [1120, 16] width 101 height 31
click at [1159, 62] on span "Search Shipment History" at bounding box center [1111, 59] width 96 height 10
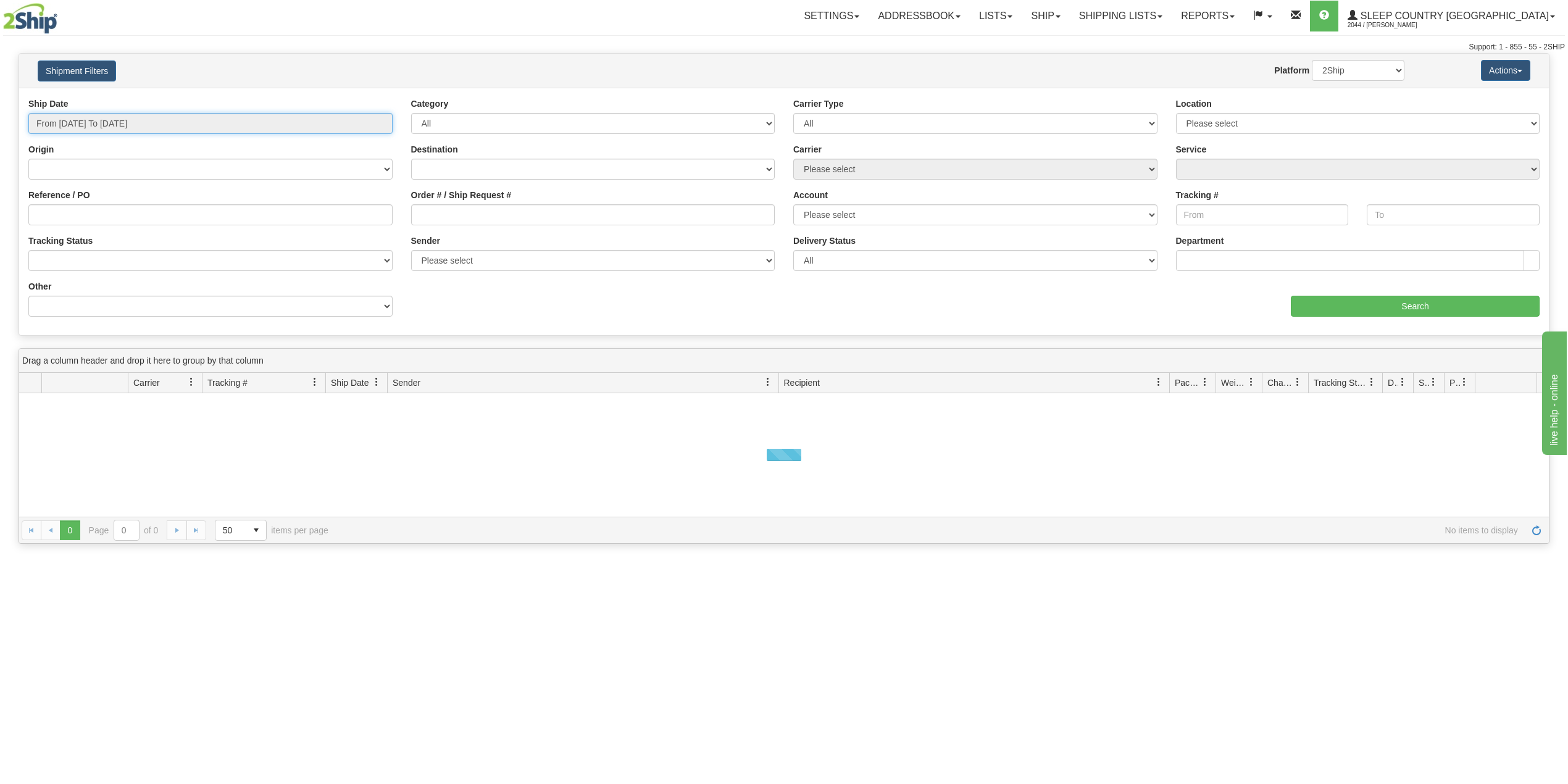
click at [107, 124] on input "From 09/08/2025 To 09/09/2025" at bounding box center [210, 123] width 364 height 21
click at [82, 215] on li "Last 30 Days" at bounding box center [82, 213] width 99 height 16
type input "From 08/11/2025 To 09/09/2025"
click at [82, 217] on input "Reference / PO" at bounding box center [210, 215] width 364 height 21
paste input "9000I027477"
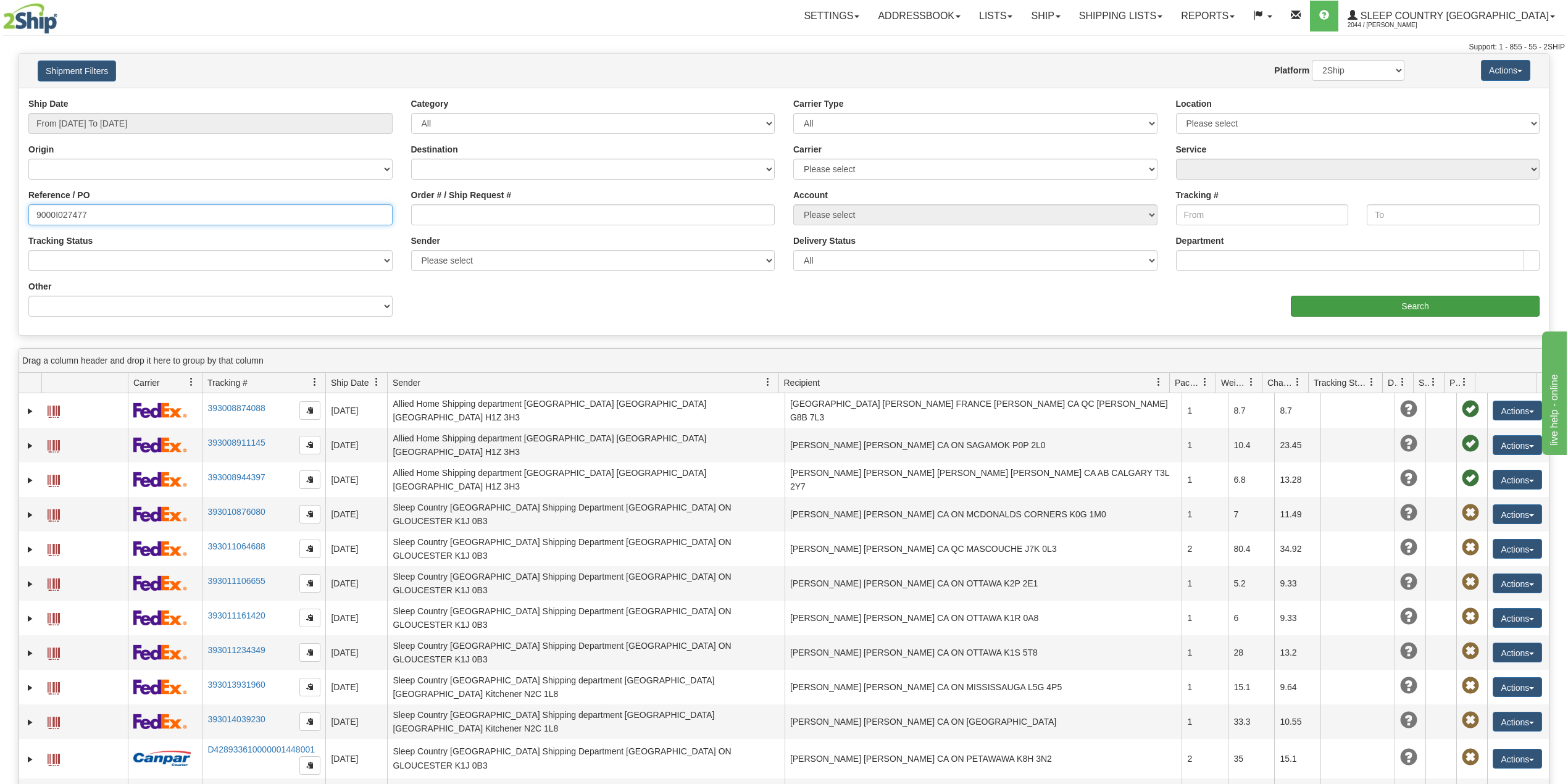
type input "9000I027477"
click at [1380, 309] on input "Search" at bounding box center [1415, 306] width 249 height 21
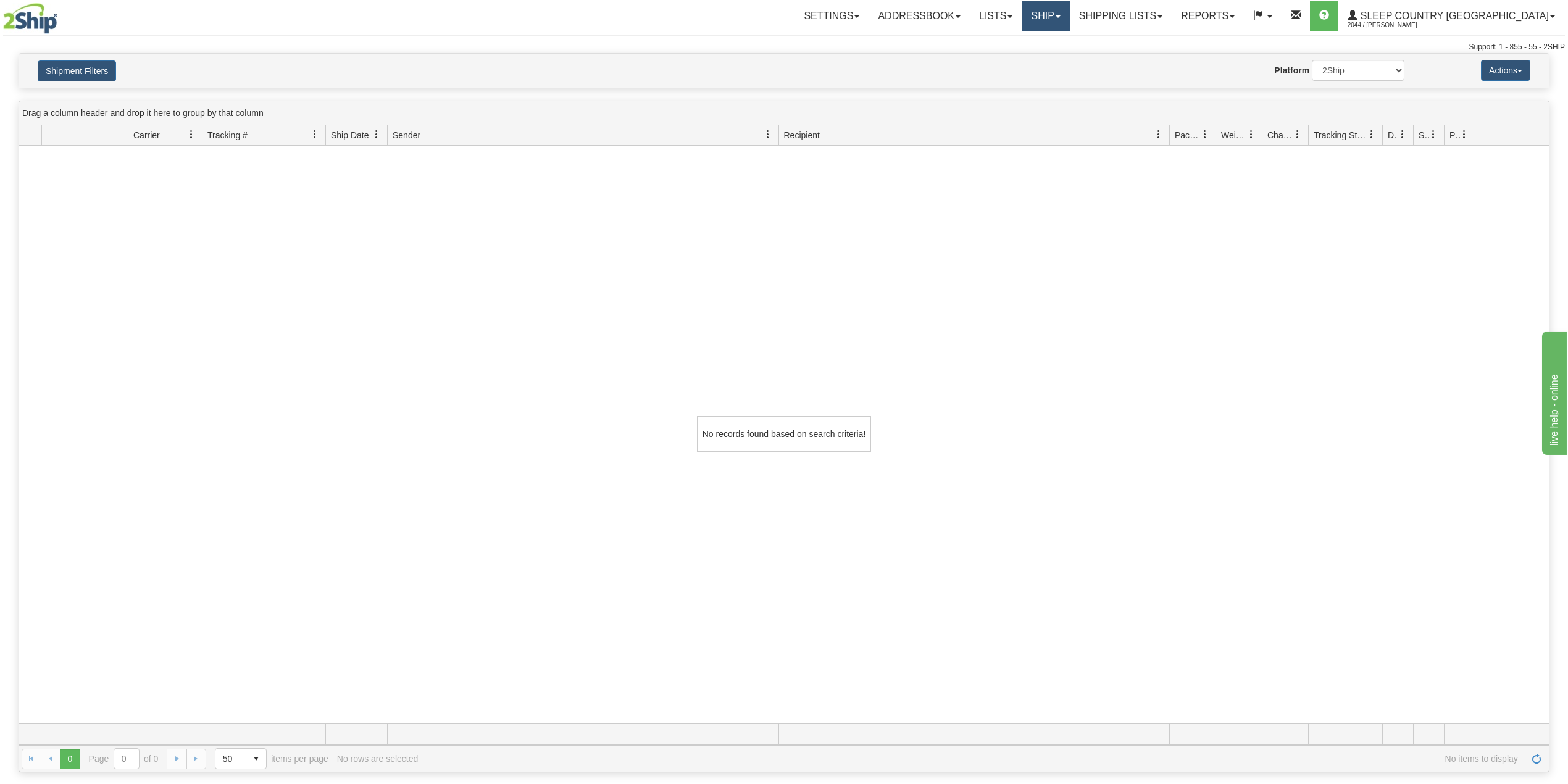
click at [1070, 11] on link "Ship" at bounding box center [1046, 16] width 48 height 31
click at [1057, 60] on span "OnHold / Order Queue" at bounding box center [1013, 59] width 87 height 10
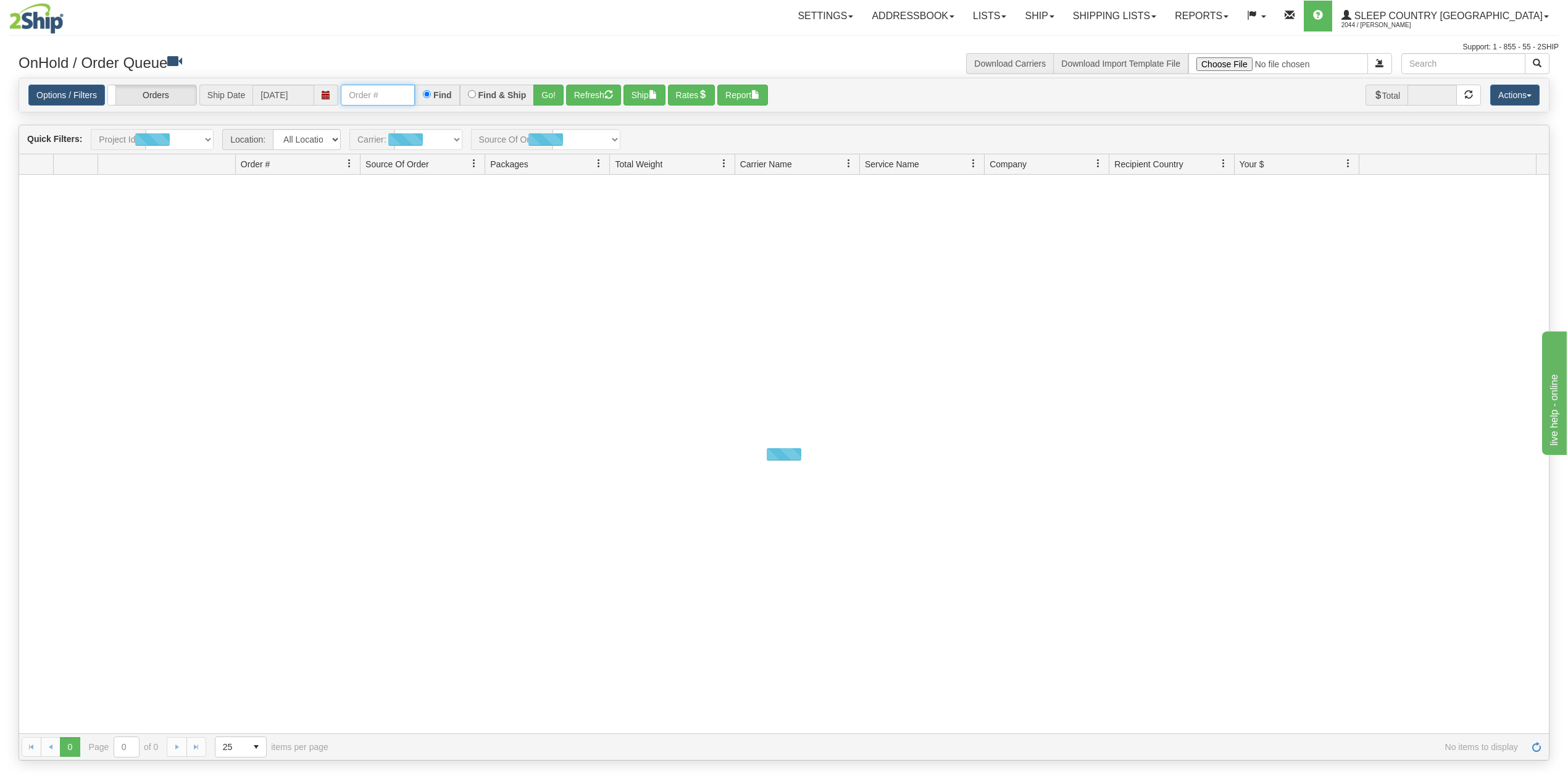
click at [375, 101] on input "text" at bounding box center [377, 95] width 74 height 21
paste input "9000I027477"
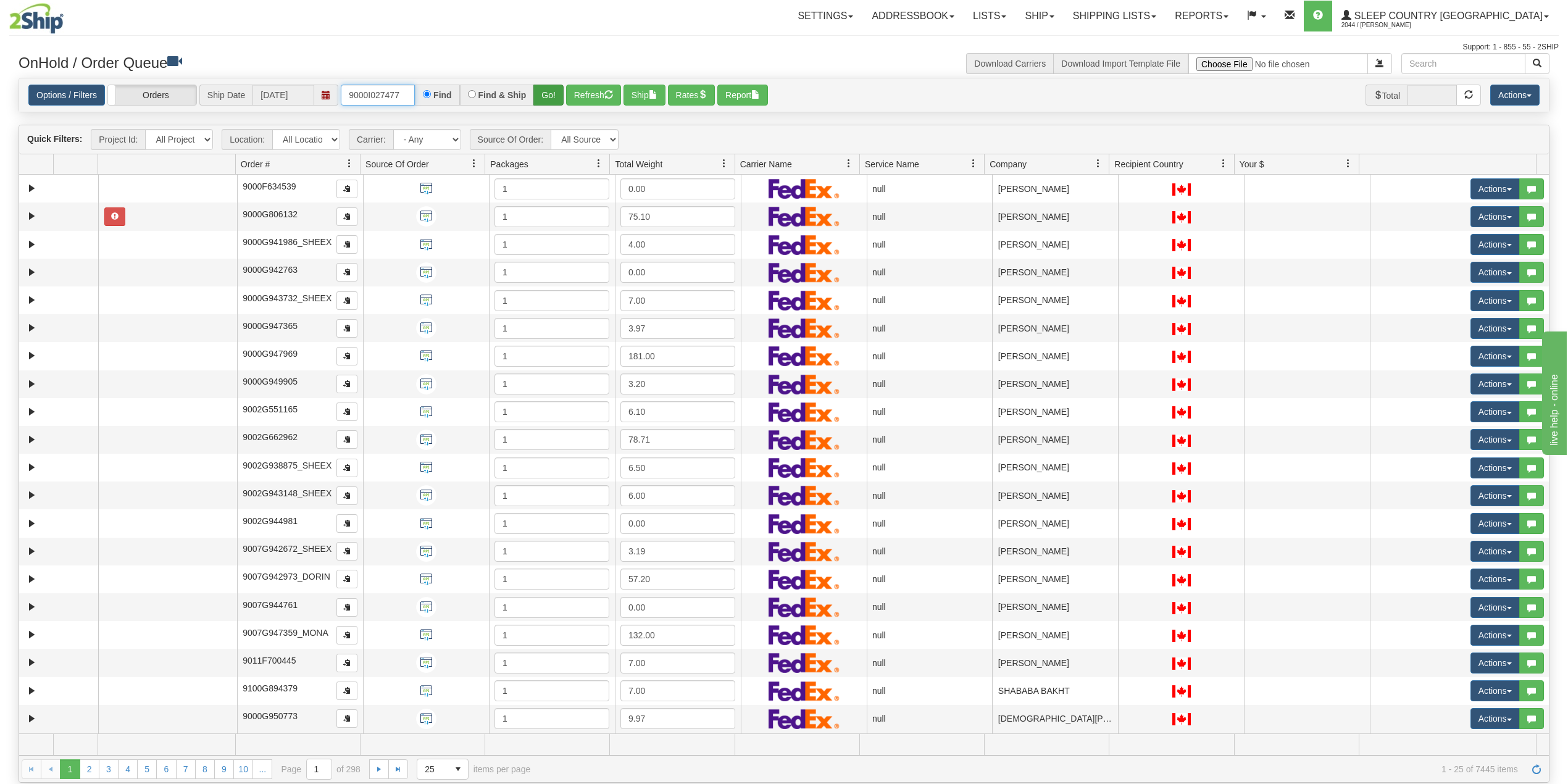
type input "9000I027477"
click at [551, 94] on button "Go!" at bounding box center [548, 95] width 31 height 21
